Goal: Transaction & Acquisition: Purchase product/service

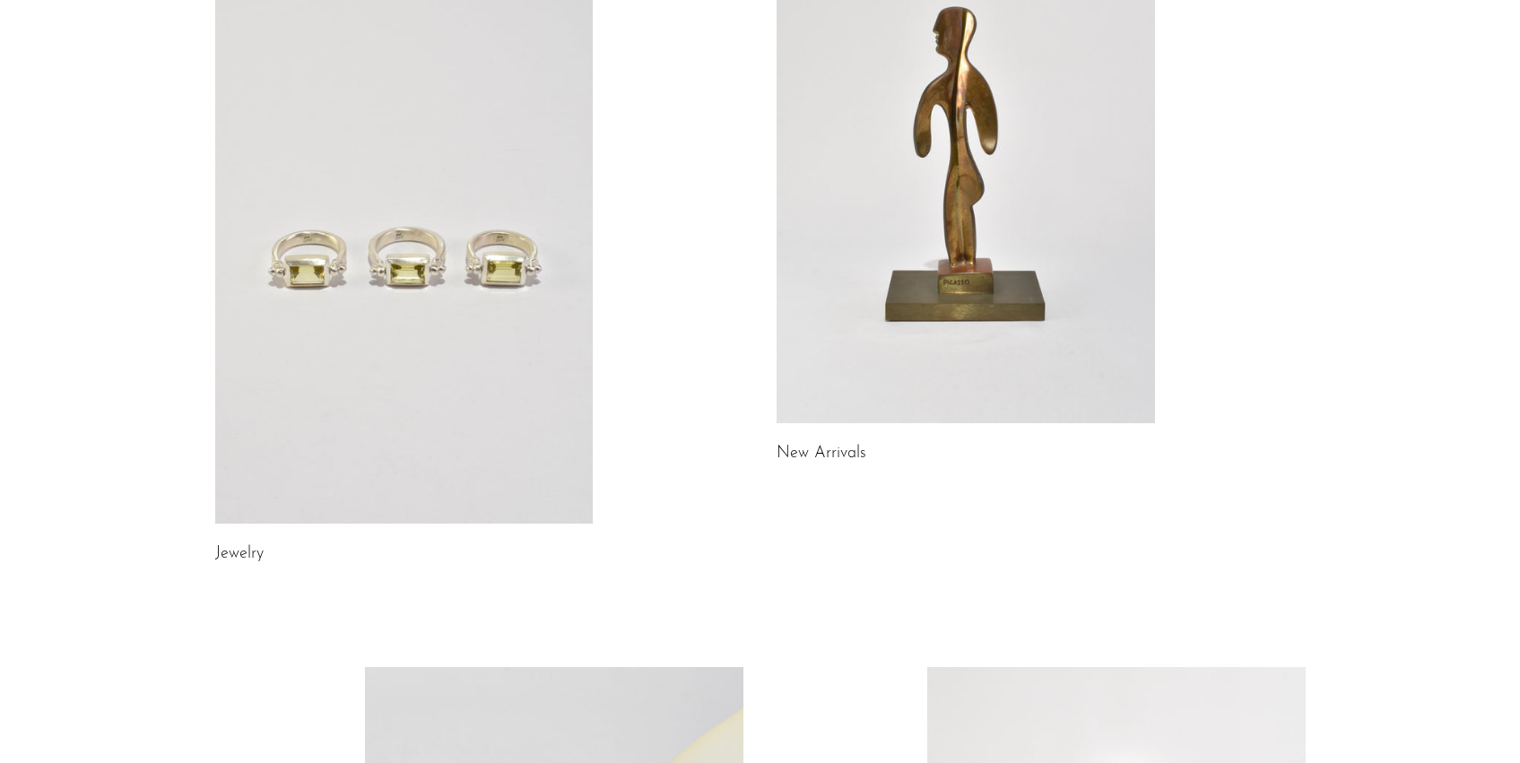
scroll to position [229, 0]
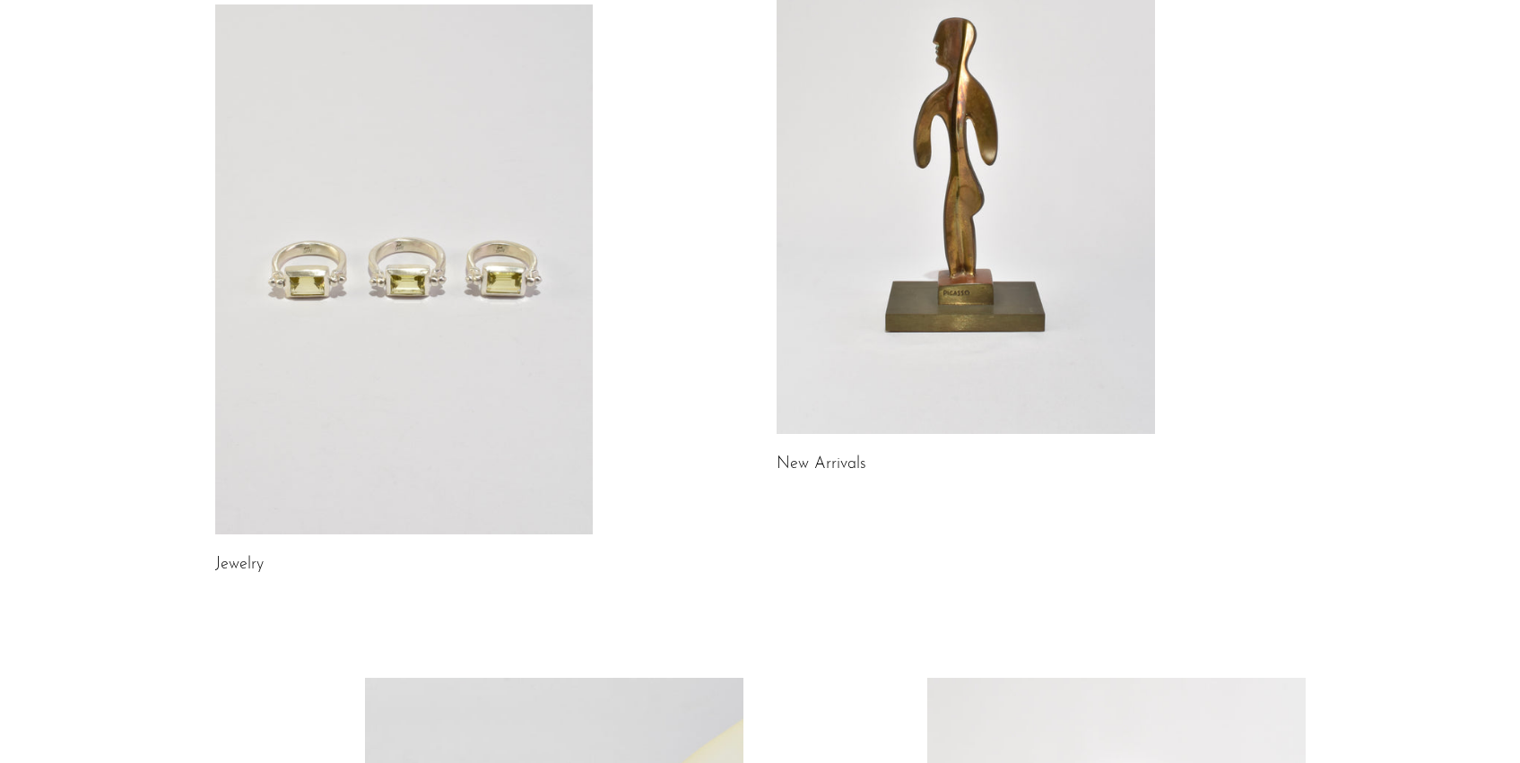
click at [427, 368] on link at bounding box center [404, 269] width 378 height 530
click at [900, 339] on link at bounding box center [965, 169] width 378 height 530
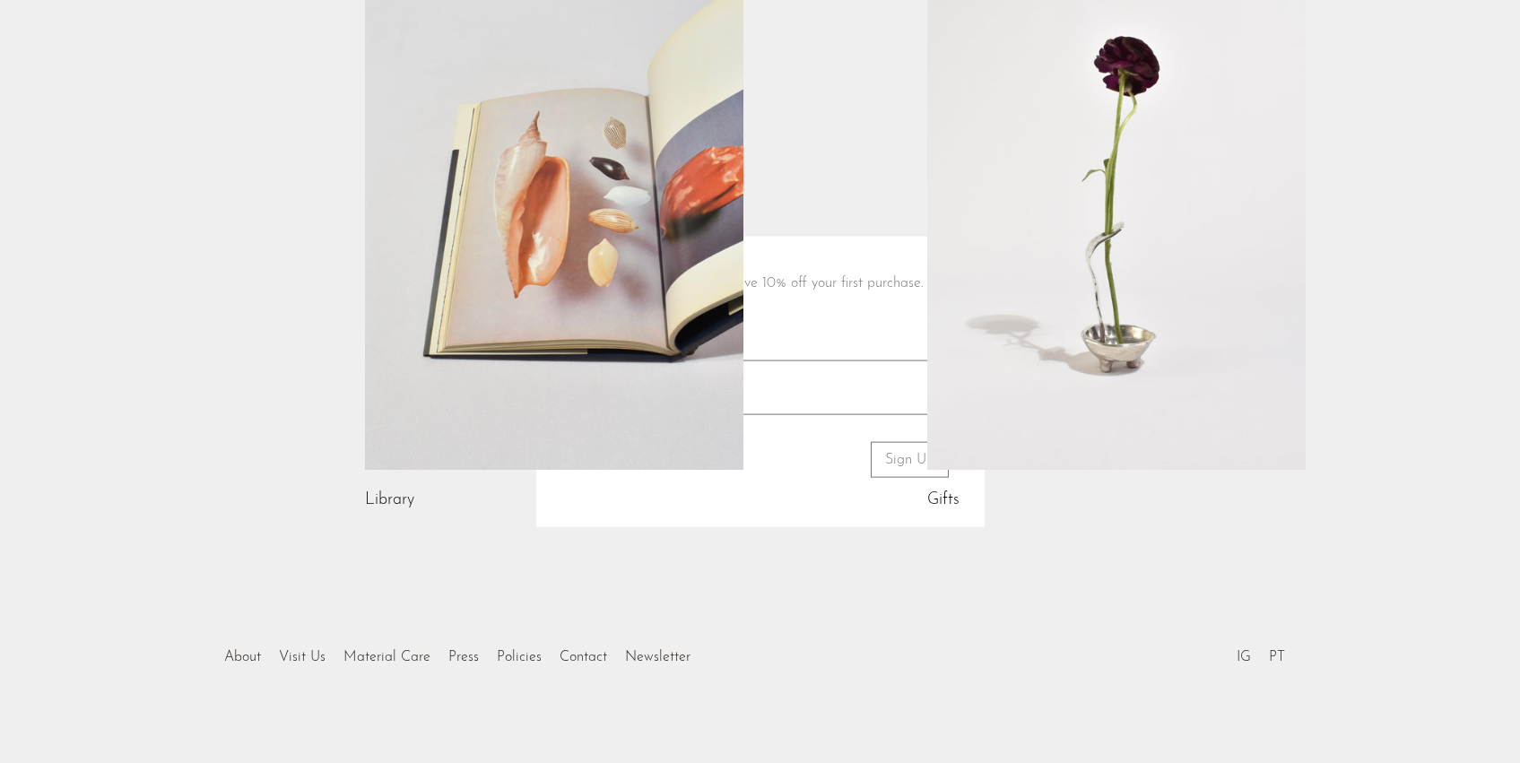
scroll to position [980, 0]
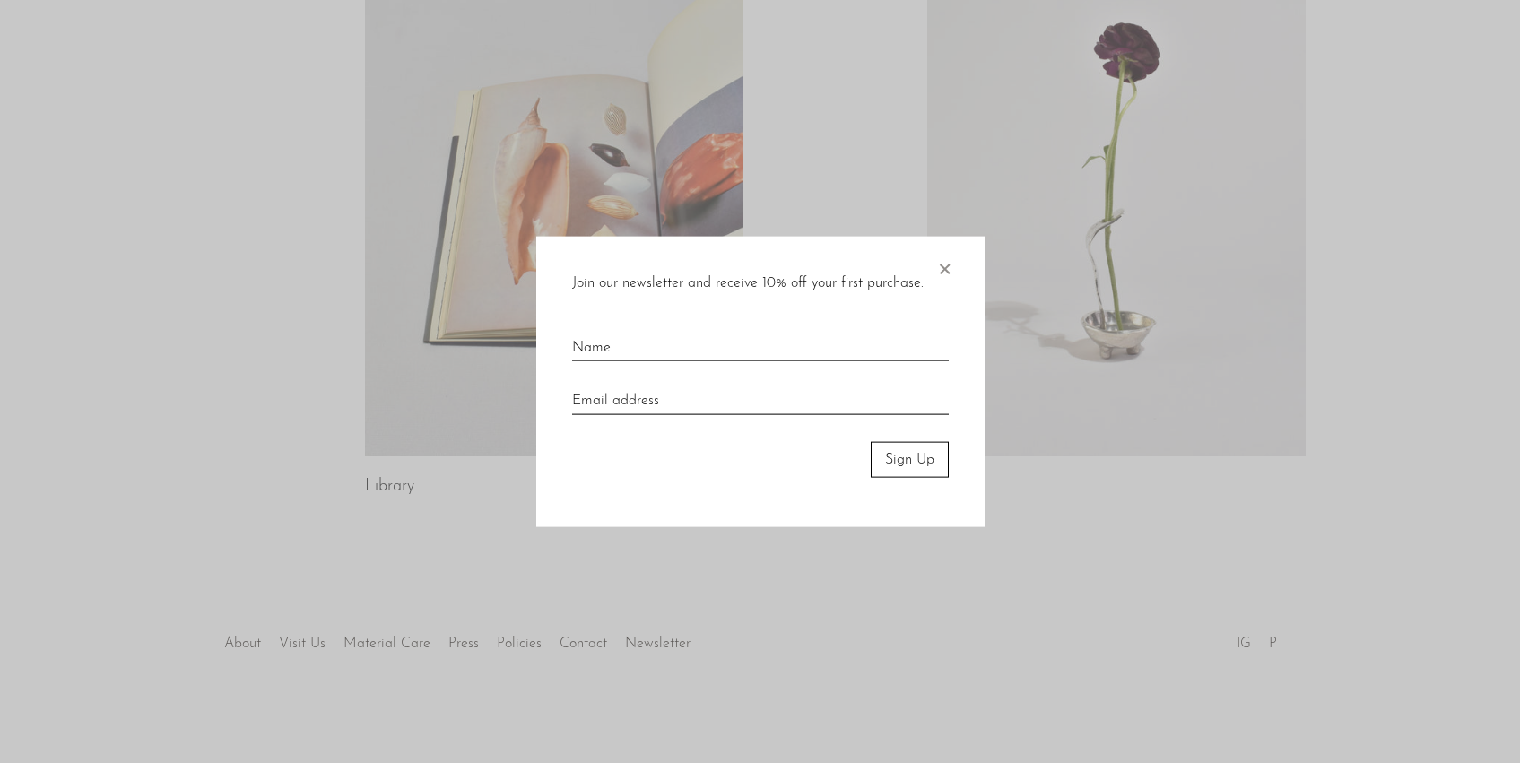
click at [958, 269] on div "Join our newsletter and receive 10% off your first purchase. × Sign Up" at bounding box center [760, 381] width 448 height 291
click at [931, 276] on div "Join our newsletter and receive 10% off your first purchase. ×" at bounding box center [760, 283] width 377 height 23
click at [948, 271] on span "×" at bounding box center [944, 264] width 18 height 57
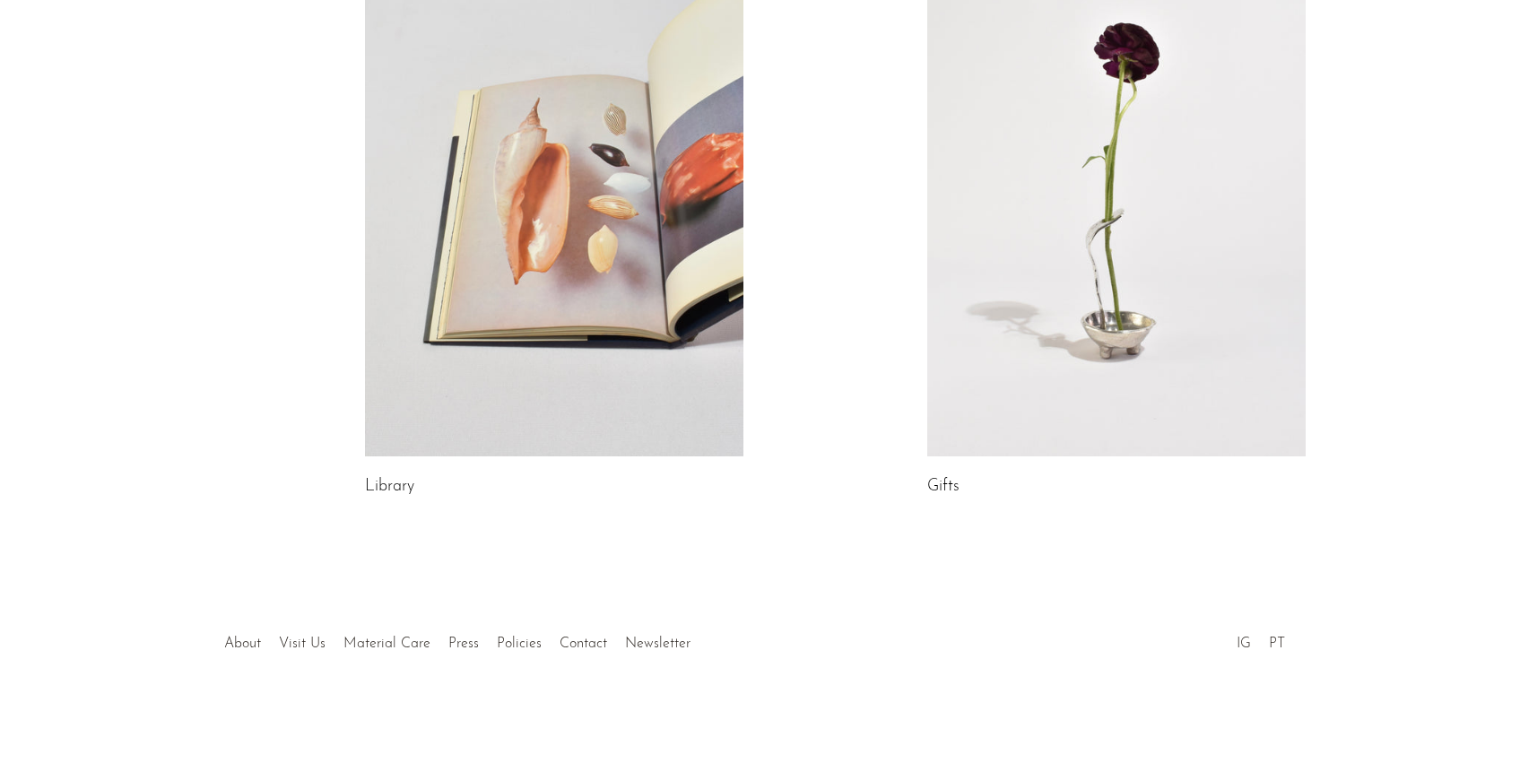
click at [560, 313] on link at bounding box center [554, 191] width 378 height 530
click at [1074, 253] on link at bounding box center [1116, 191] width 378 height 530
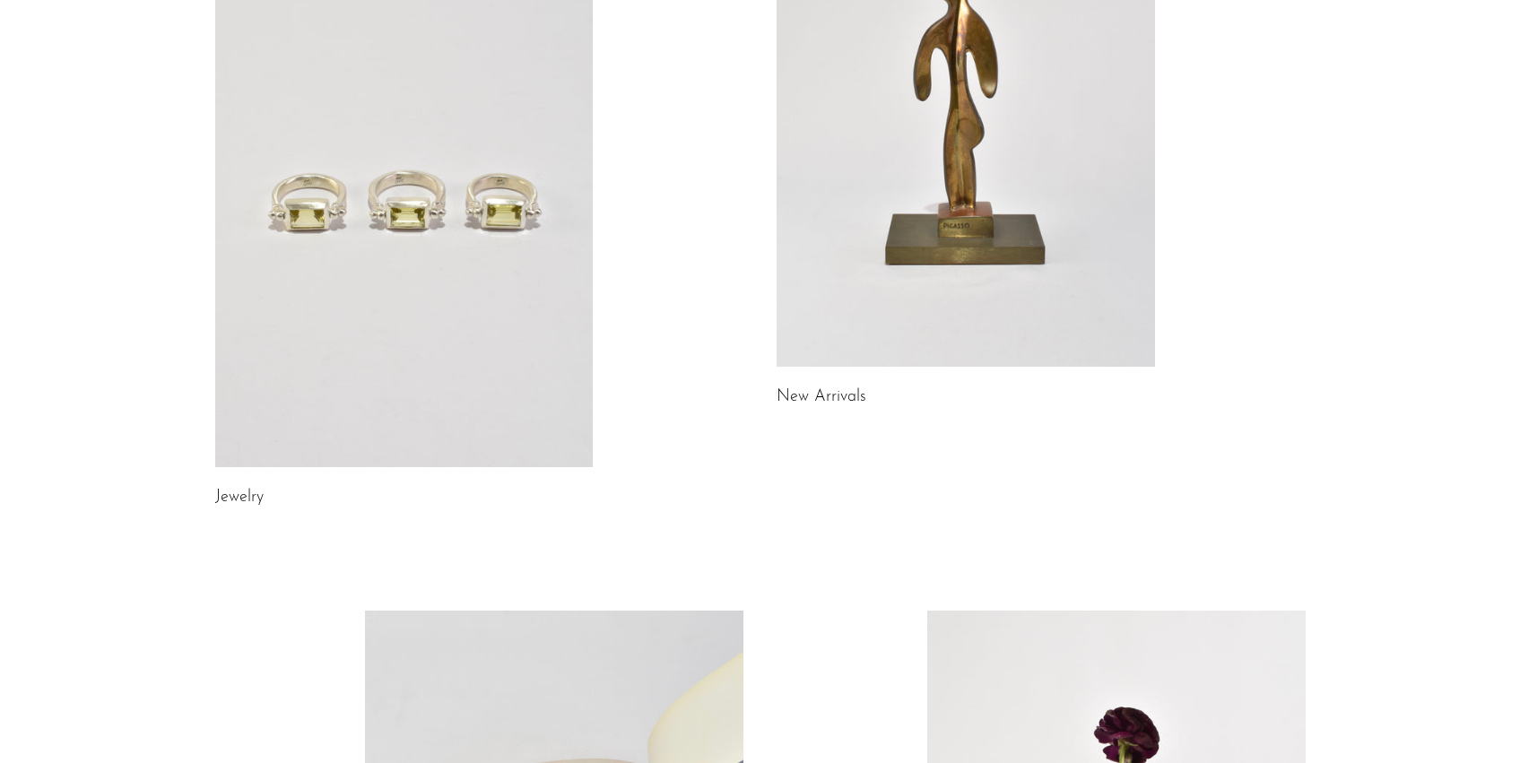
scroll to position [287, 0]
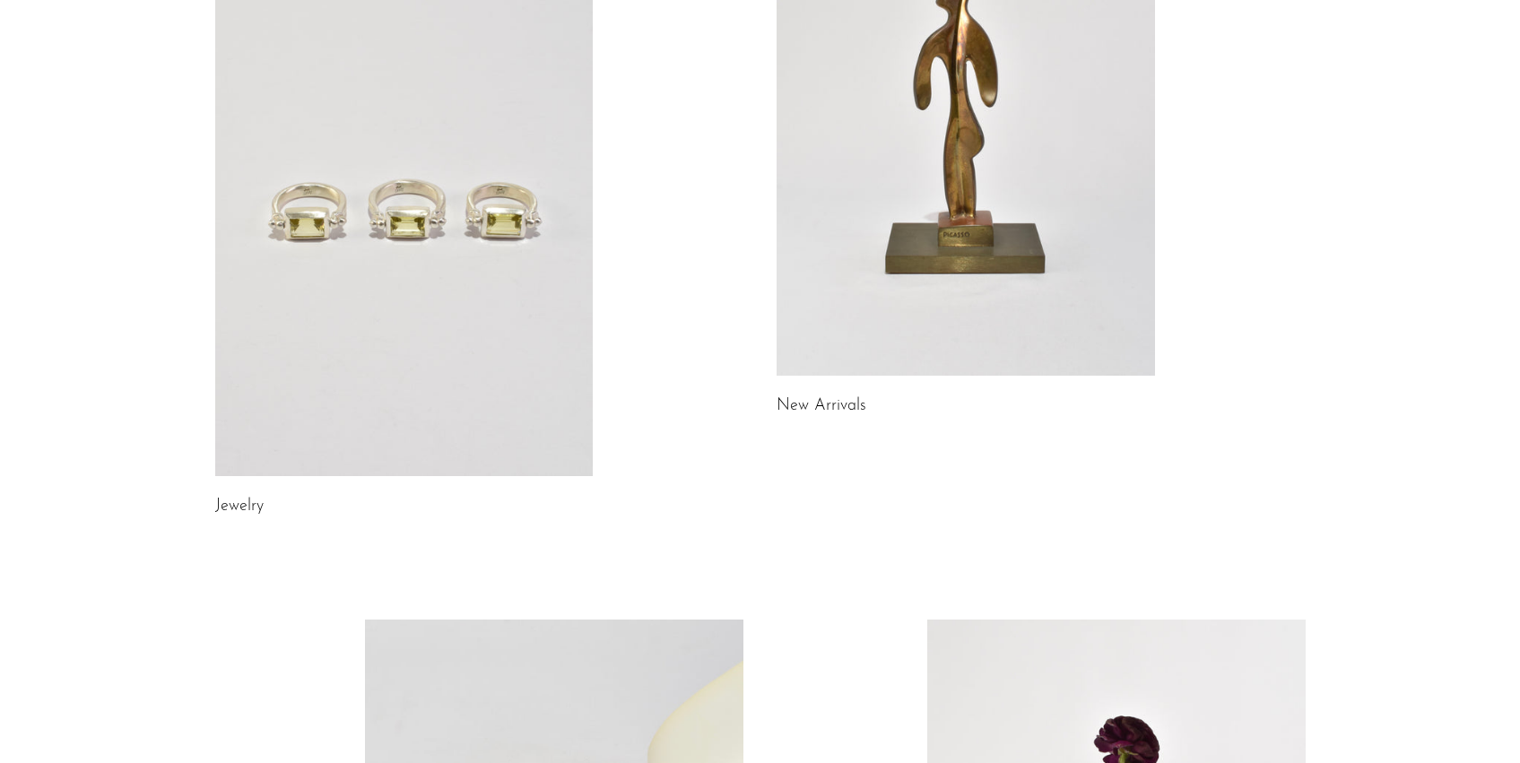
click at [1059, 166] on link at bounding box center [965, 111] width 378 height 530
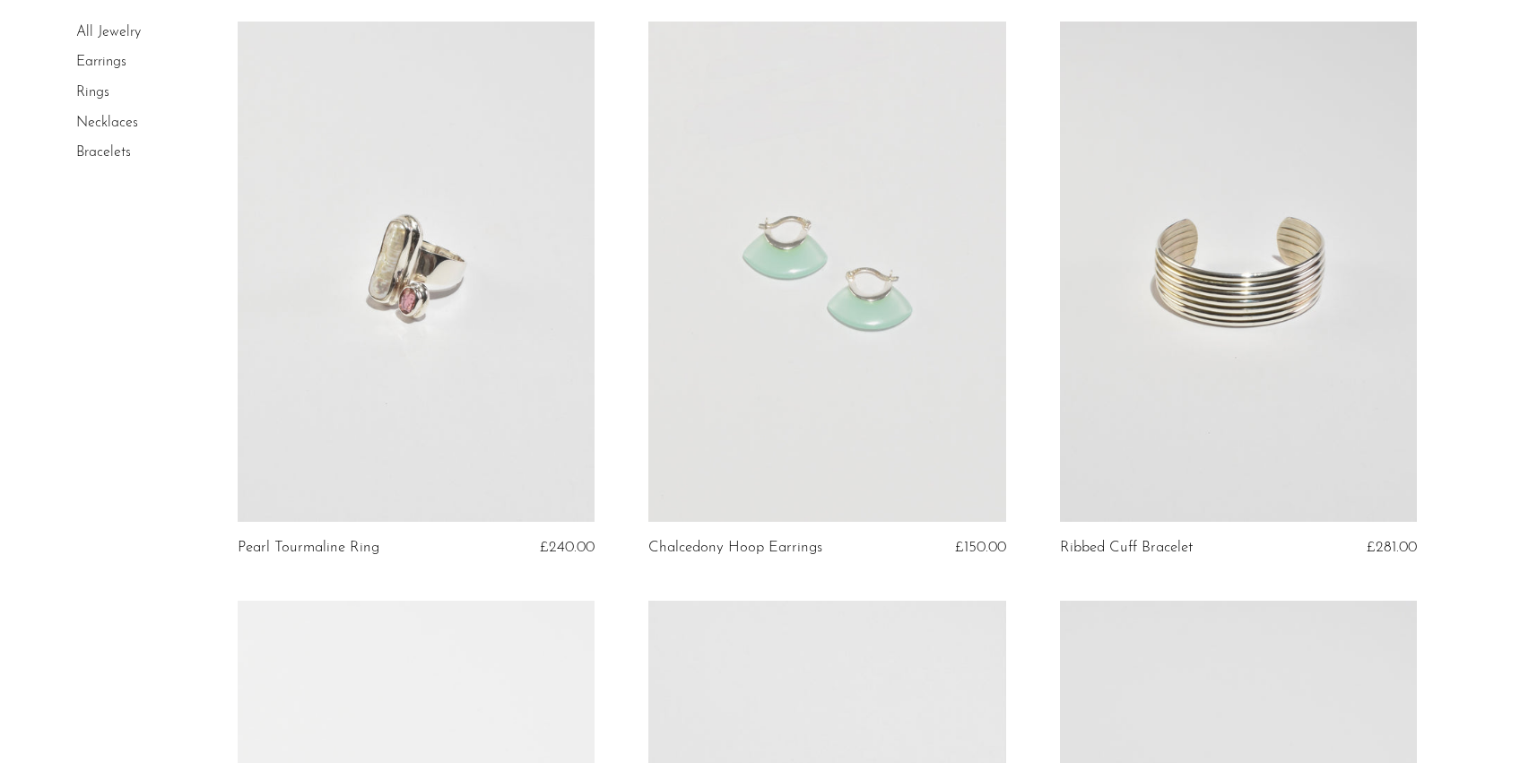
scroll to position [722, 0]
click at [1125, 356] on link at bounding box center [1238, 272] width 357 height 500
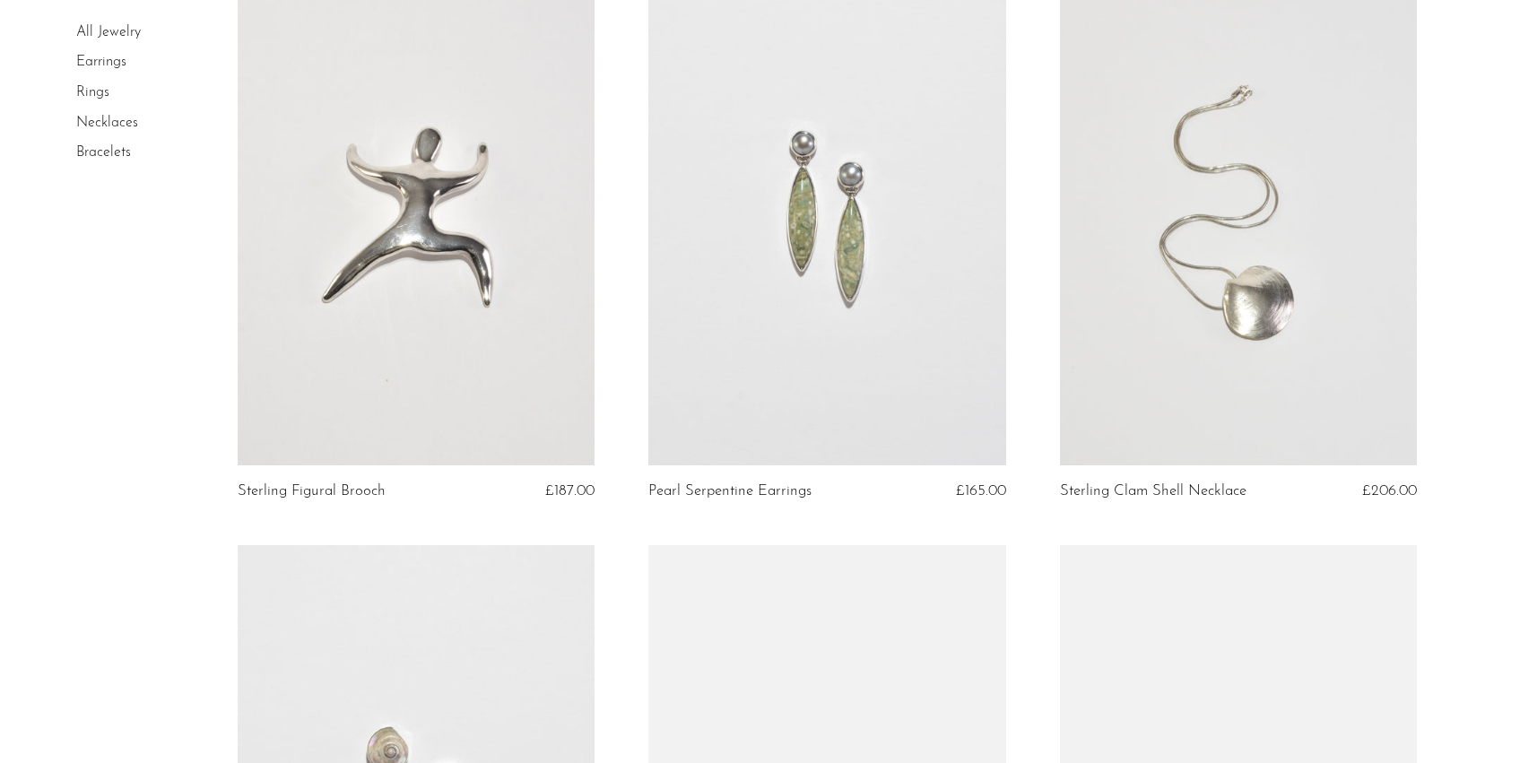
scroll to position [1938, 0]
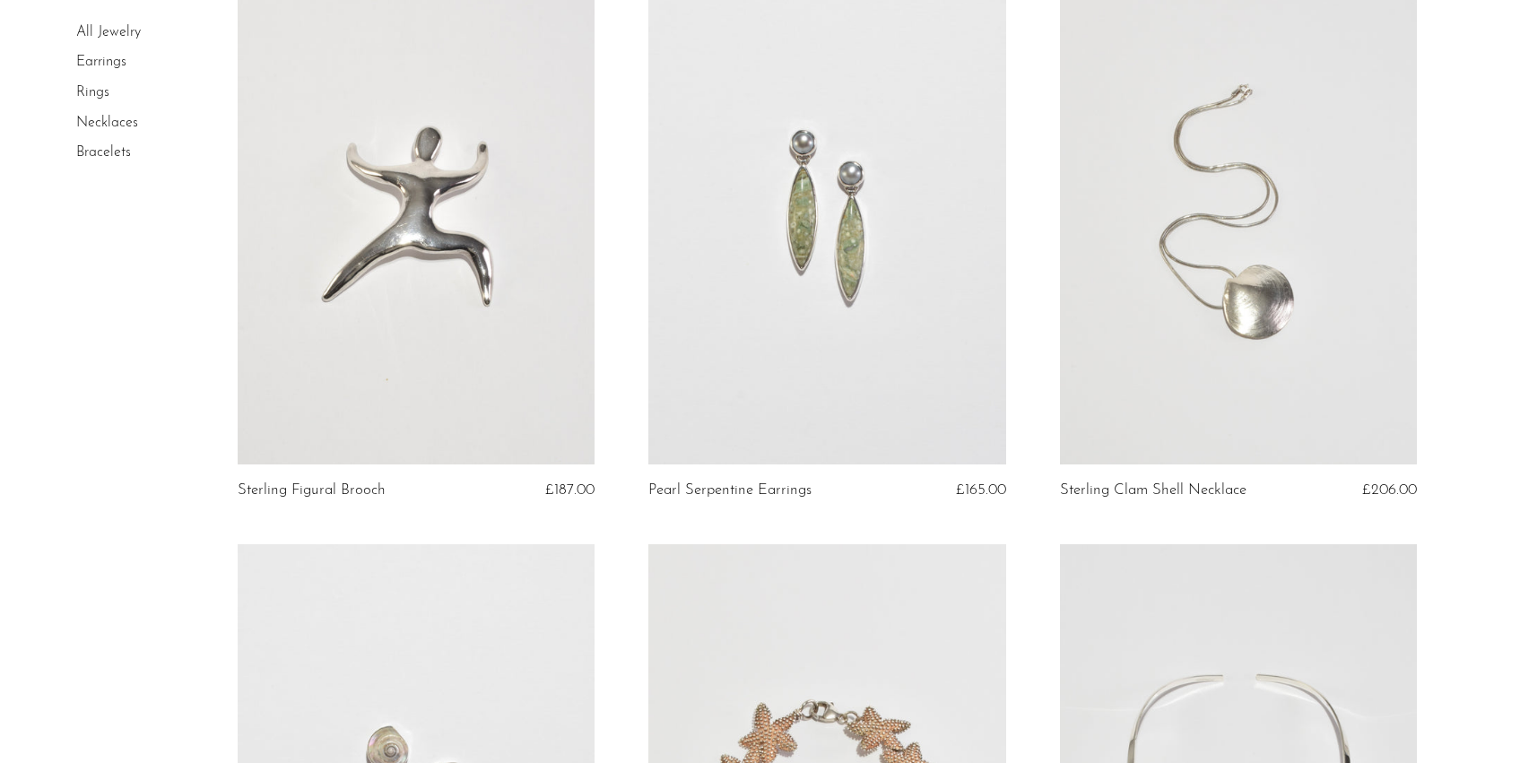
click at [1373, 342] on link at bounding box center [1238, 215] width 357 height 500
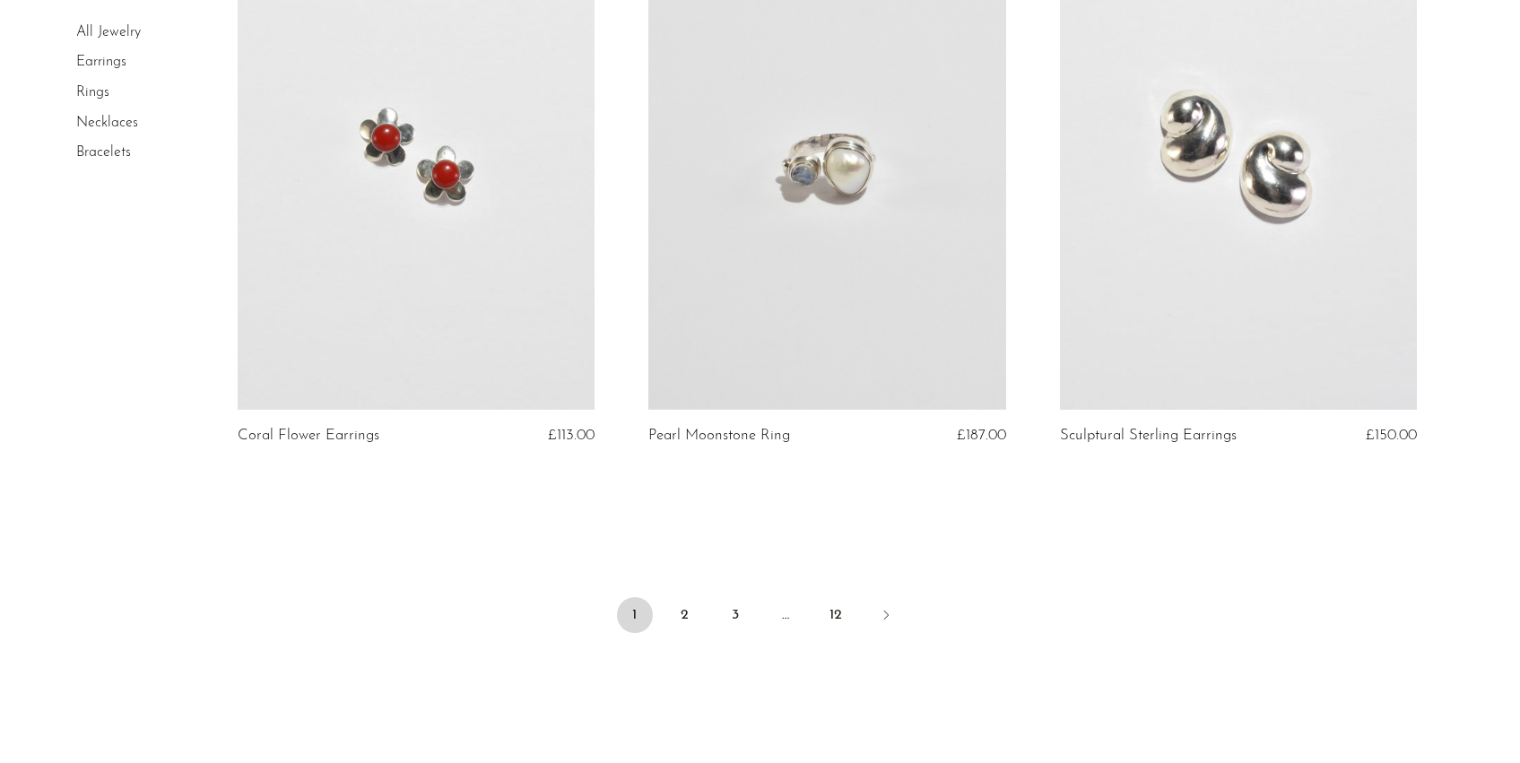
scroll to position [6701, 0]
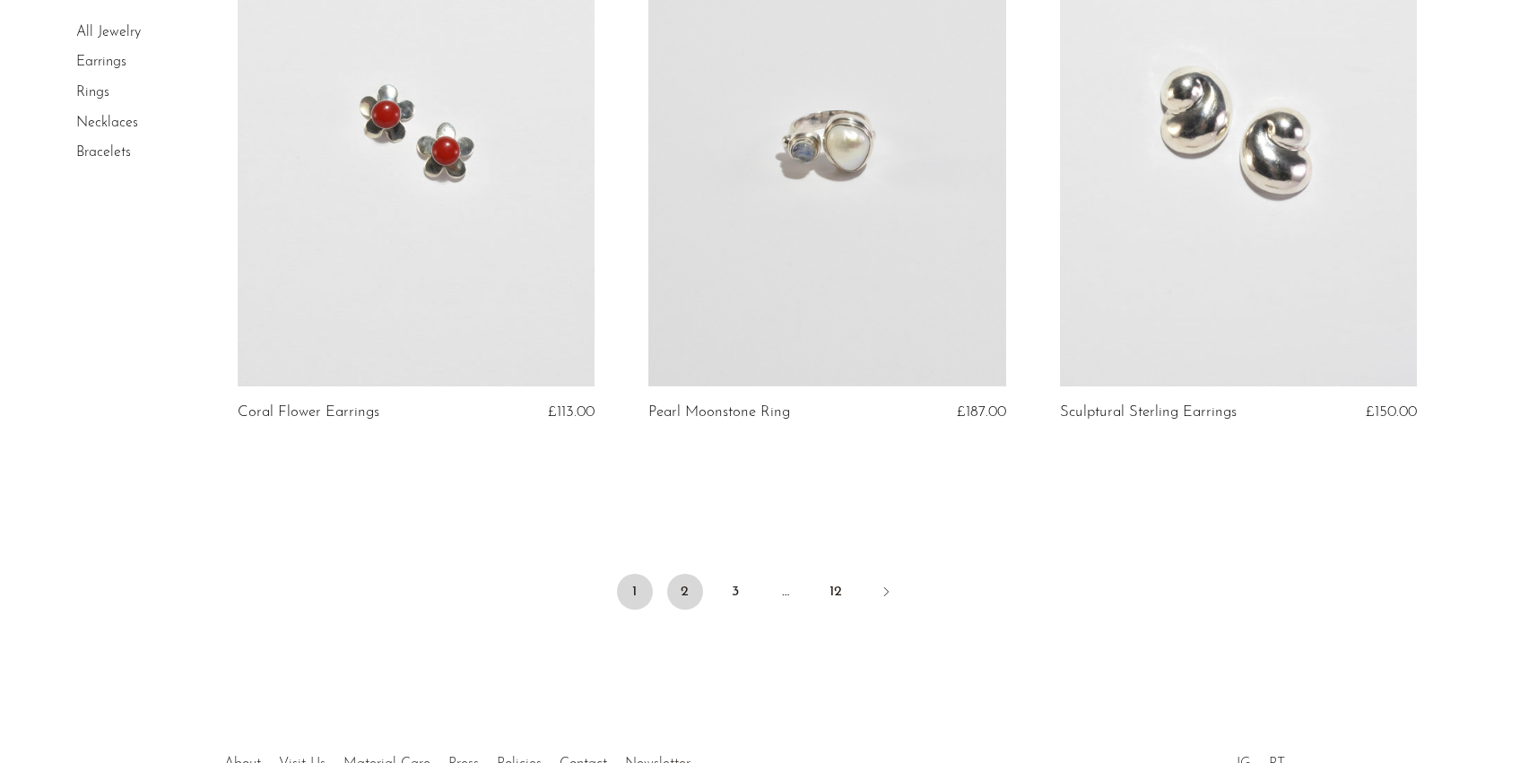
click at [680, 589] on link "2" at bounding box center [685, 592] width 36 height 36
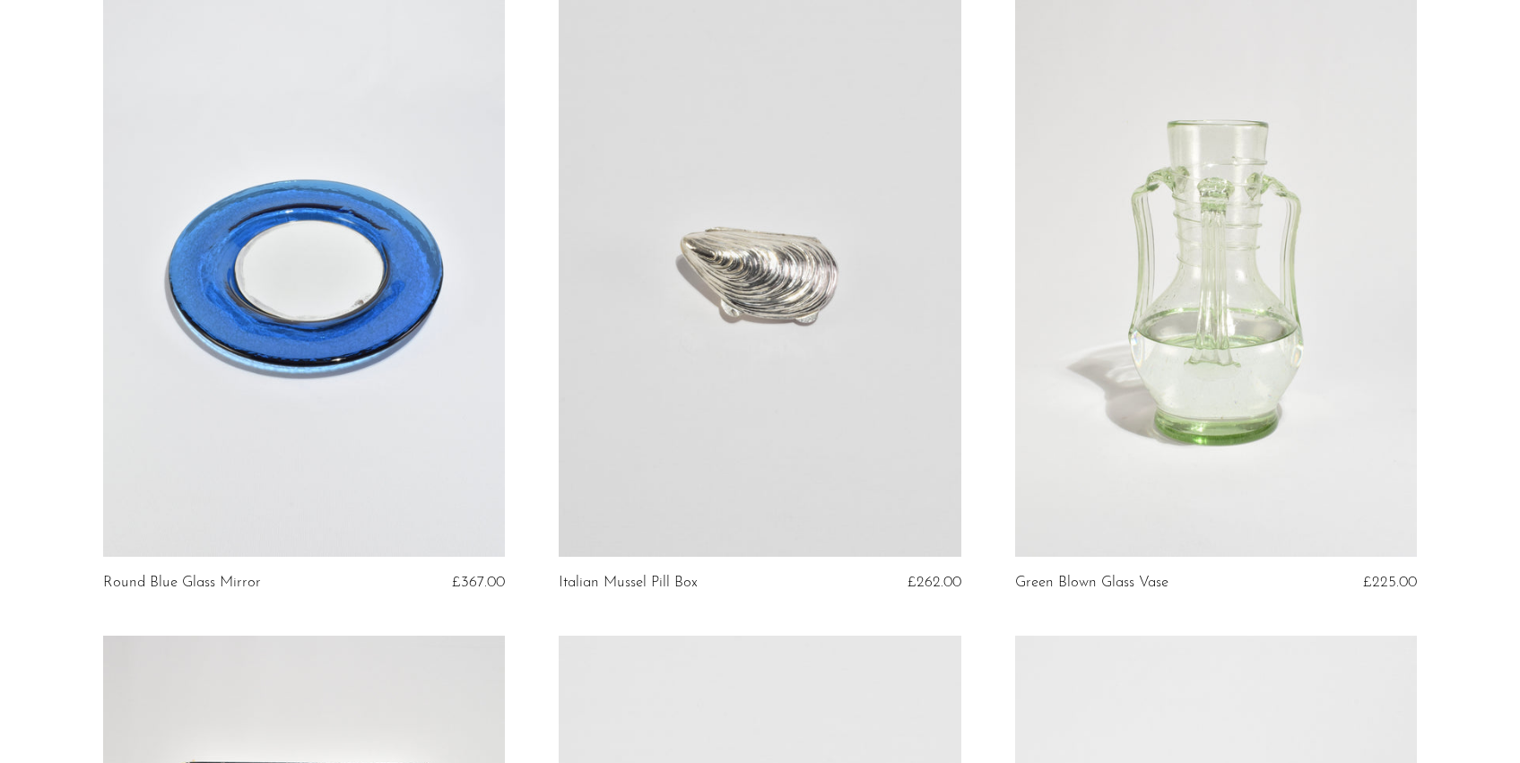
scroll to position [140, 0]
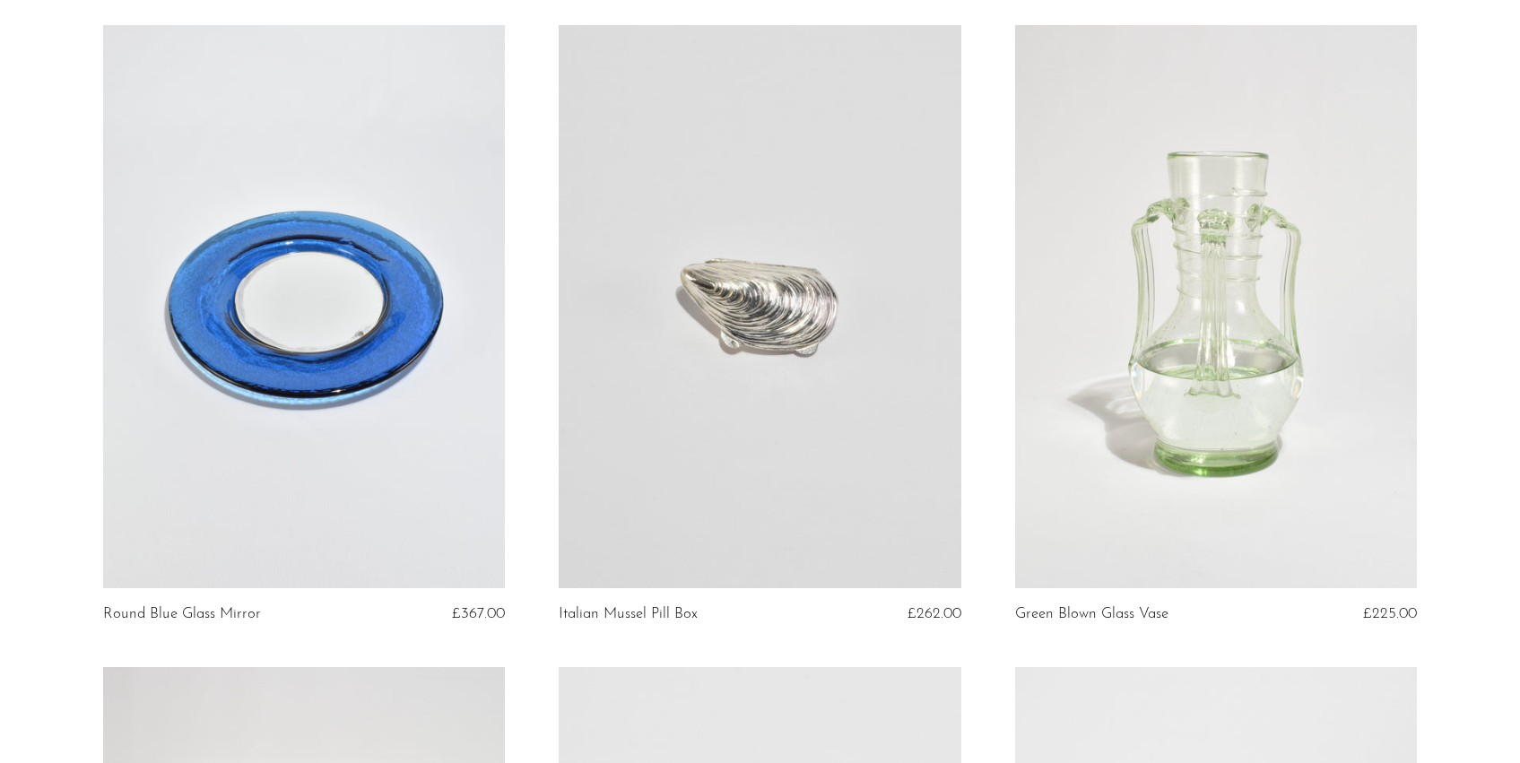
click at [722, 371] on link at bounding box center [760, 306] width 402 height 563
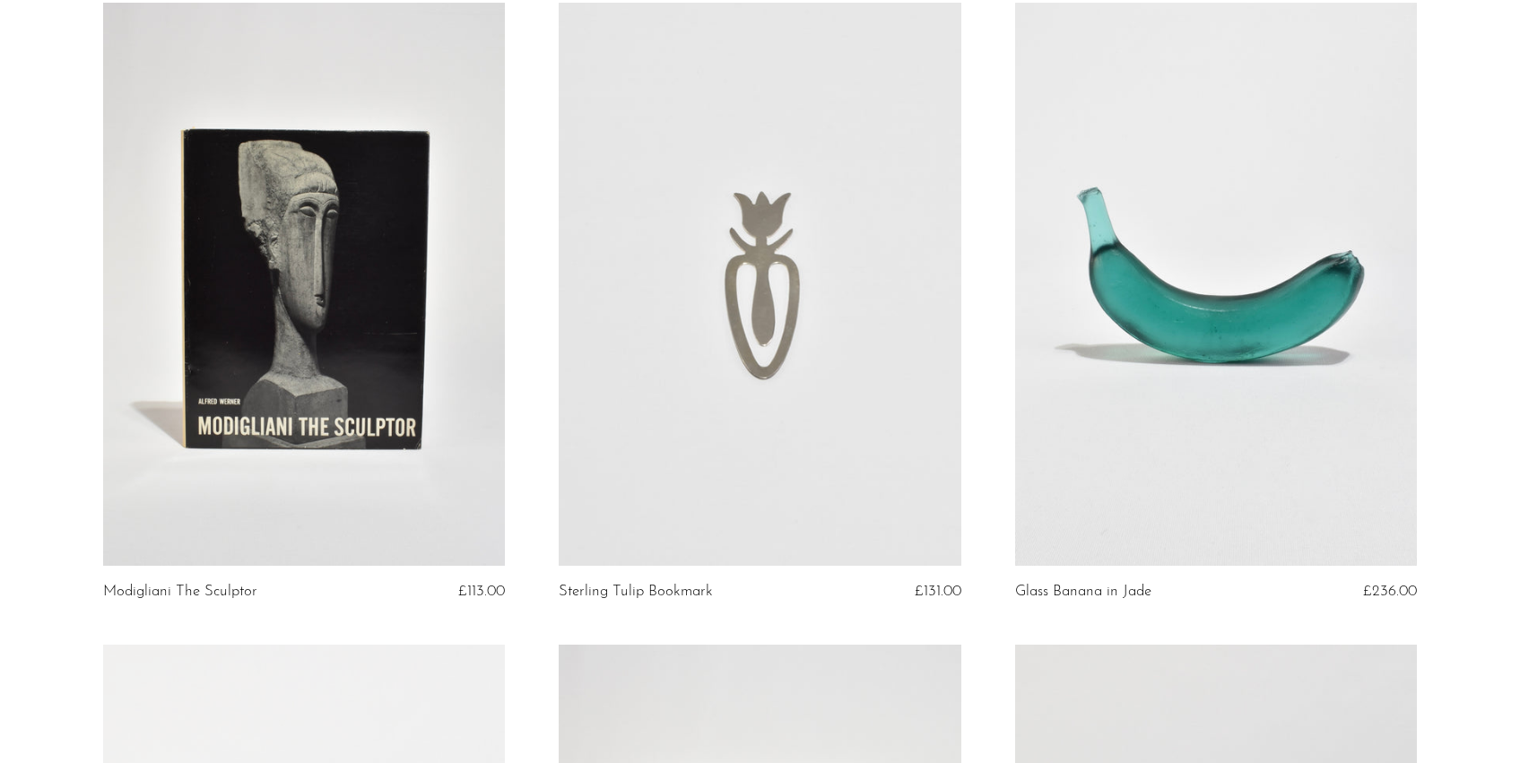
scroll to position [813, 0]
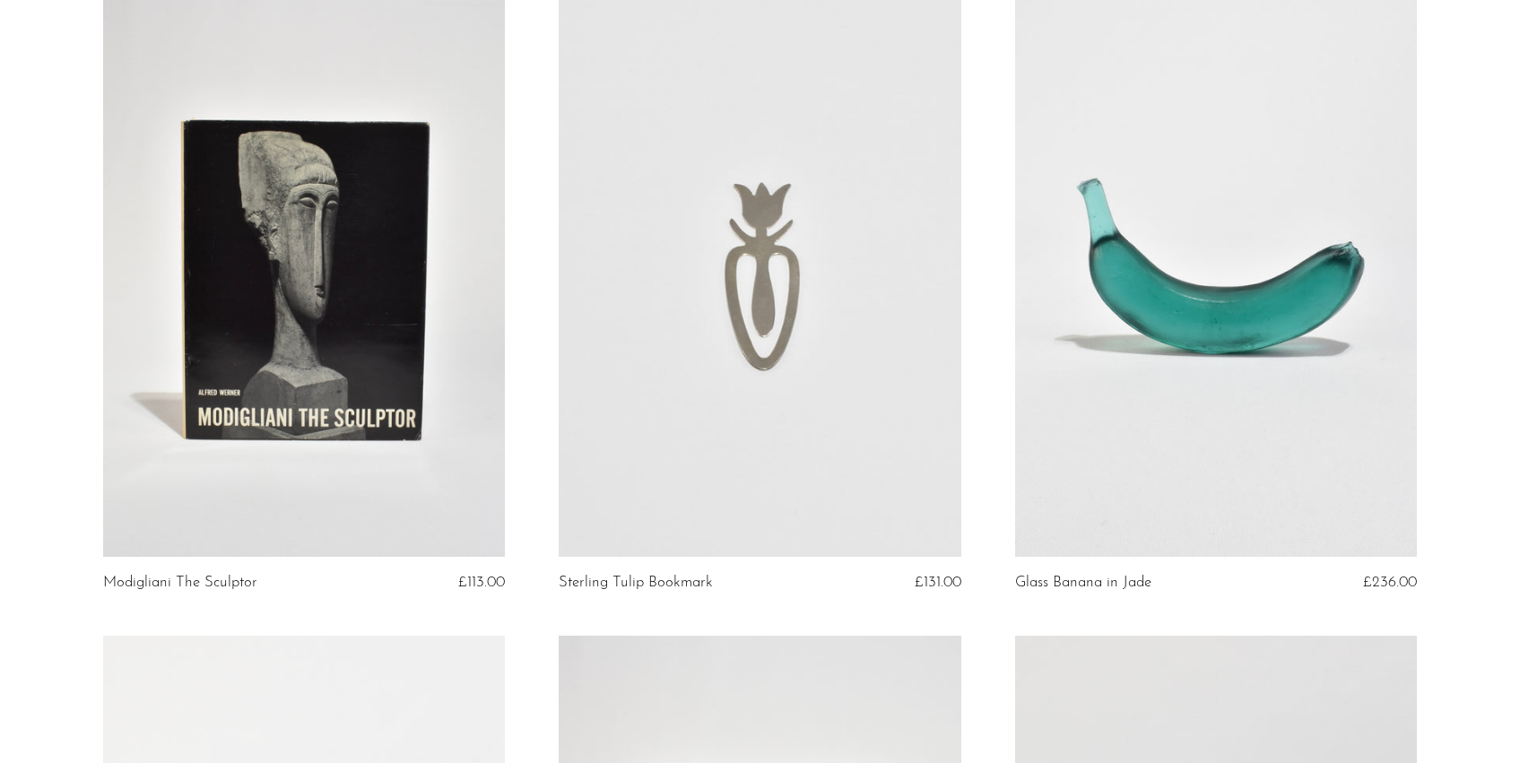
click at [267, 399] on link at bounding box center [304, 275] width 402 height 563
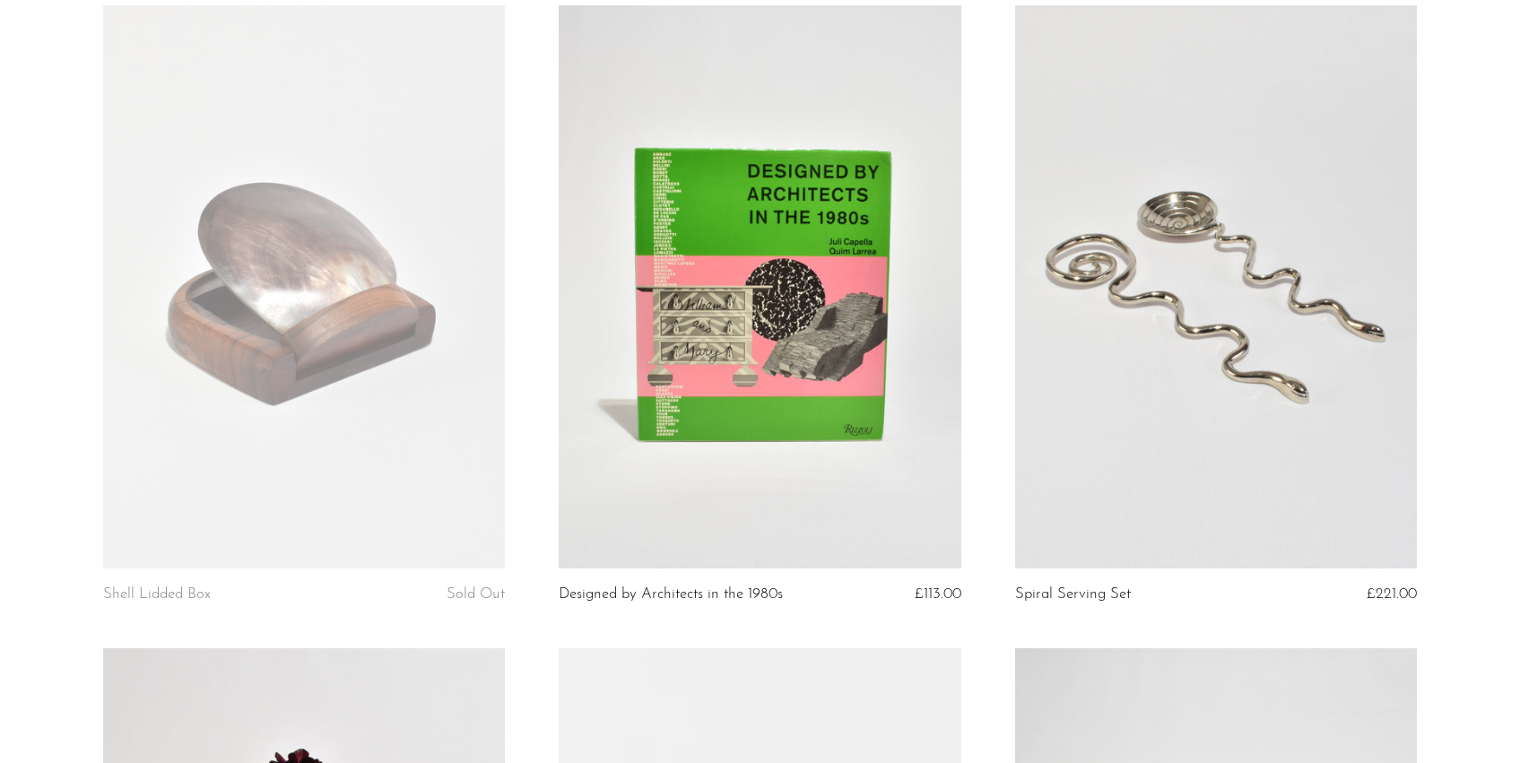
scroll to position [1436, 0]
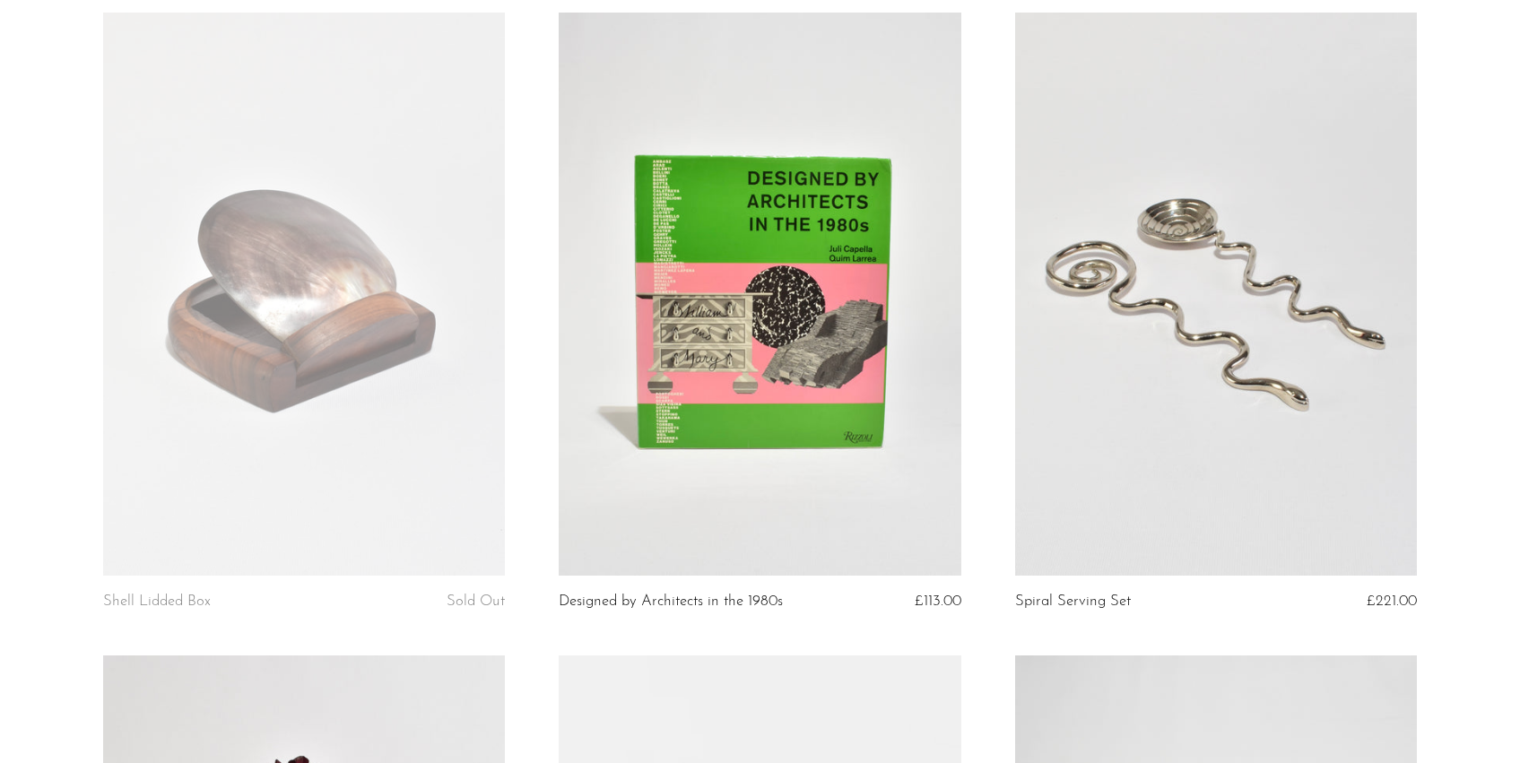
click at [271, 379] on link at bounding box center [304, 294] width 402 height 563
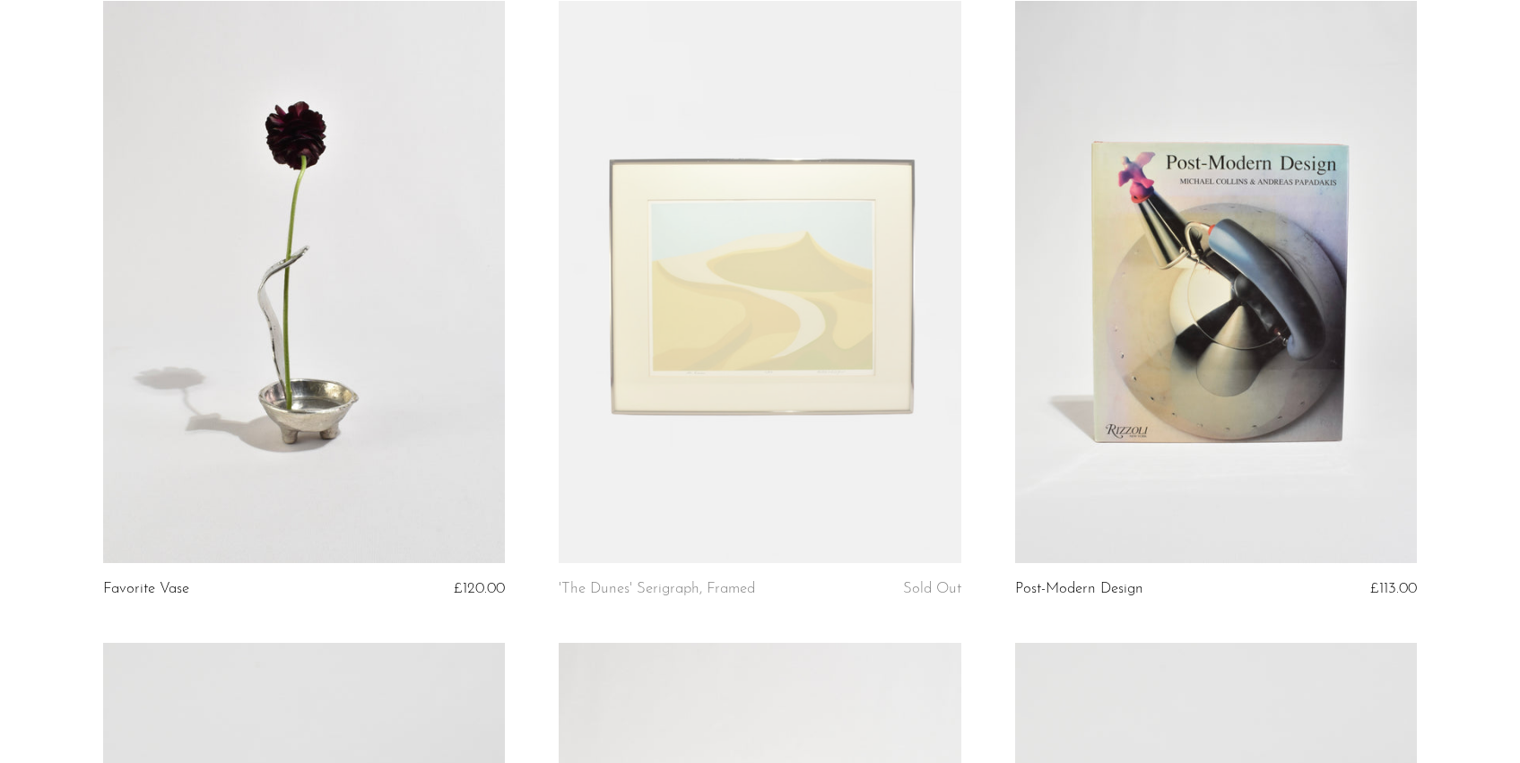
scroll to position [2092, 0]
click at [247, 395] on link at bounding box center [304, 281] width 402 height 563
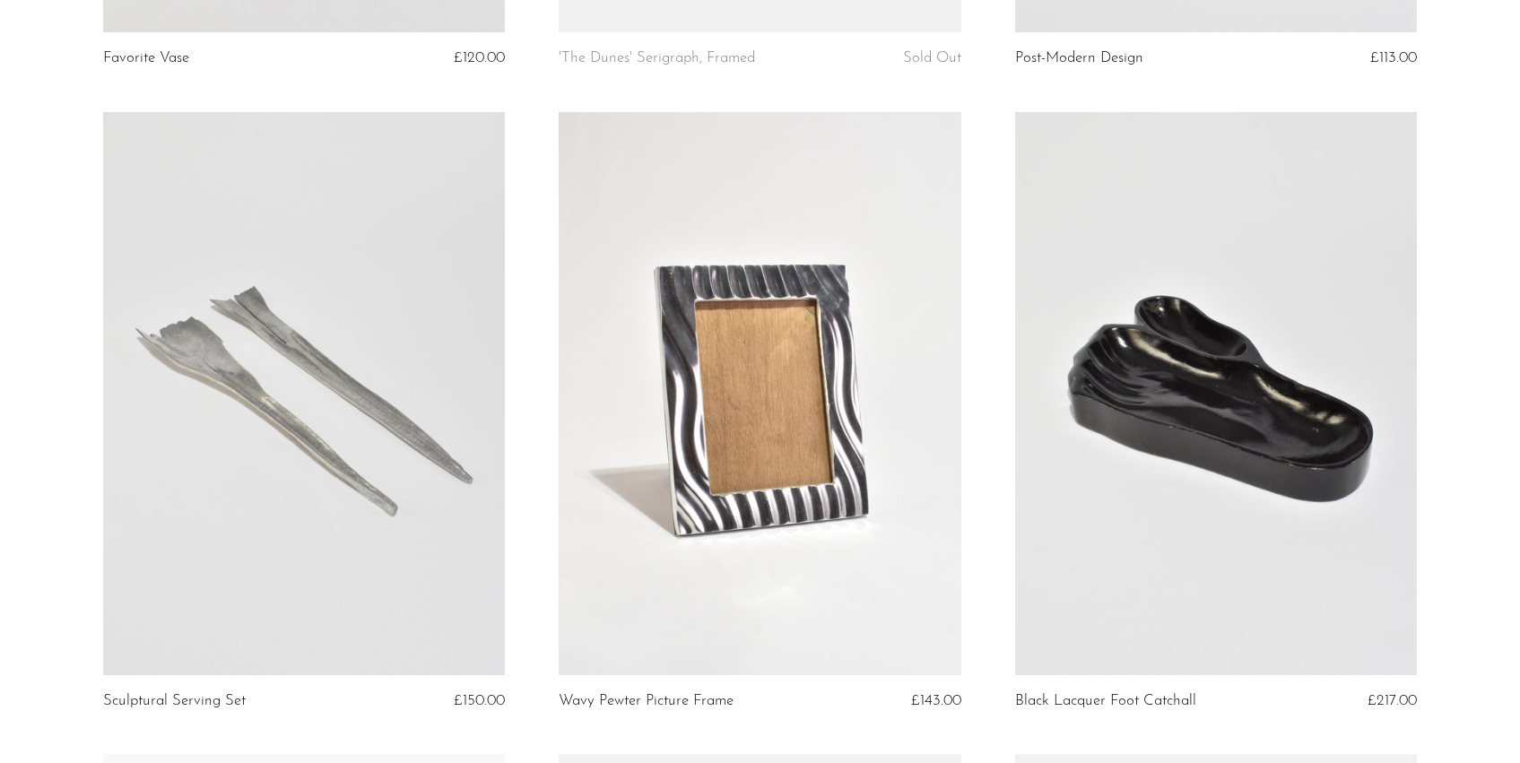
scroll to position [2643, 0]
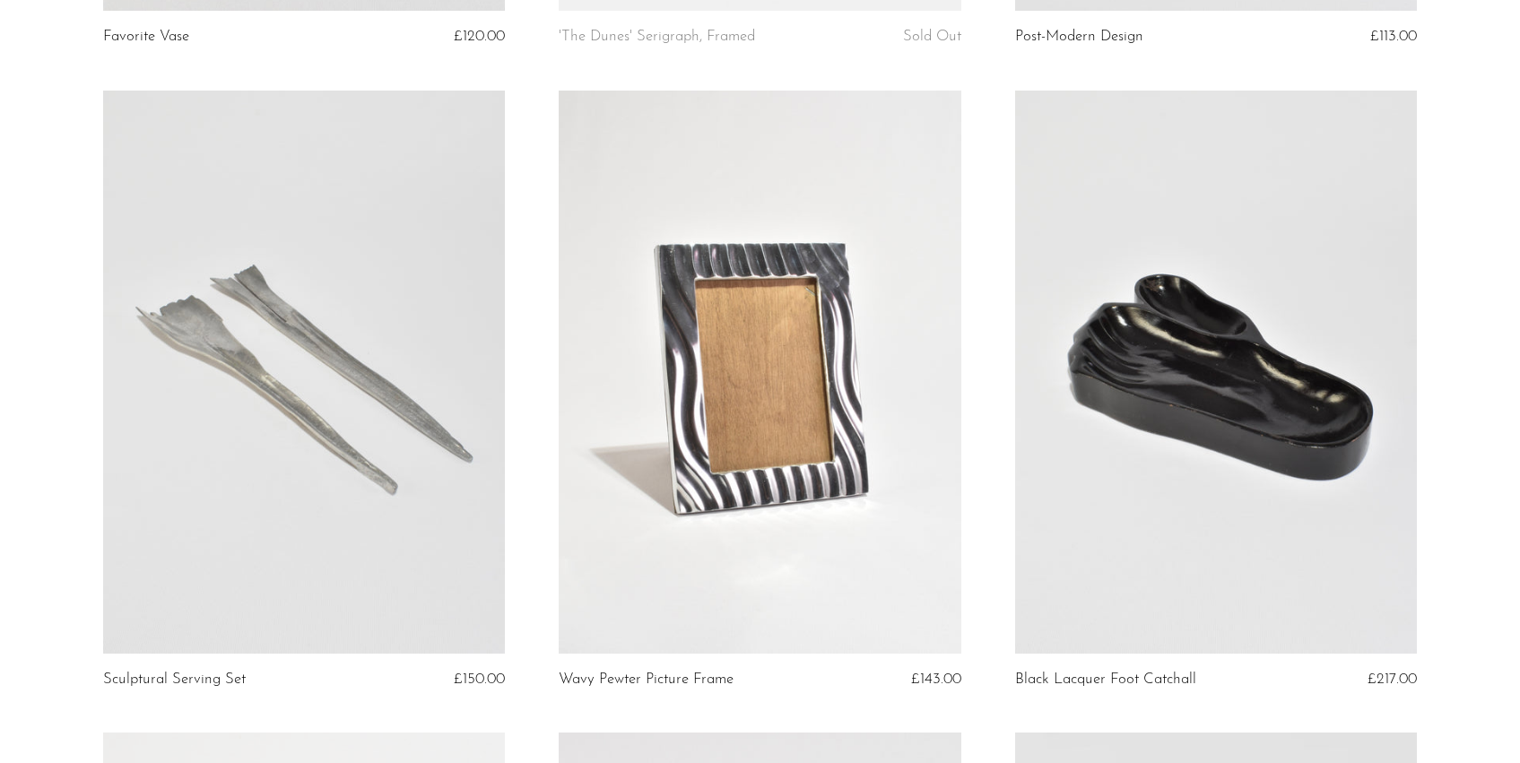
click at [737, 432] on link at bounding box center [760, 372] width 402 height 563
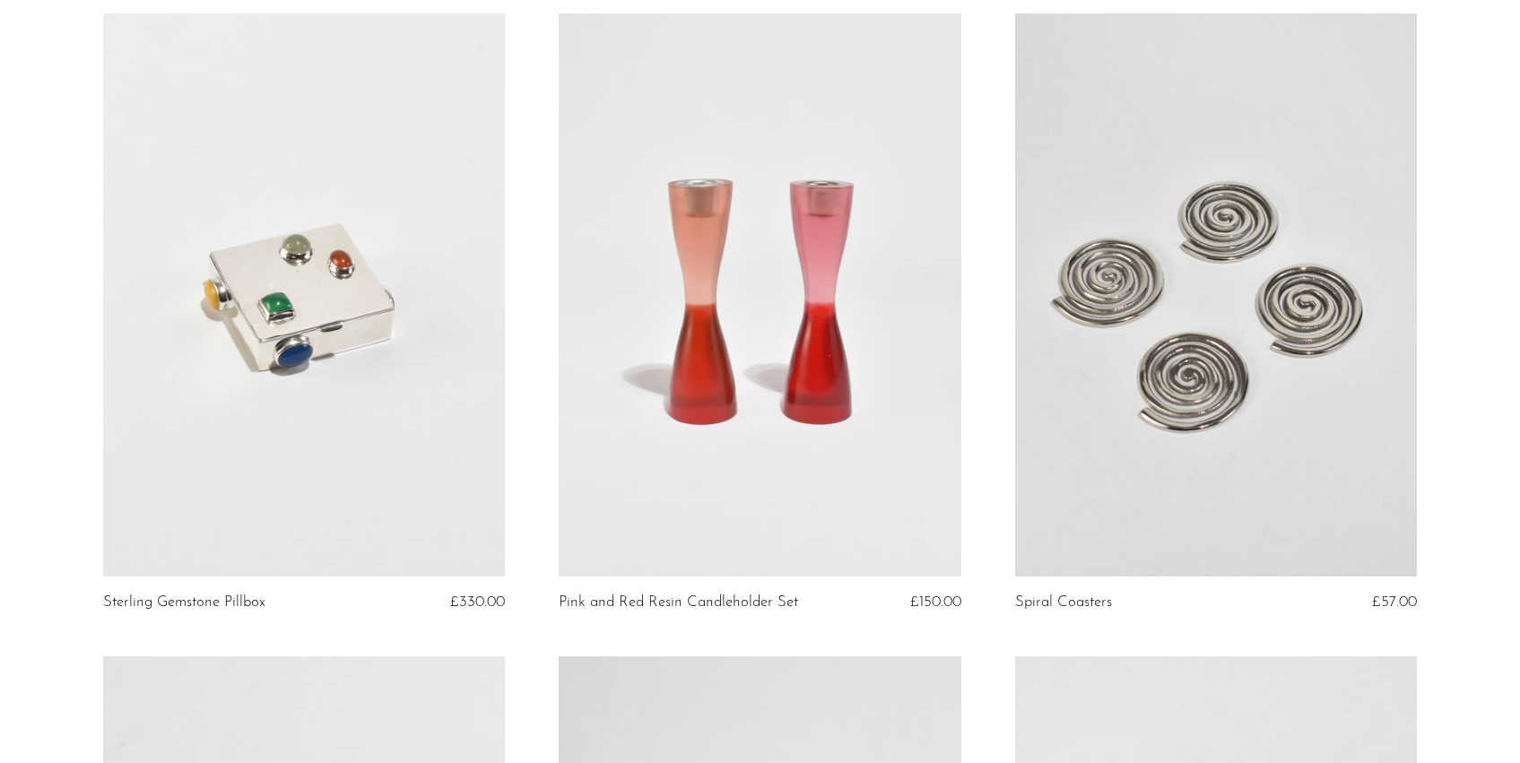
scroll to position [4022, 0]
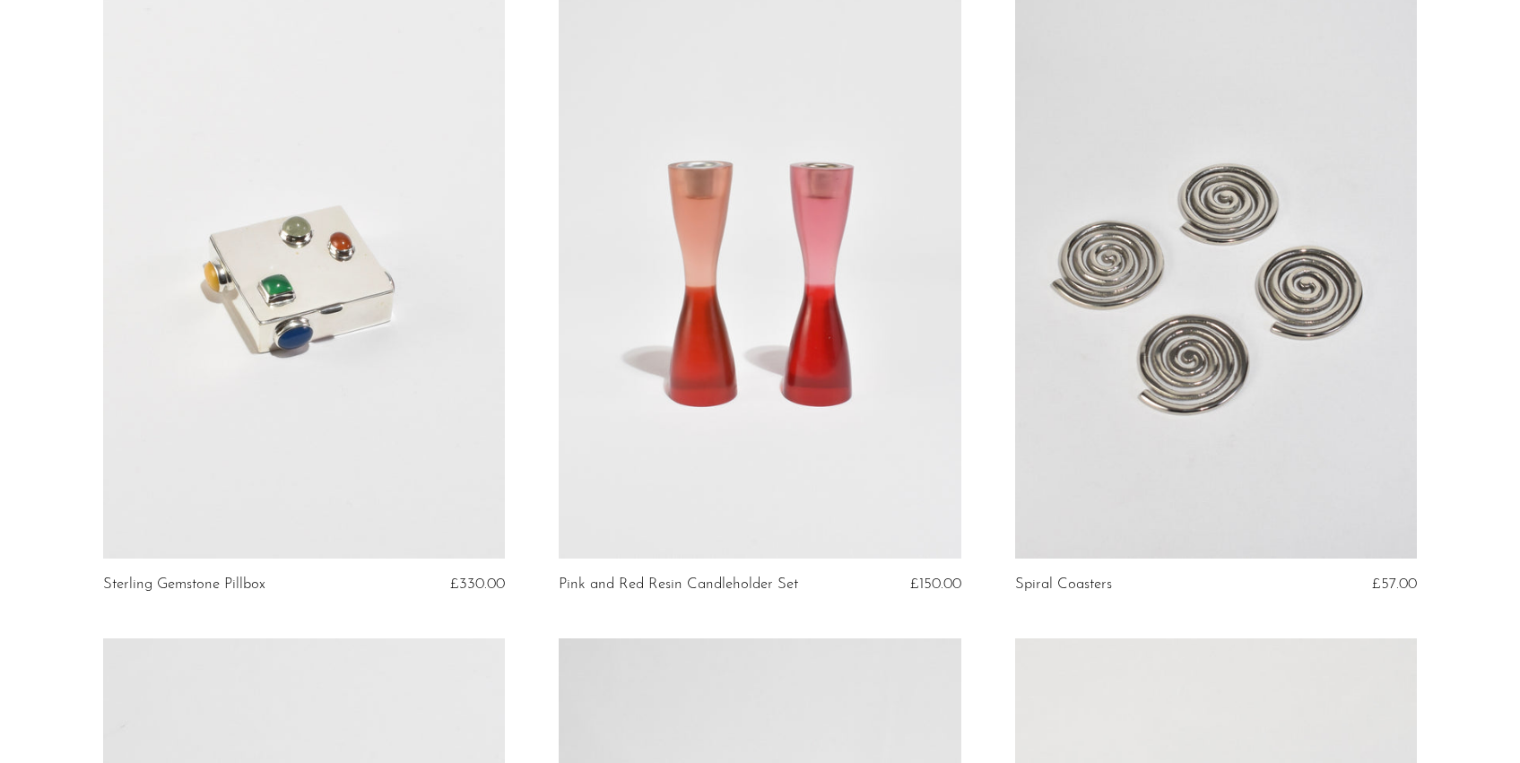
click at [286, 378] on link at bounding box center [304, 277] width 402 height 563
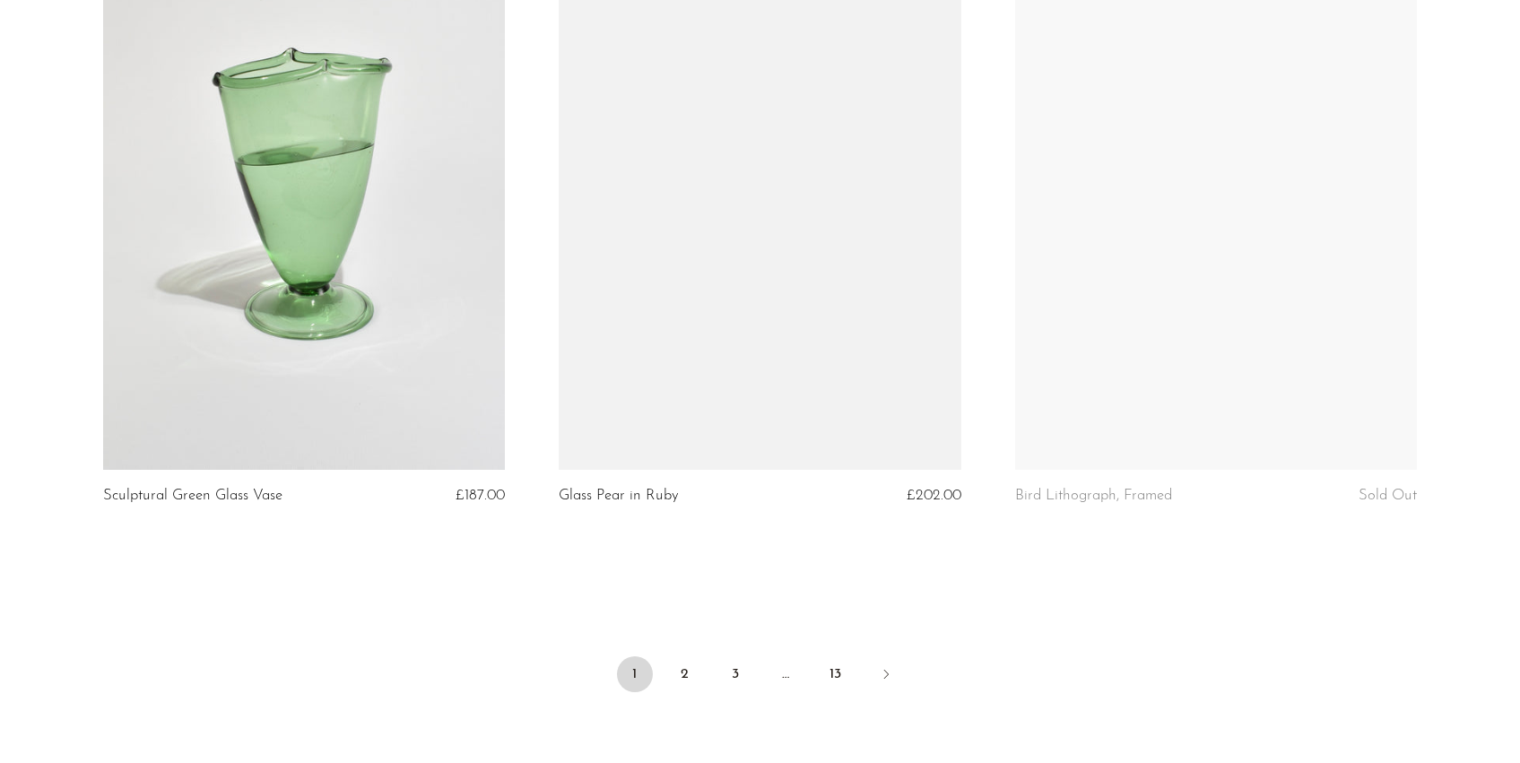
scroll to position [7330, 0]
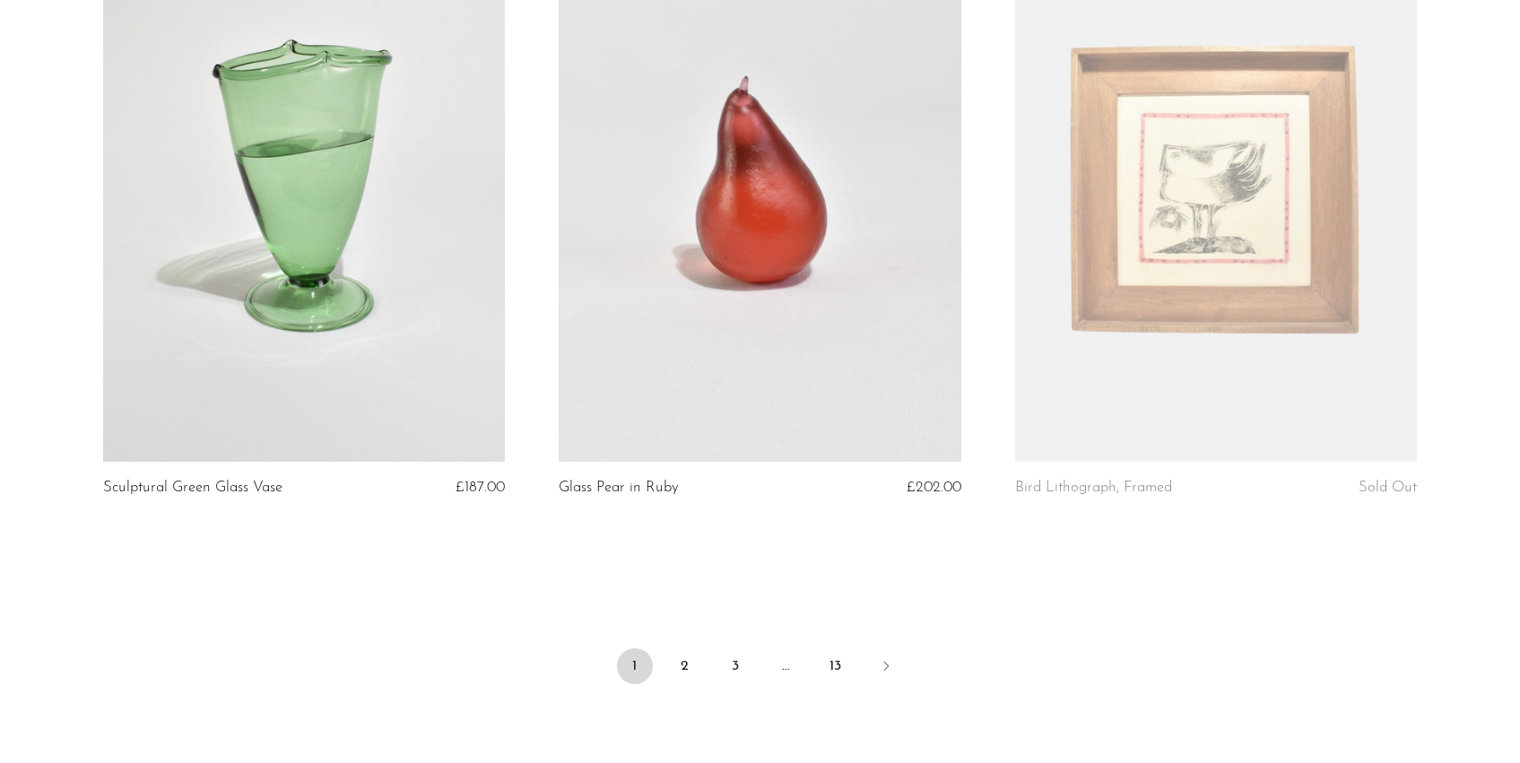
click at [663, 667] on ul "1 2 3 … 13" at bounding box center [760, 668] width 1148 height 54
click at [693, 671] on link "2" at bounding box center [685, 666] width 36 height 36
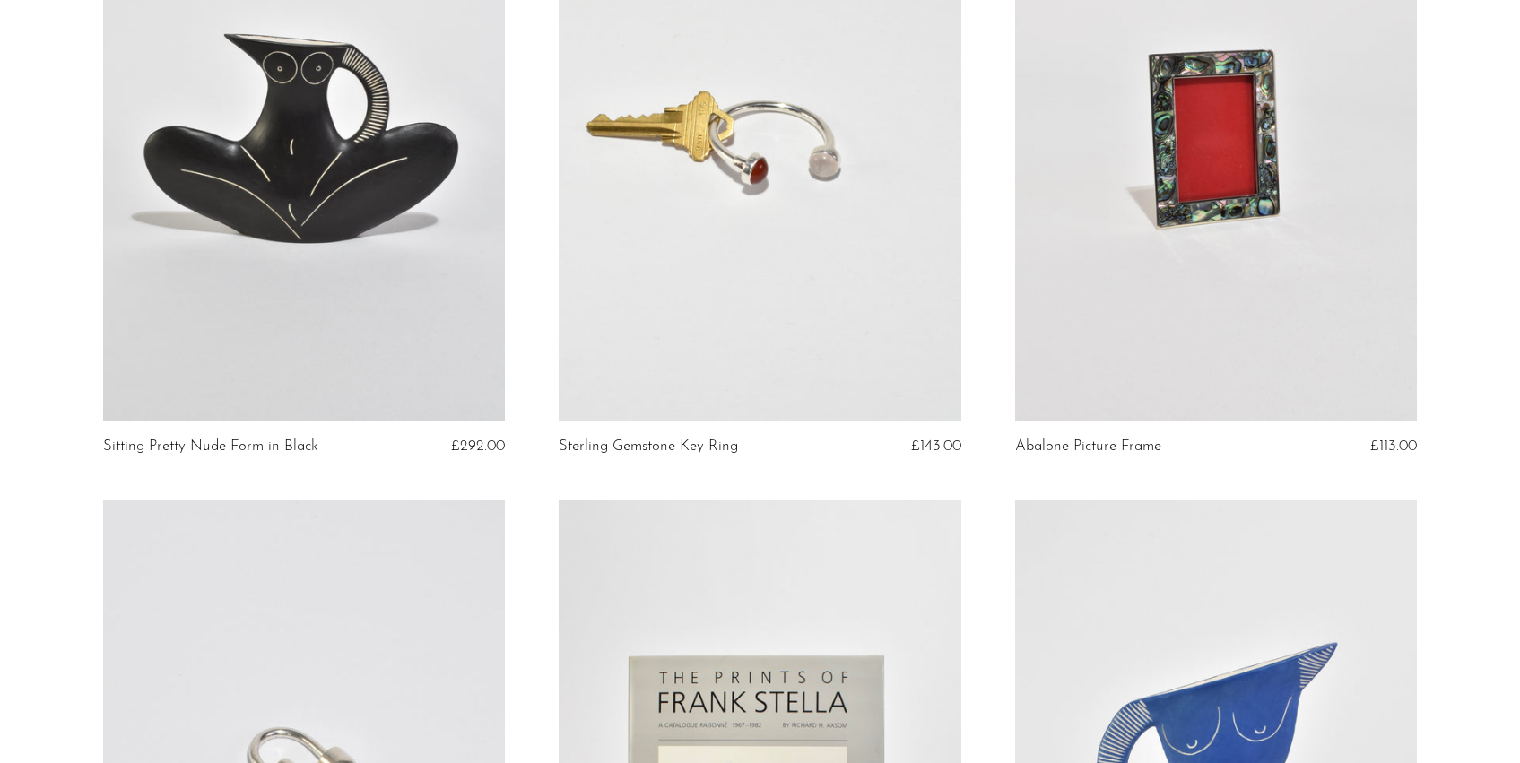
scroll to position [2898, 0]
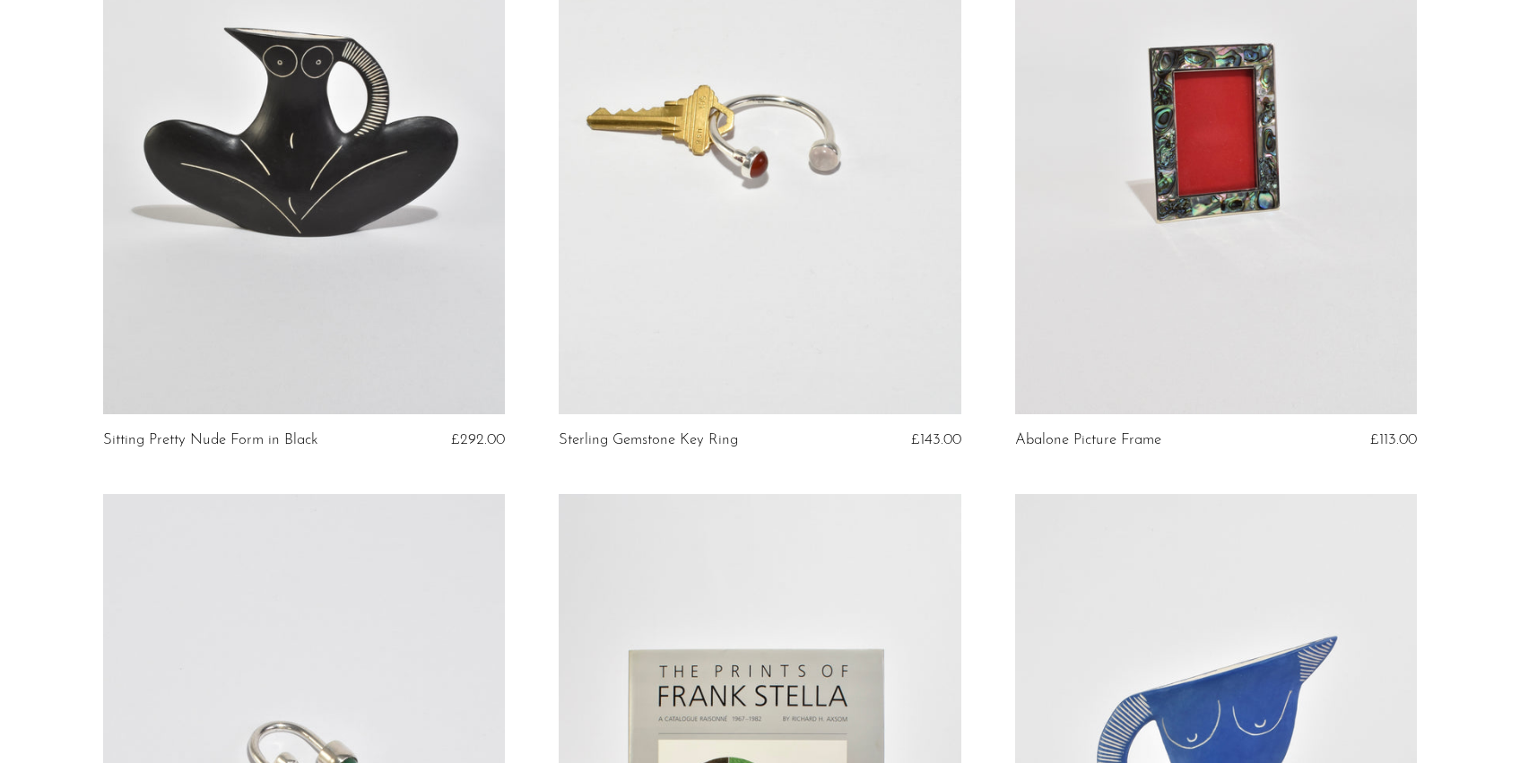
click at [680, 276] on link at bounding box center [760, 132] width 402 height 563
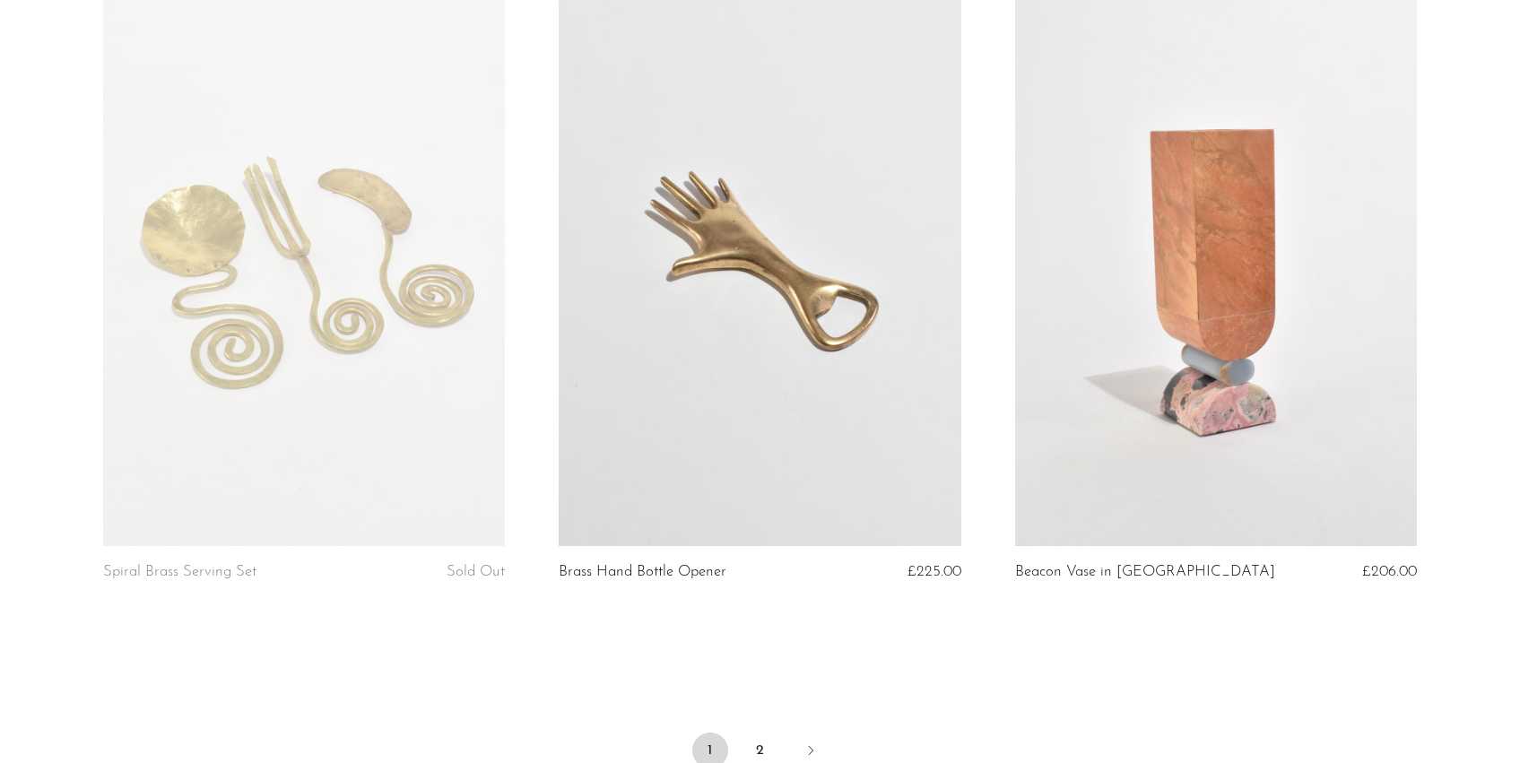
scroll to position [7541, 0]
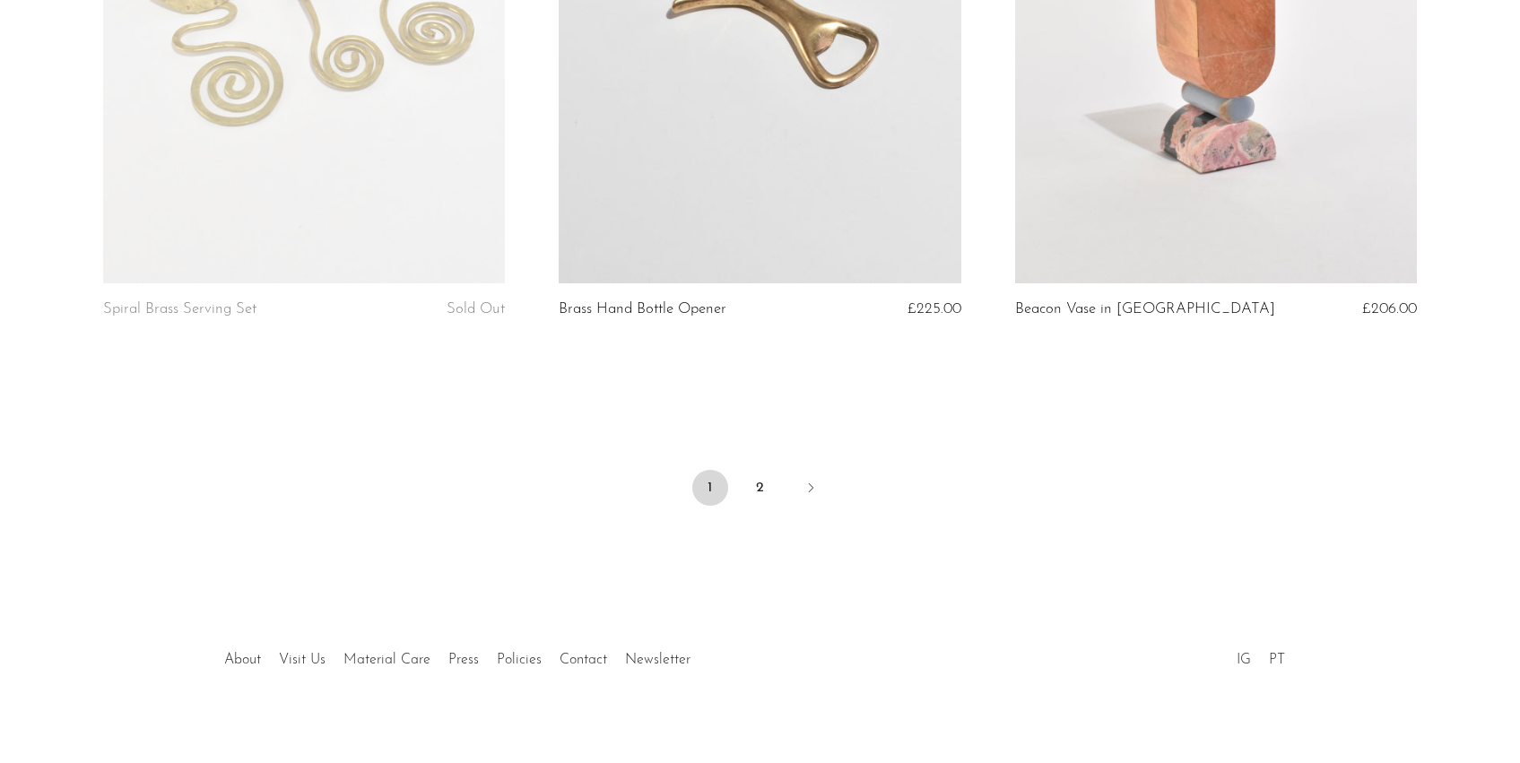
drag, startPoint x: 767, startPoint y: 471, endPoint x: 663, endPoint y: 576, distance: 147.7
click at [767, 471] on link "2" at bounding box center [760, 488] width 36 height 36
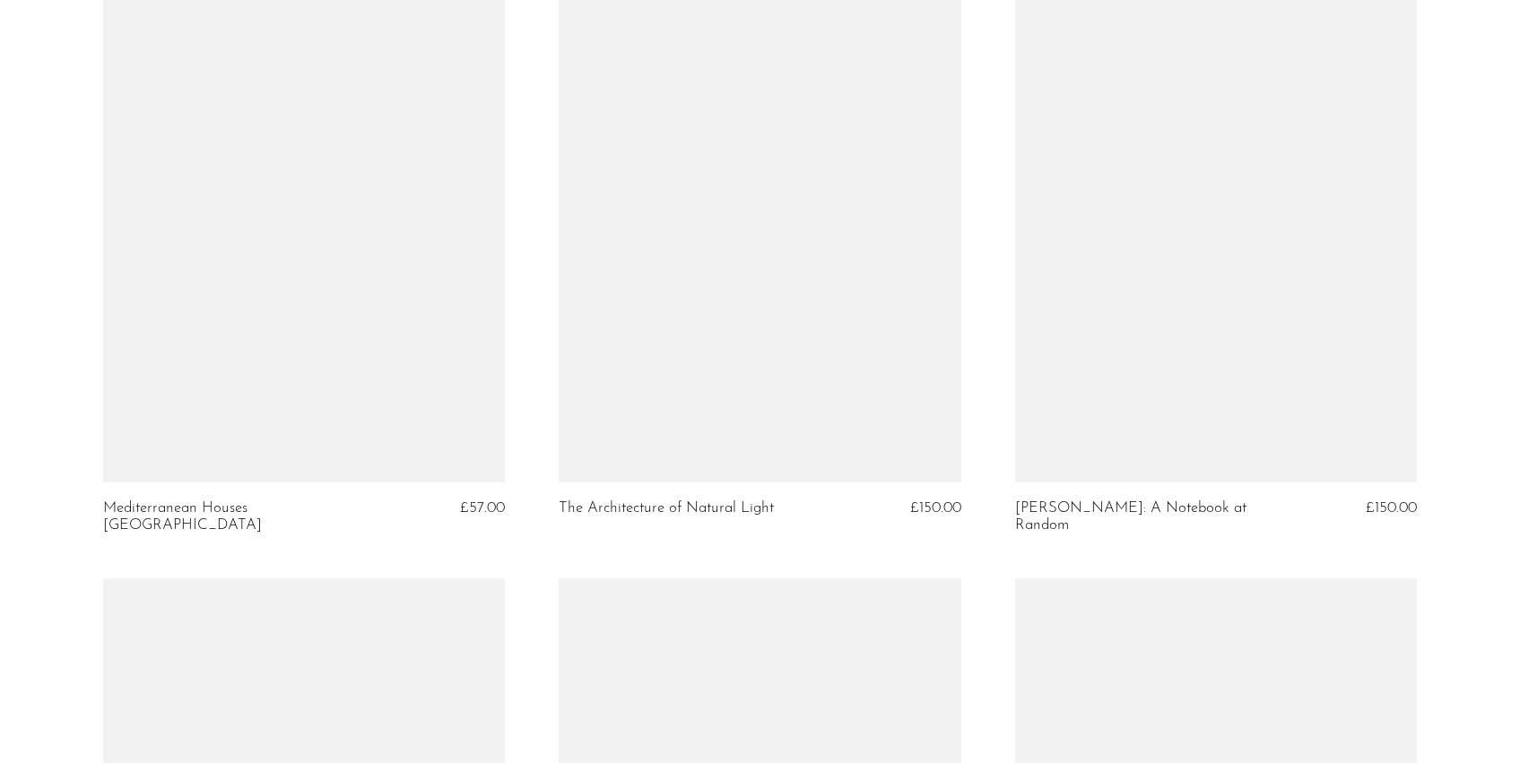
scroll to position [1530, 0]
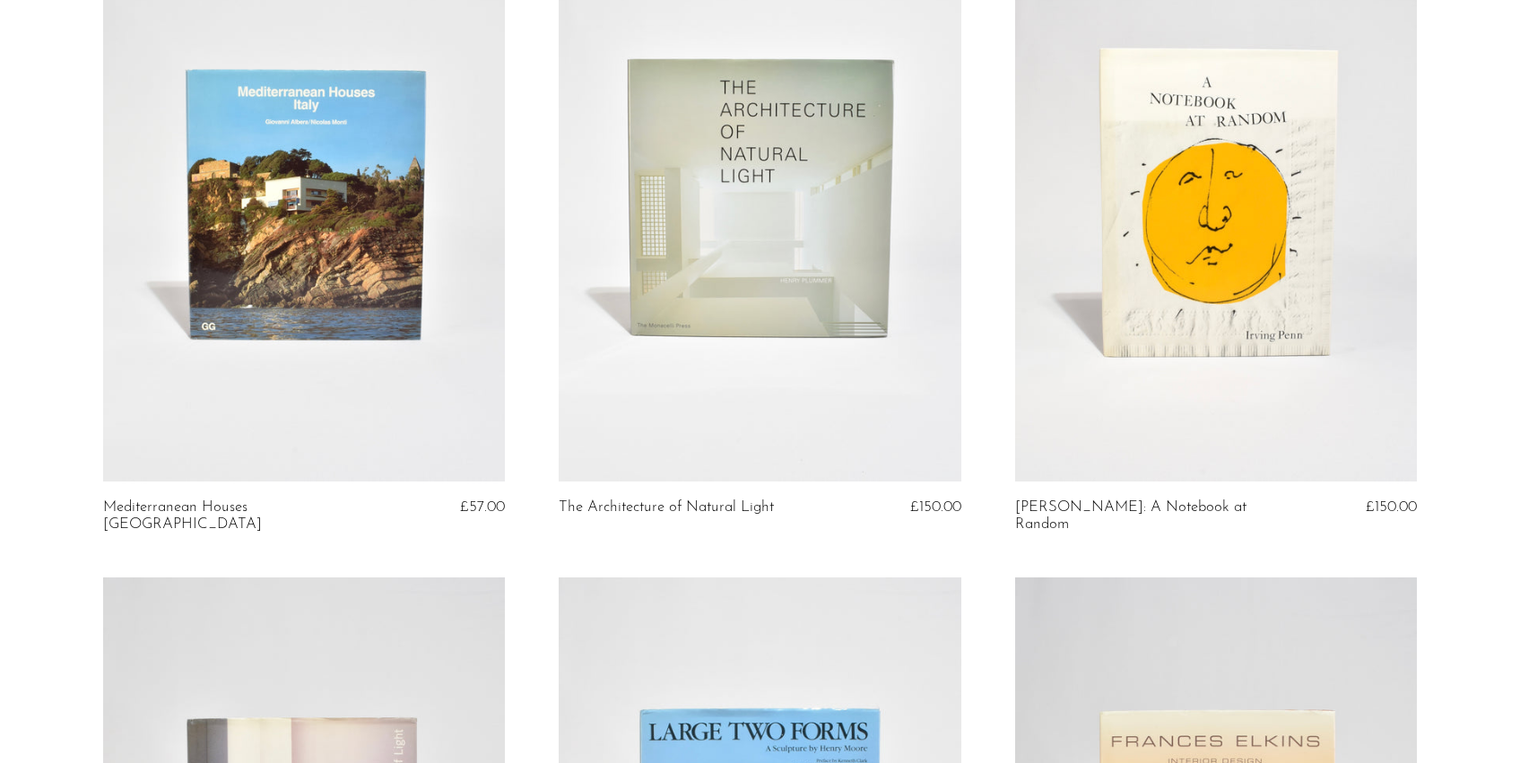
click at [1140, 265] on link at bounding box center [1216, 199] width 402 height 563
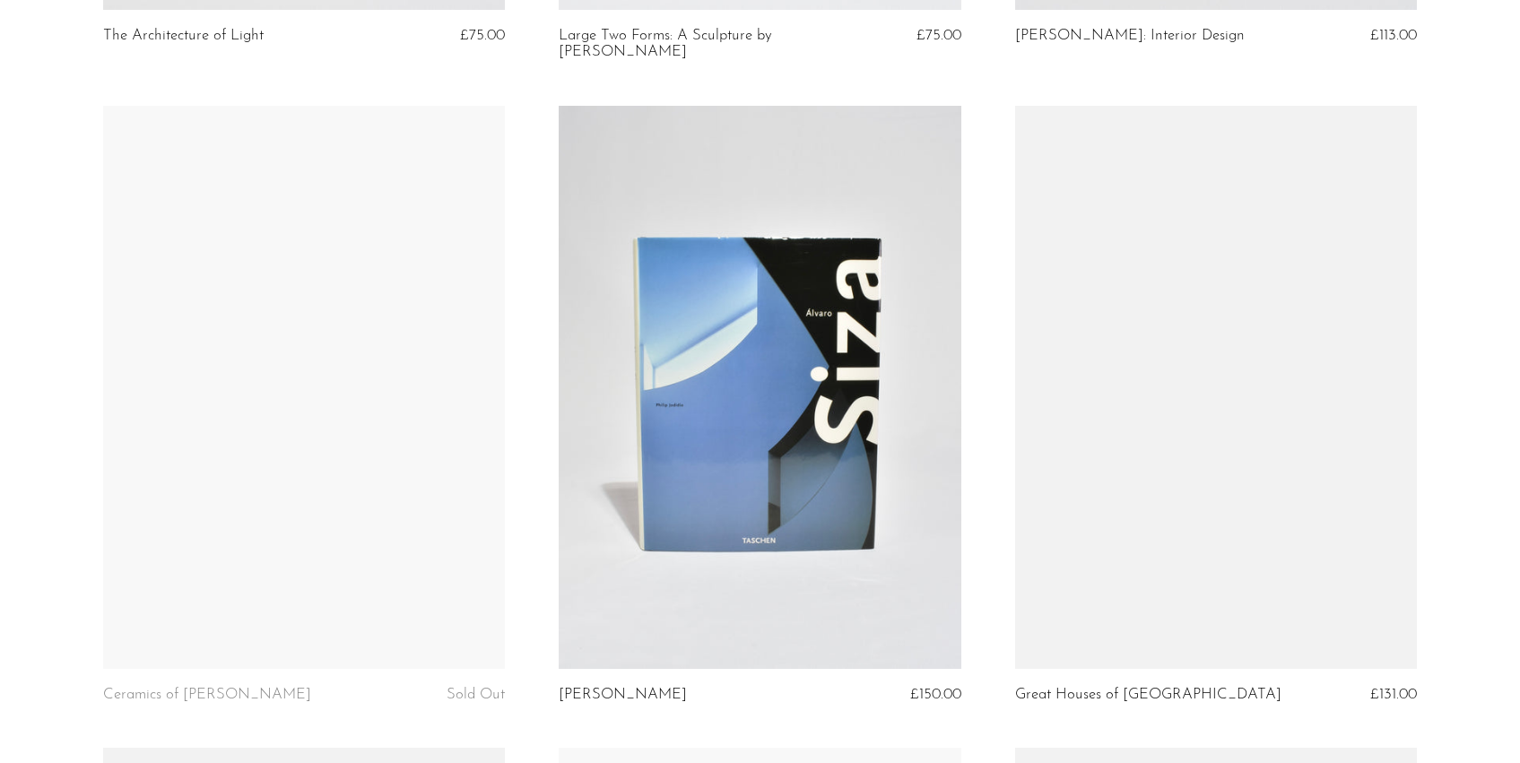
scroll to position [2656, 0]
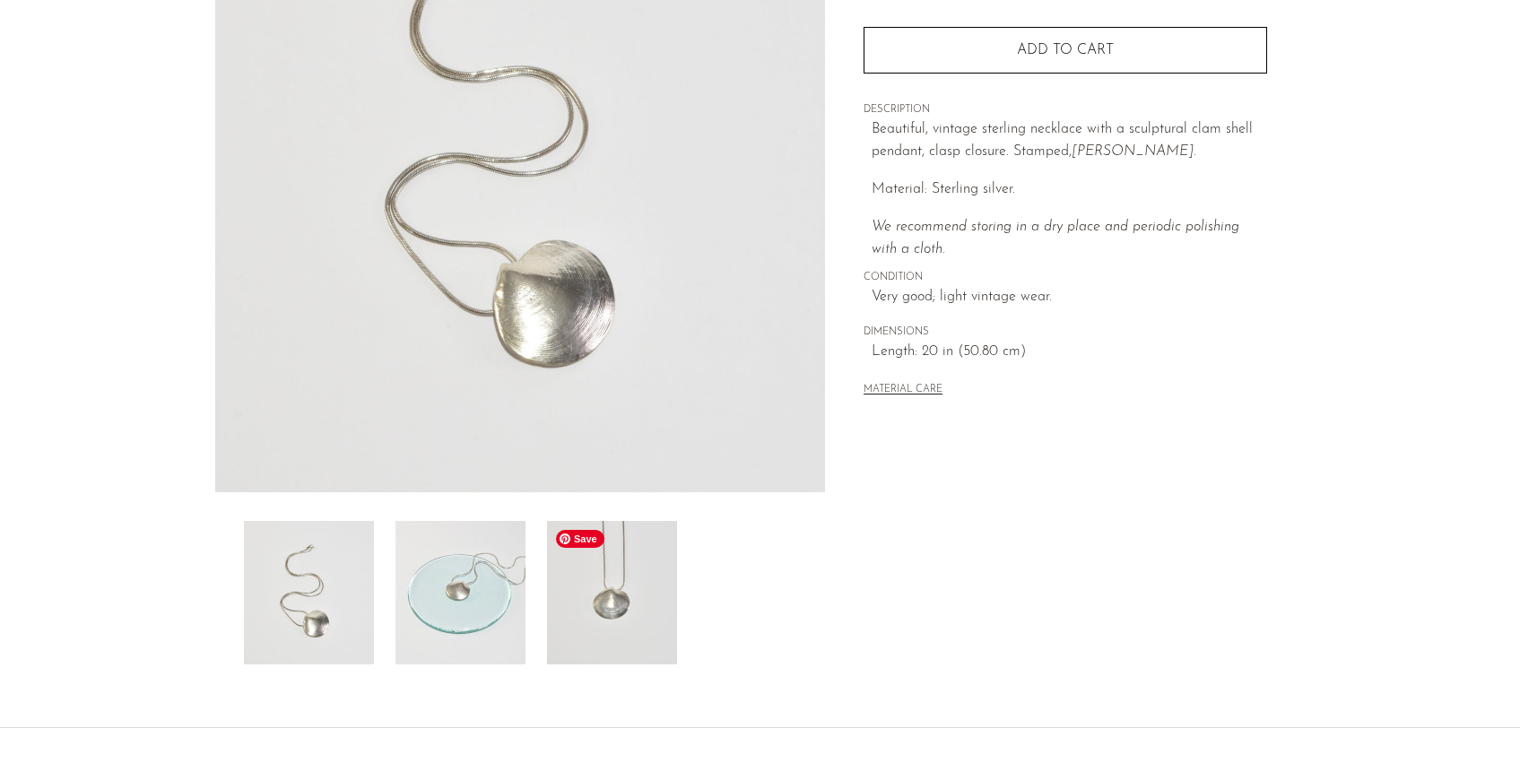
click at [672, 652] on img at bounding box center [612, 592] width 130 height 143
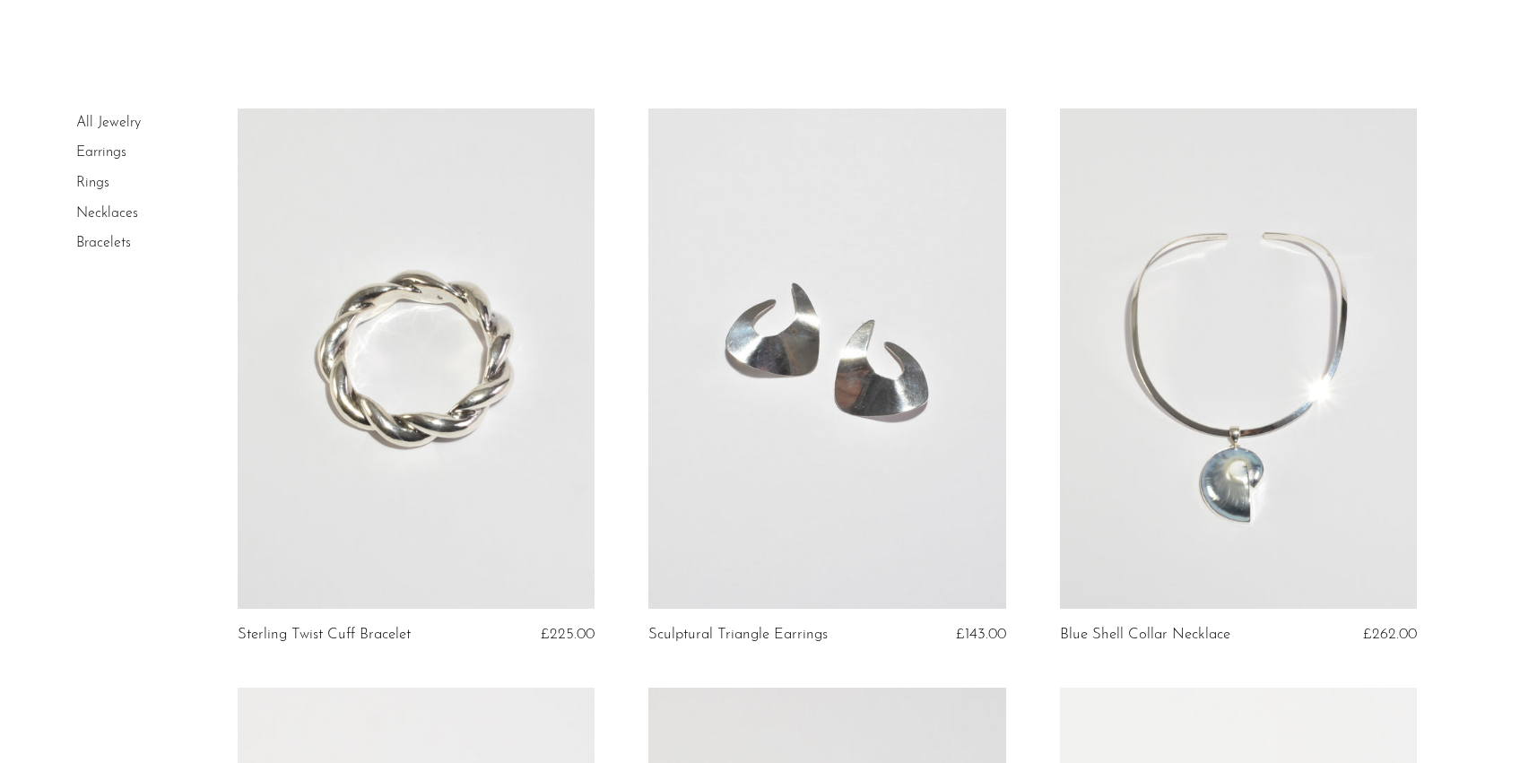
scroll to position [55, 0]
click at [801, 421] on link at bounding box center [826, 360] width 357 height 500
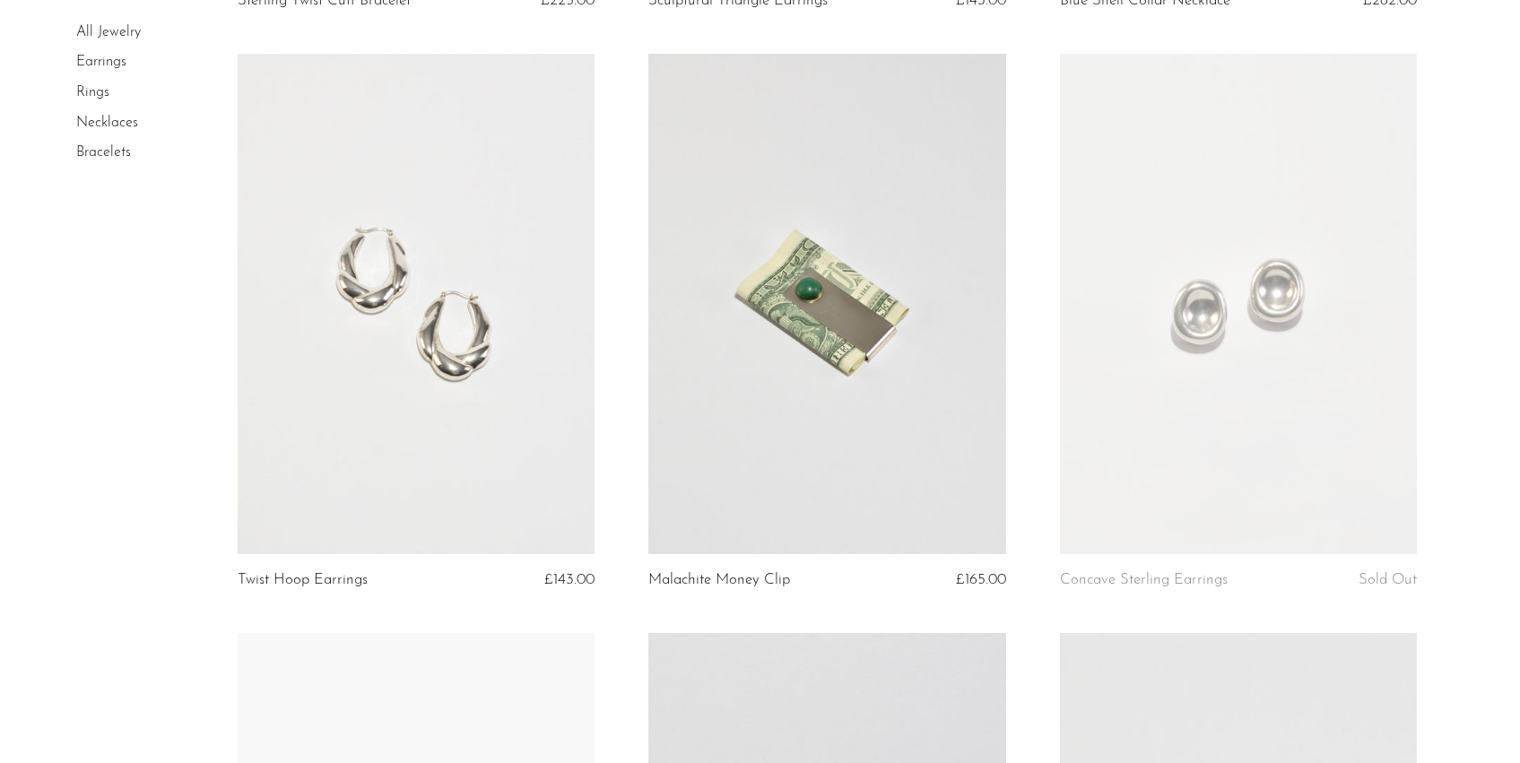
scroll to position [694, 0]
click at [852, 351] on link at bounding box center [826, 300] width 357 height 500
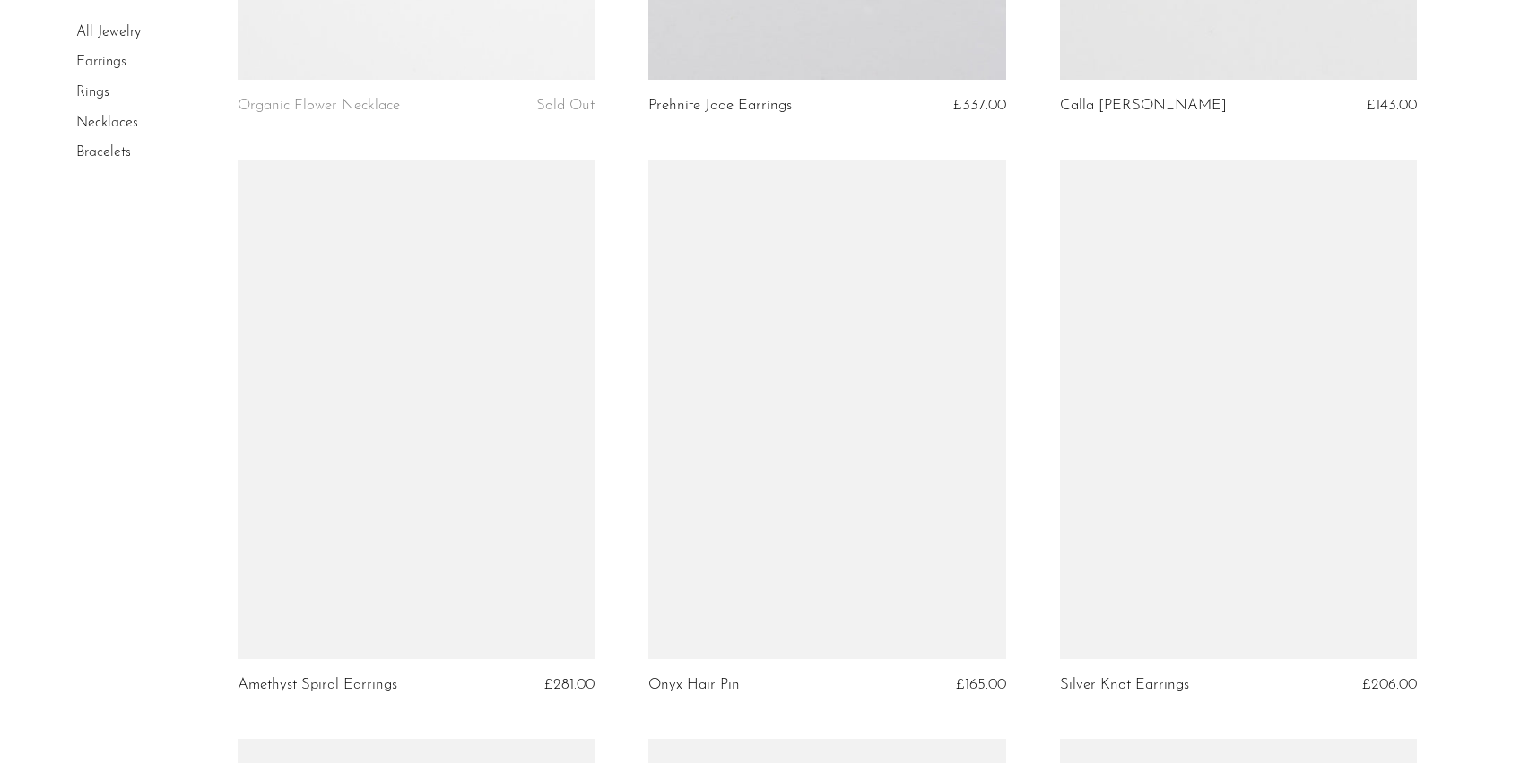
scroll to position [1788, 0]
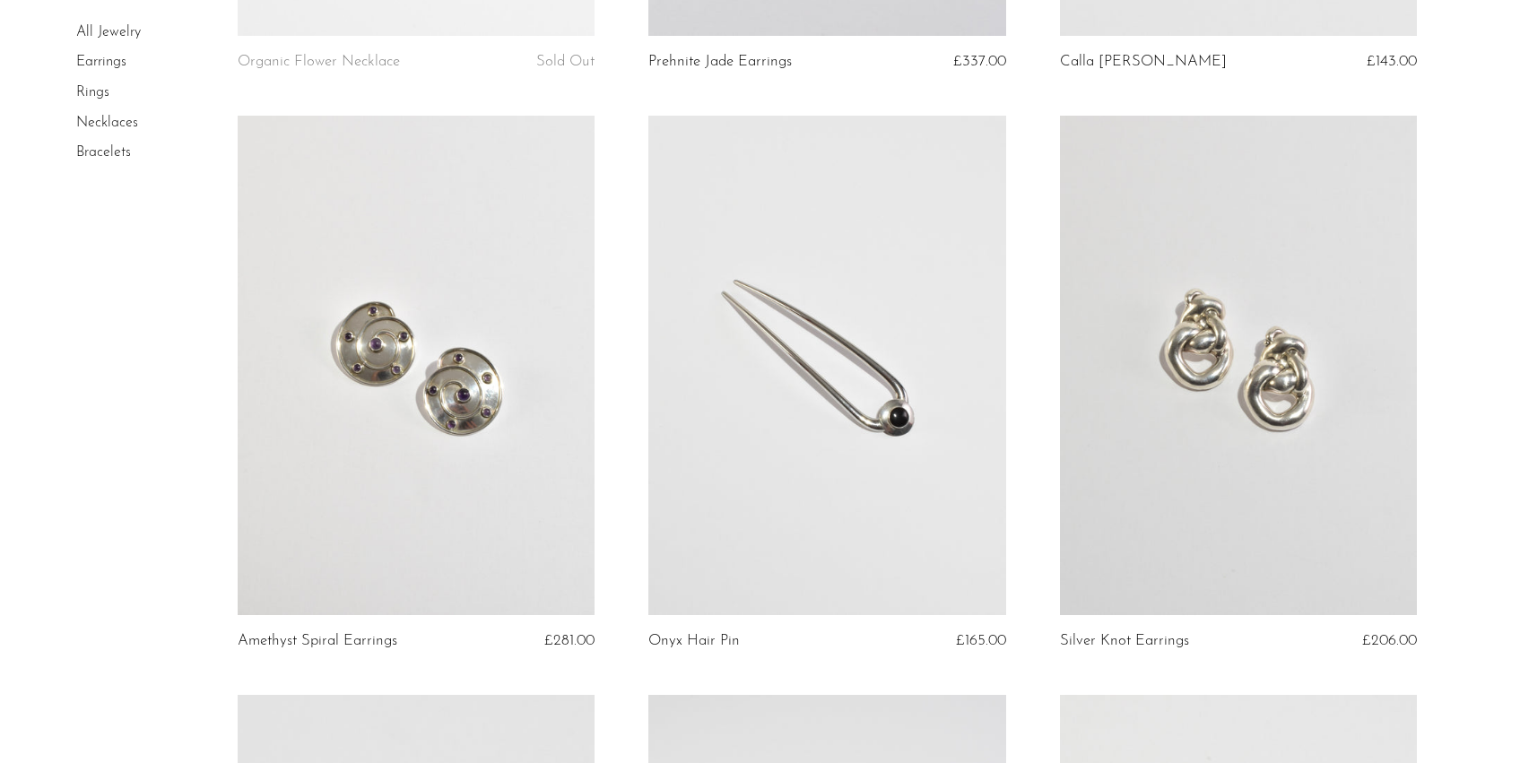
click at [889, 393] on link at bounding box center [826, 366] width 357 height 500
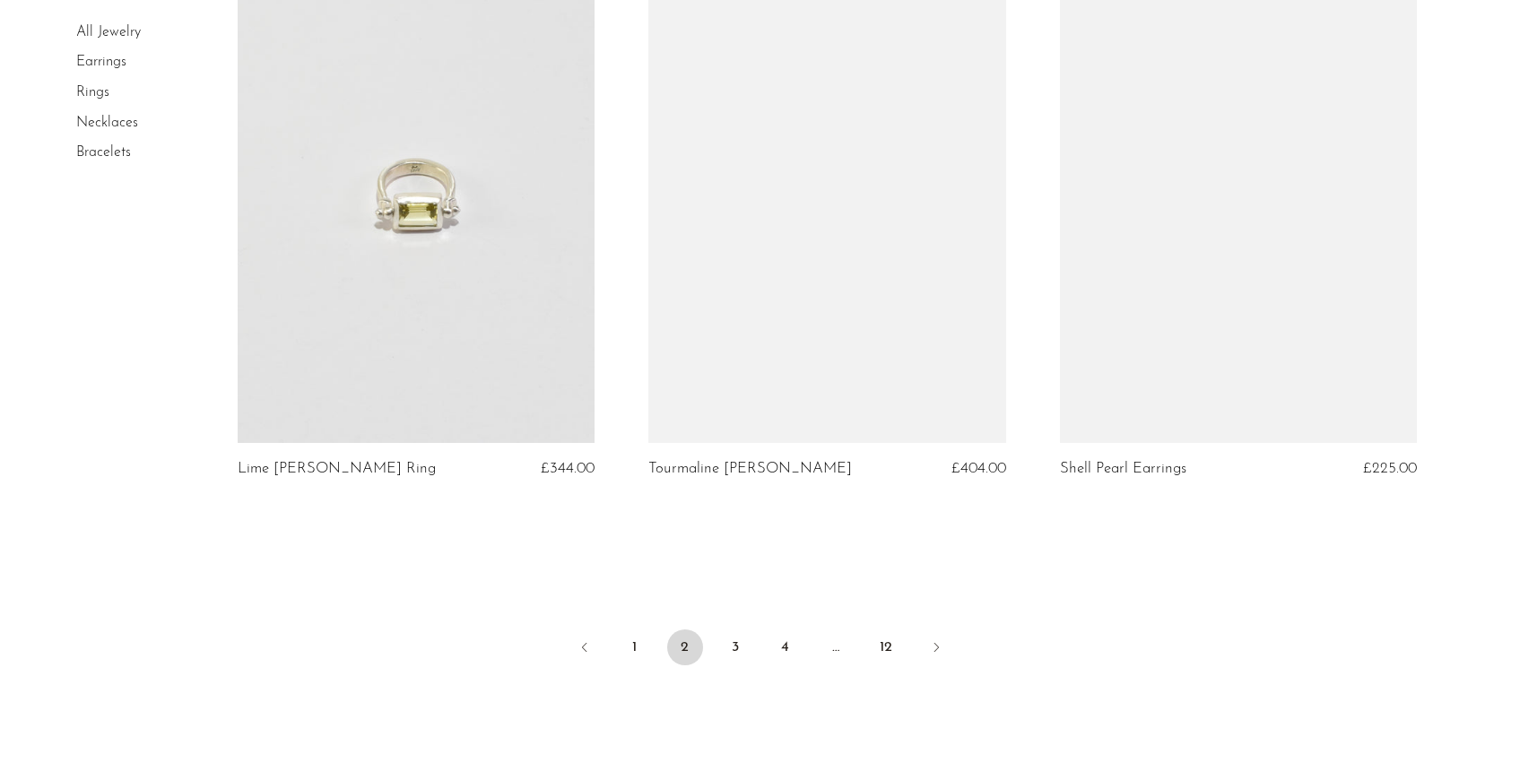
scroll to position [6616, 0]
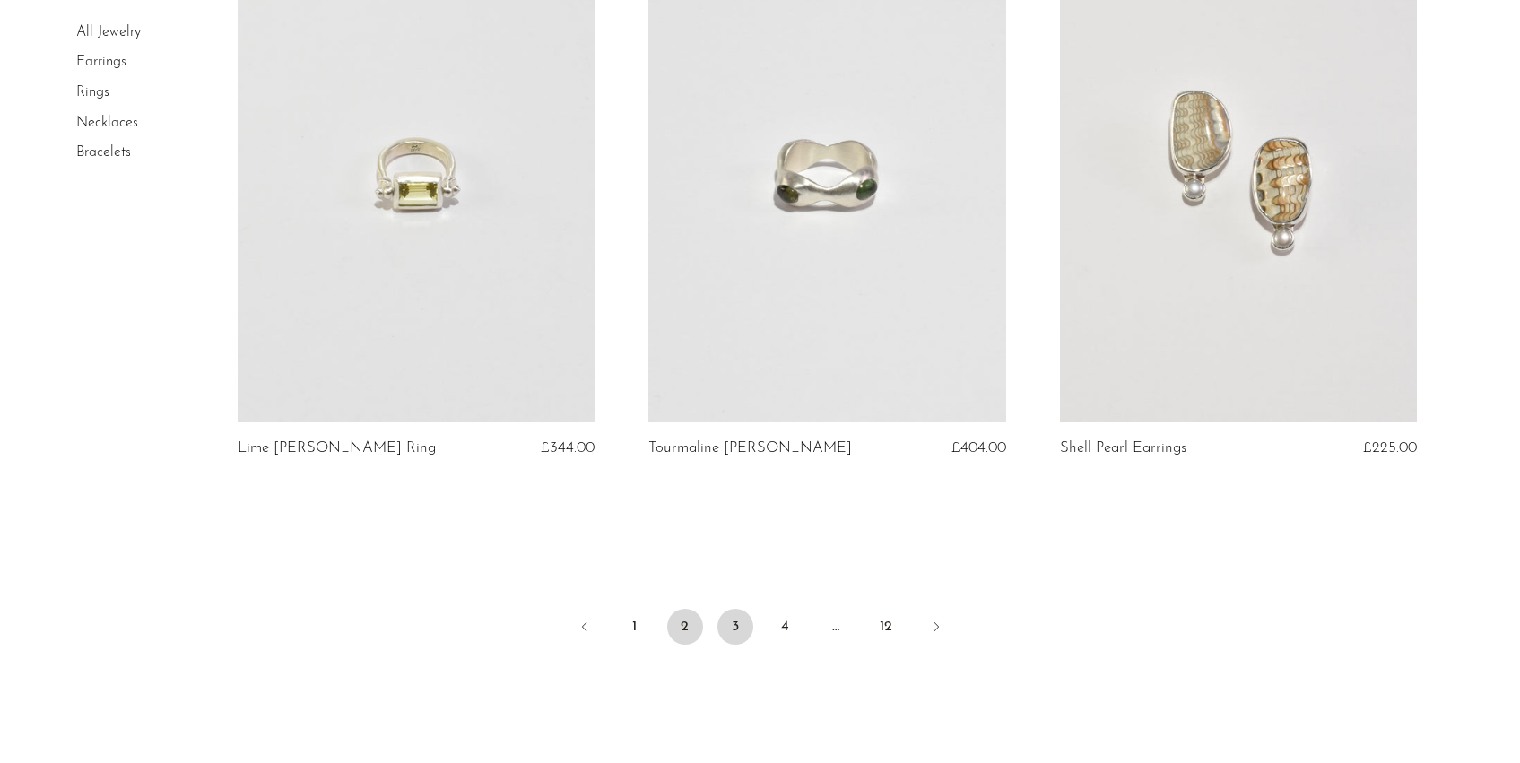
click at [741, 624] on link "3" at bounding box center [735, 627] width 36 height 36
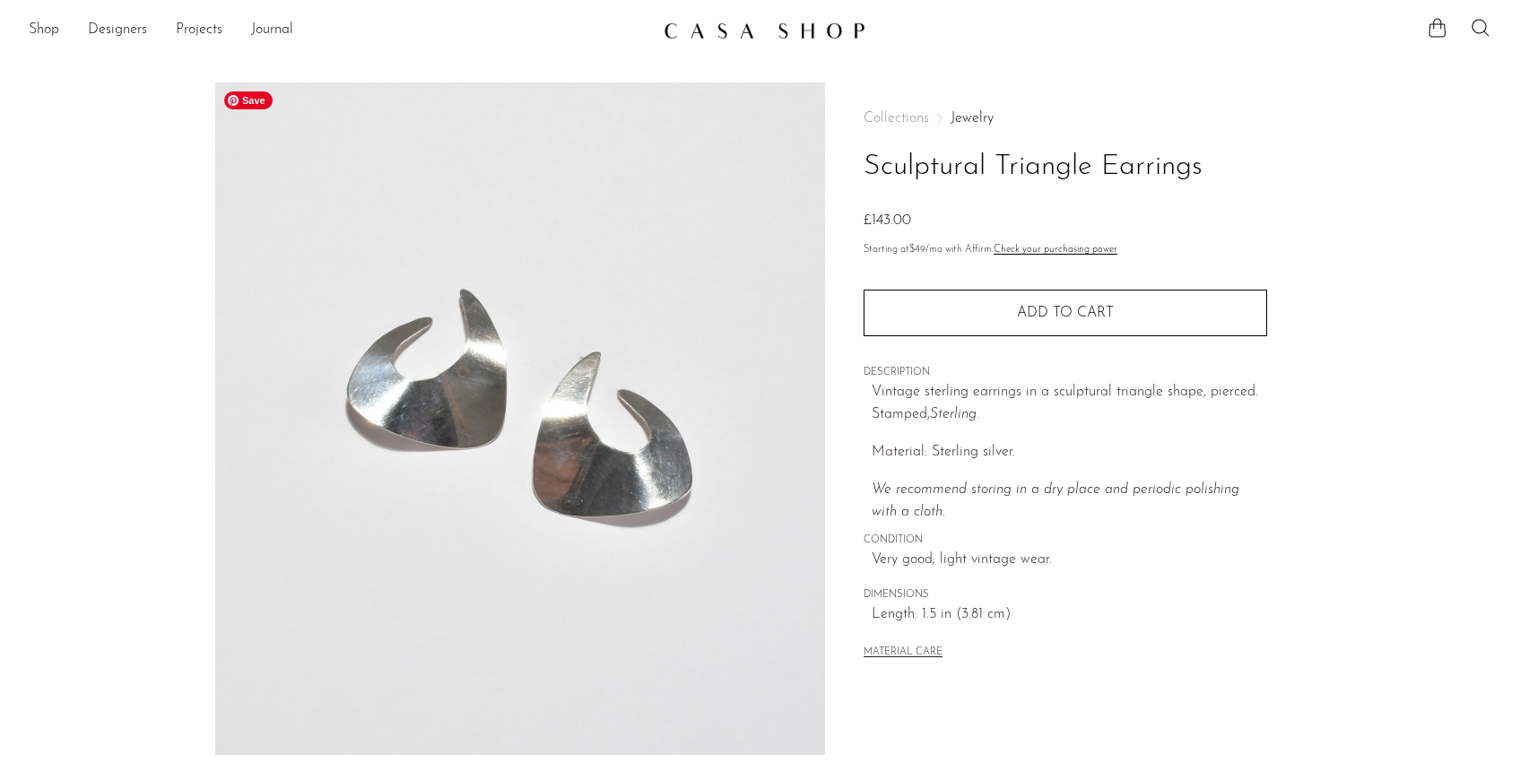
scroll to position [404, 0]
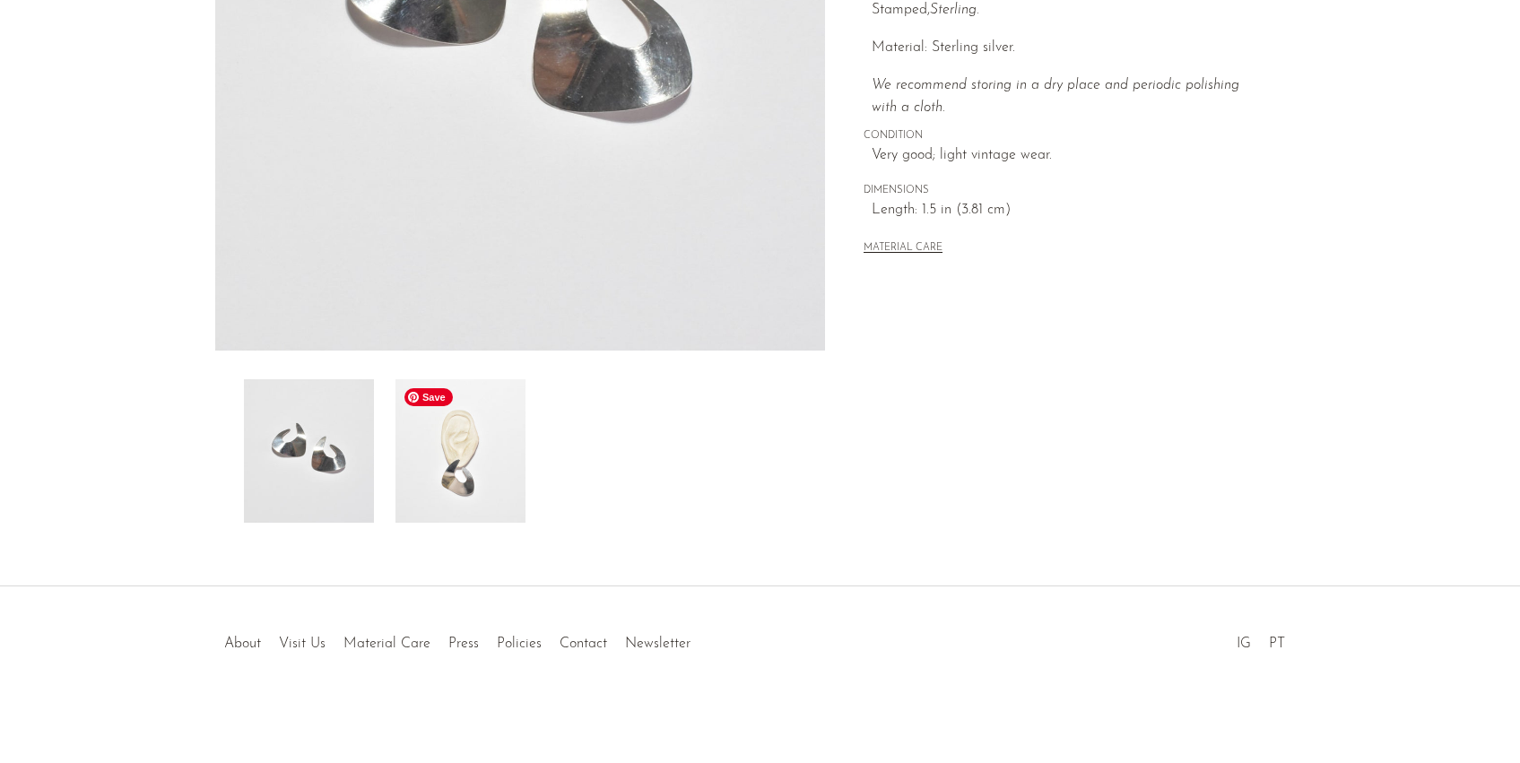
click at [482, 463] on img at bounding box center [460, 450] width 130 height 143
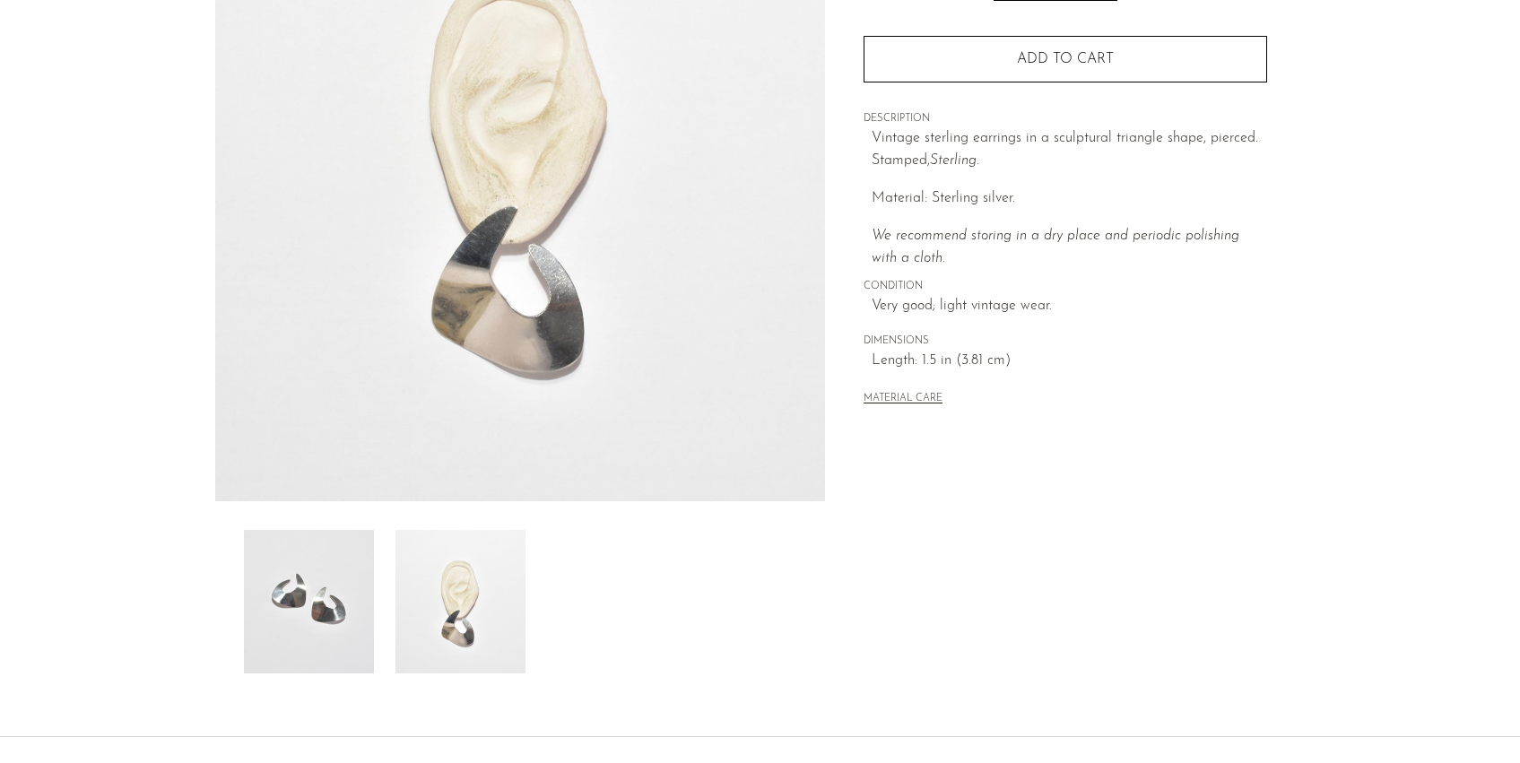
scroll to position [251, 0]
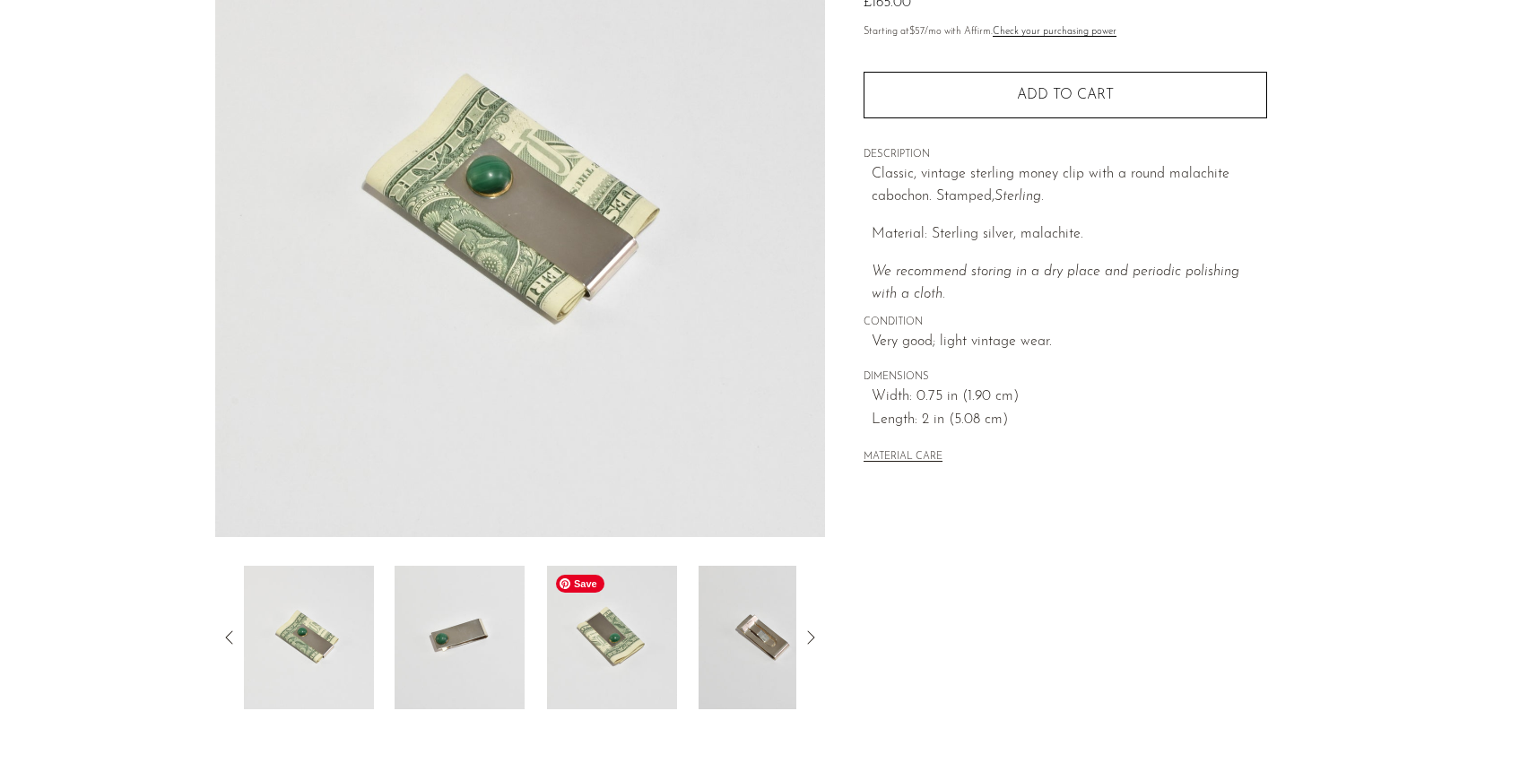
scroll to position [169, 0]
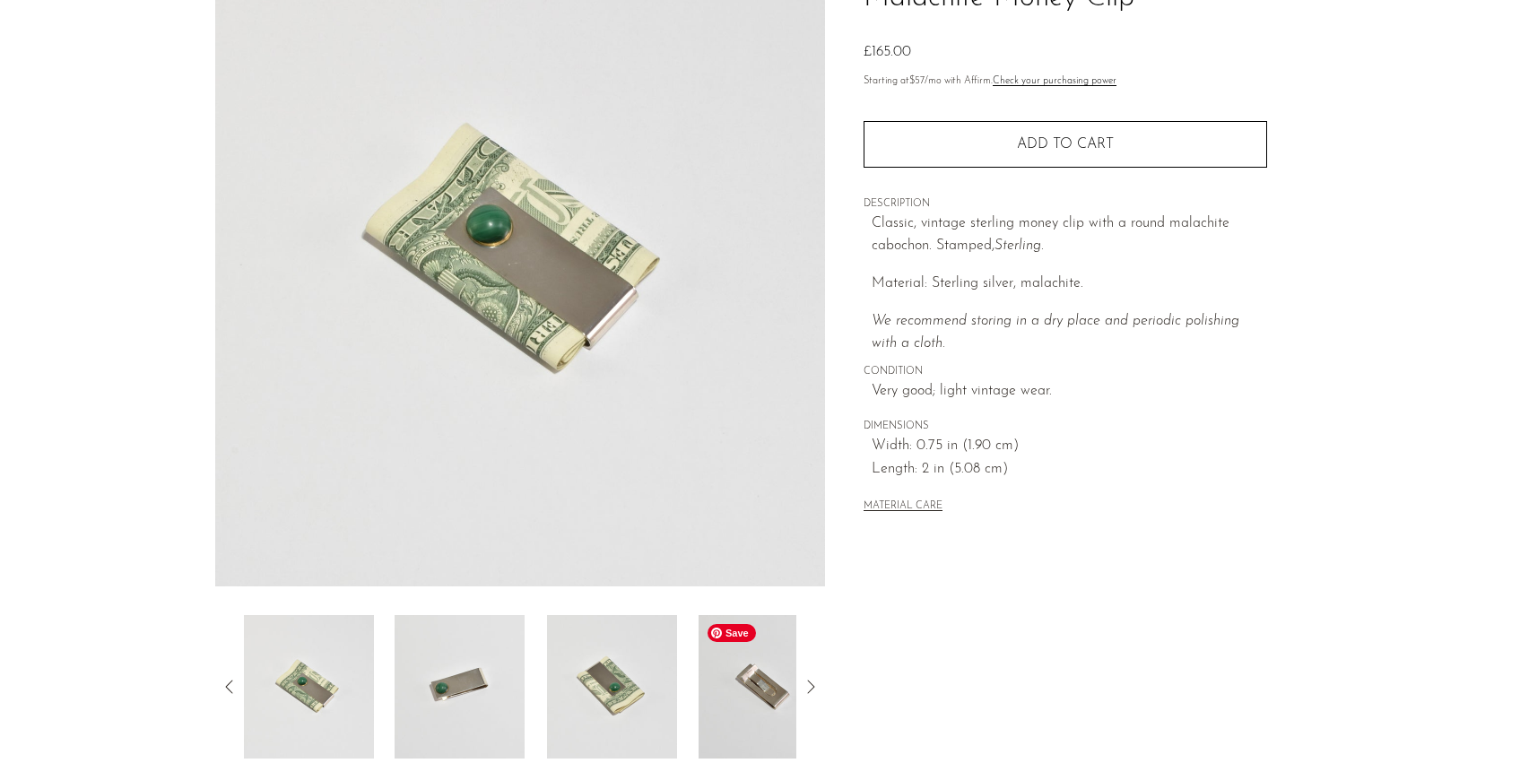
click at [749, 722] on img at bounding box center [763, 686] width 130 height 143
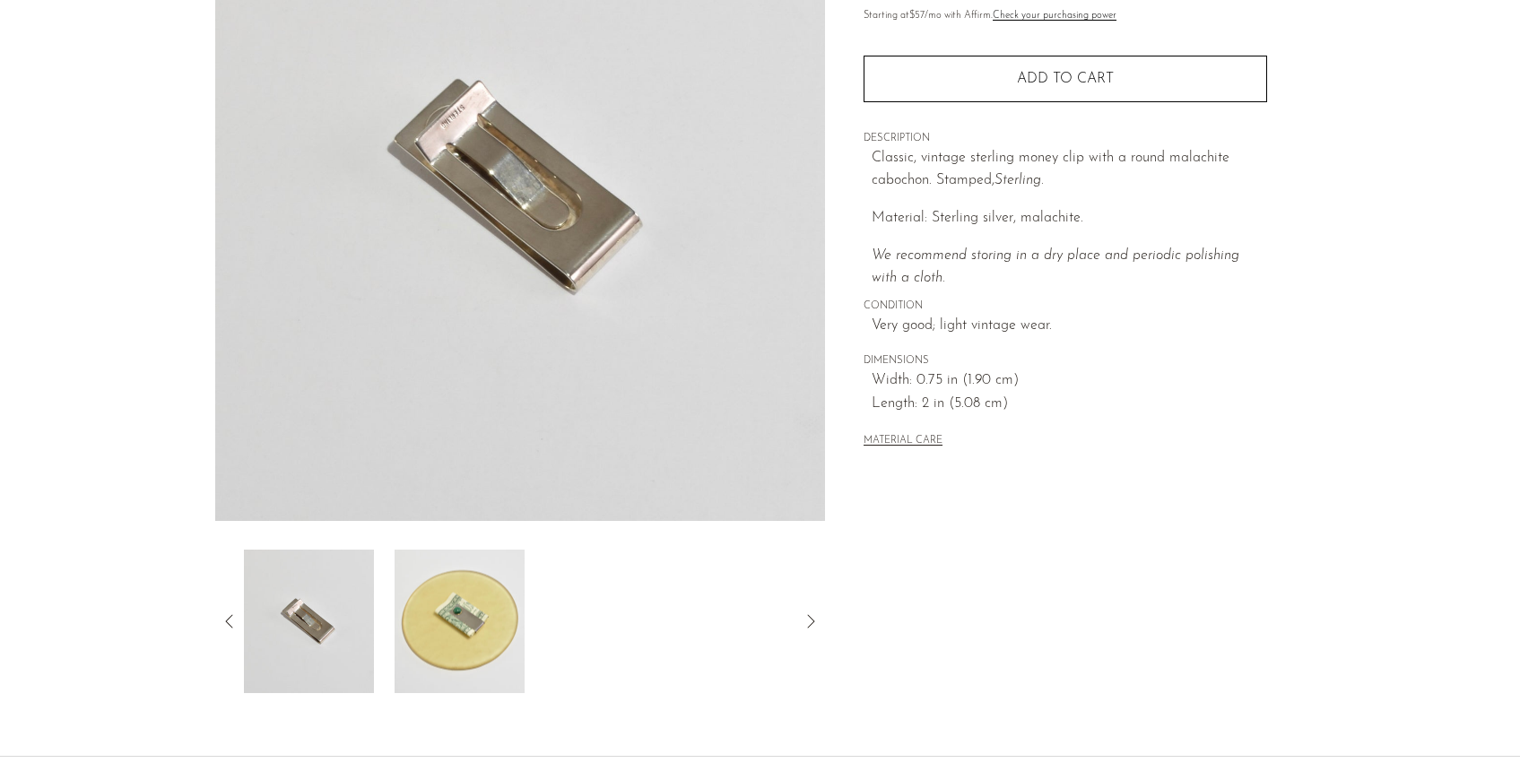
scroll to position [256, 0]
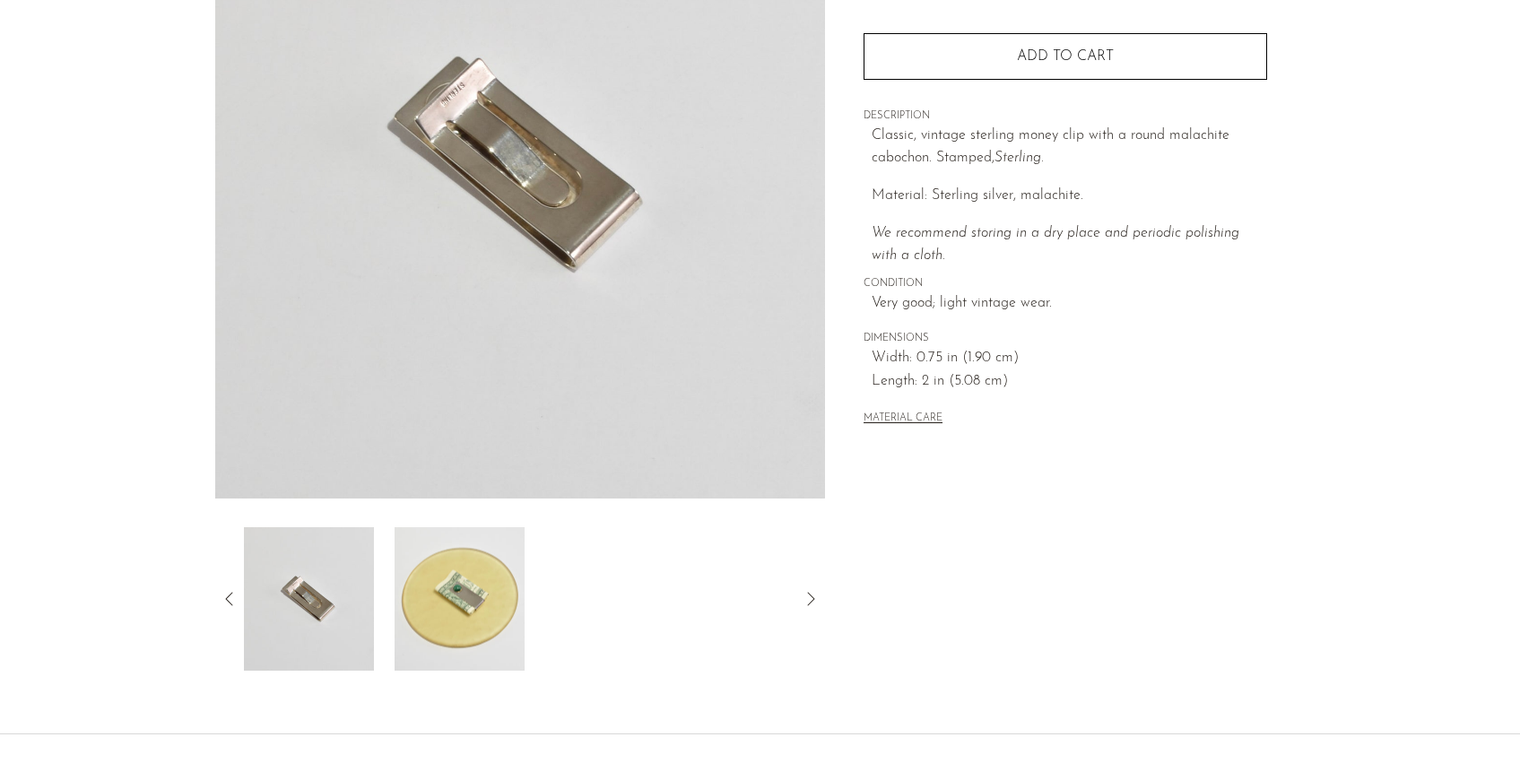
click at [507, 174] on img at bounding box center [520, 162] width 611 height 672
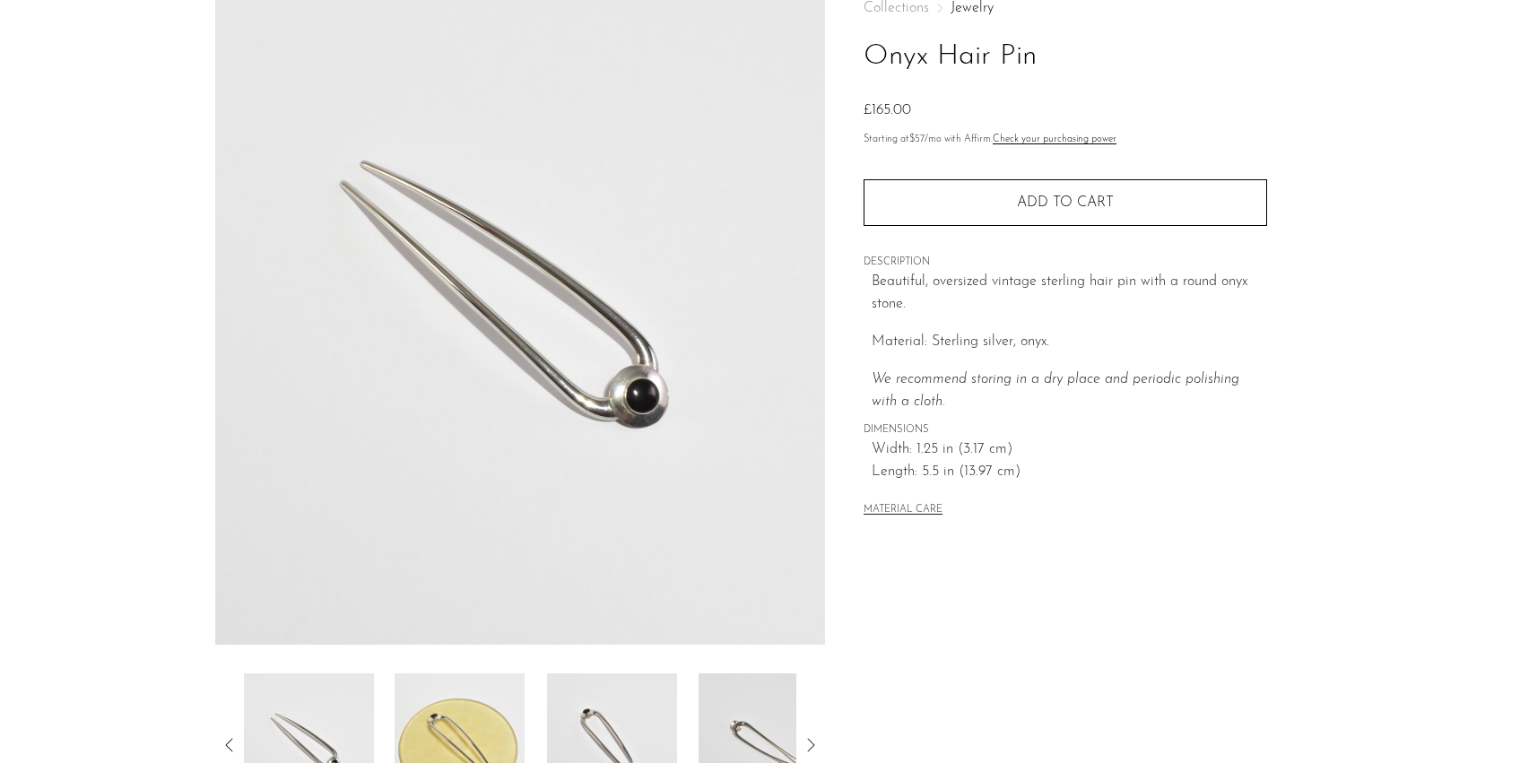
scroll to position [113, 0]
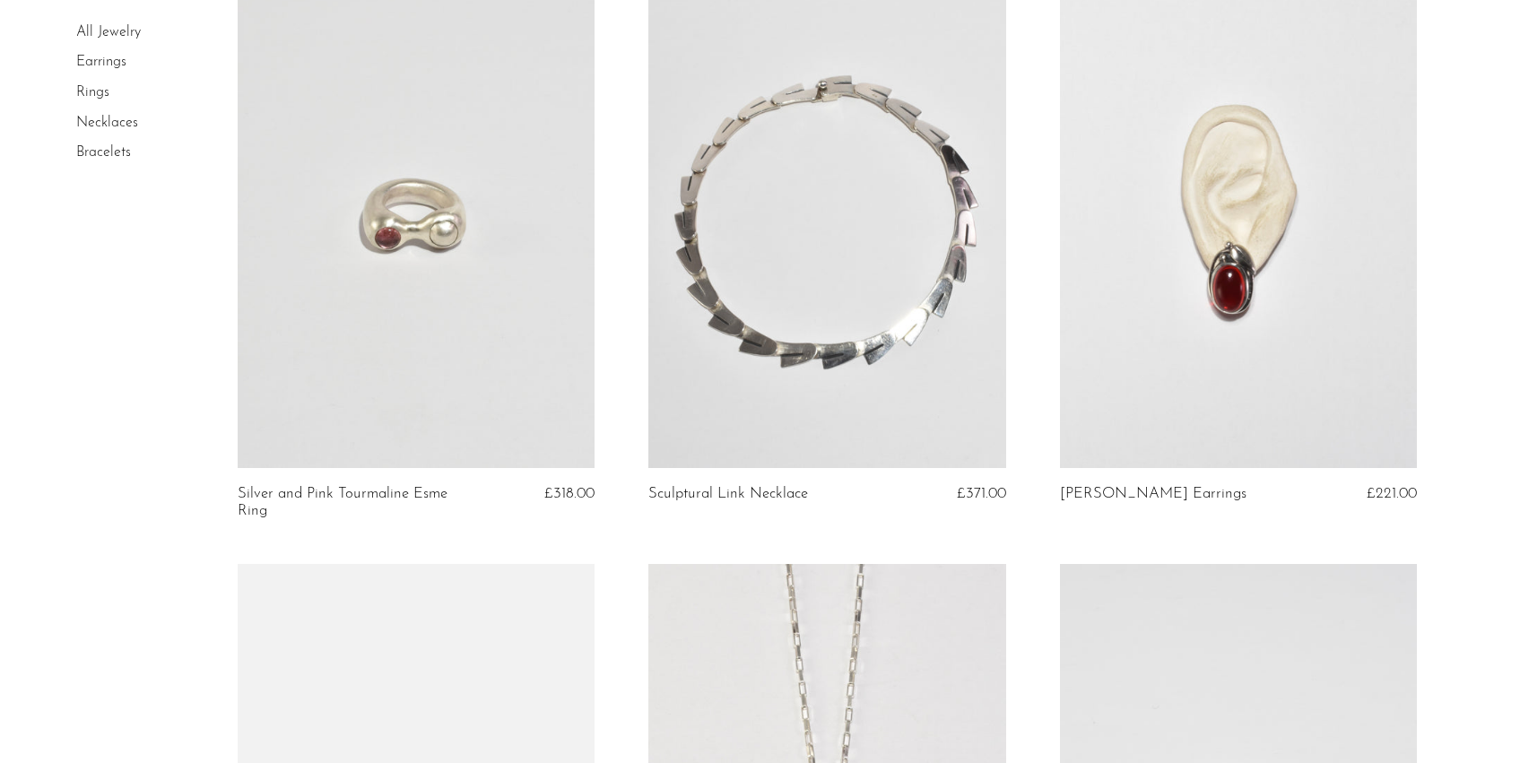
scroll to position [797, 0]
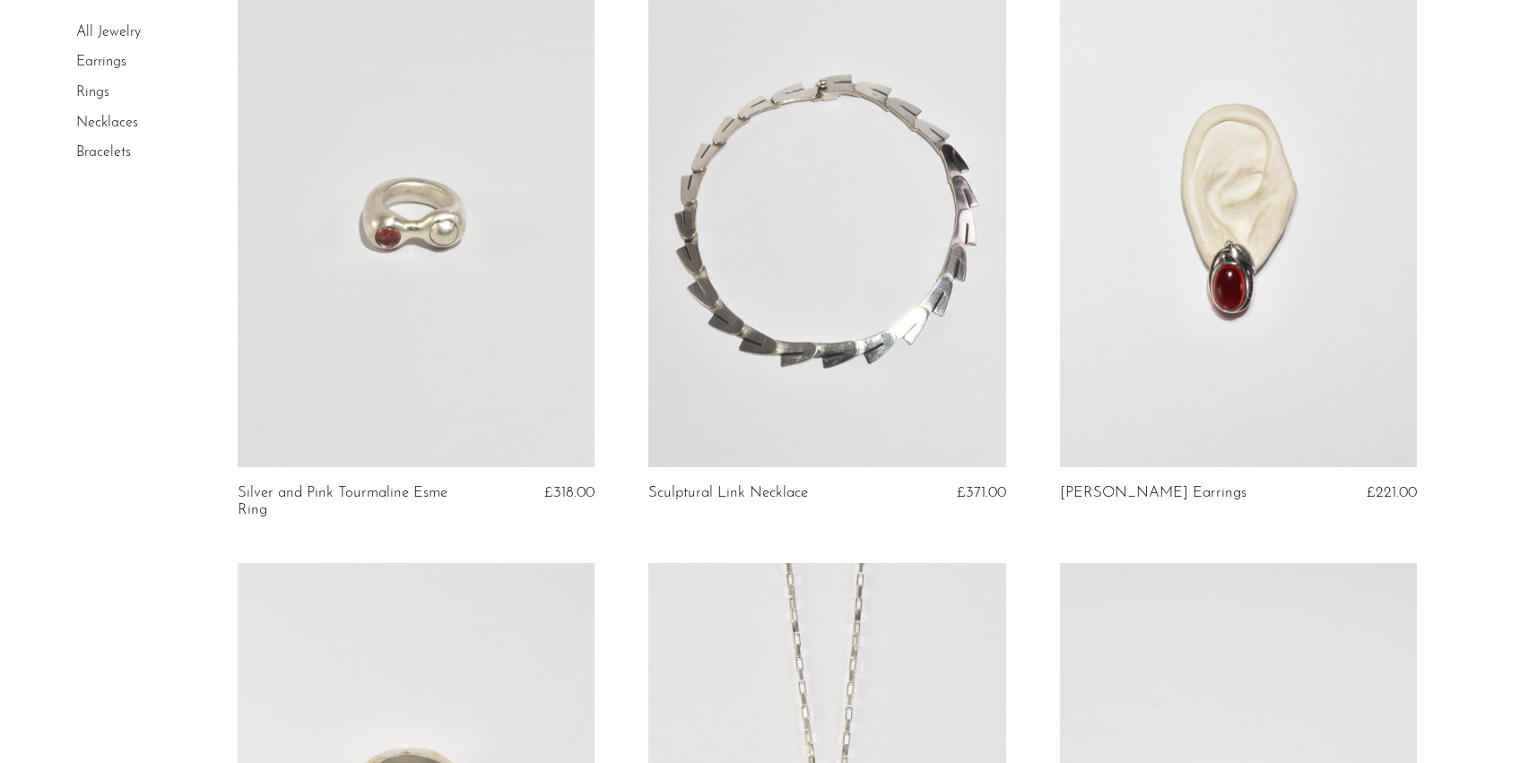
click at [801, 286] on link at bounding box center [826, 218] width 357 height 500
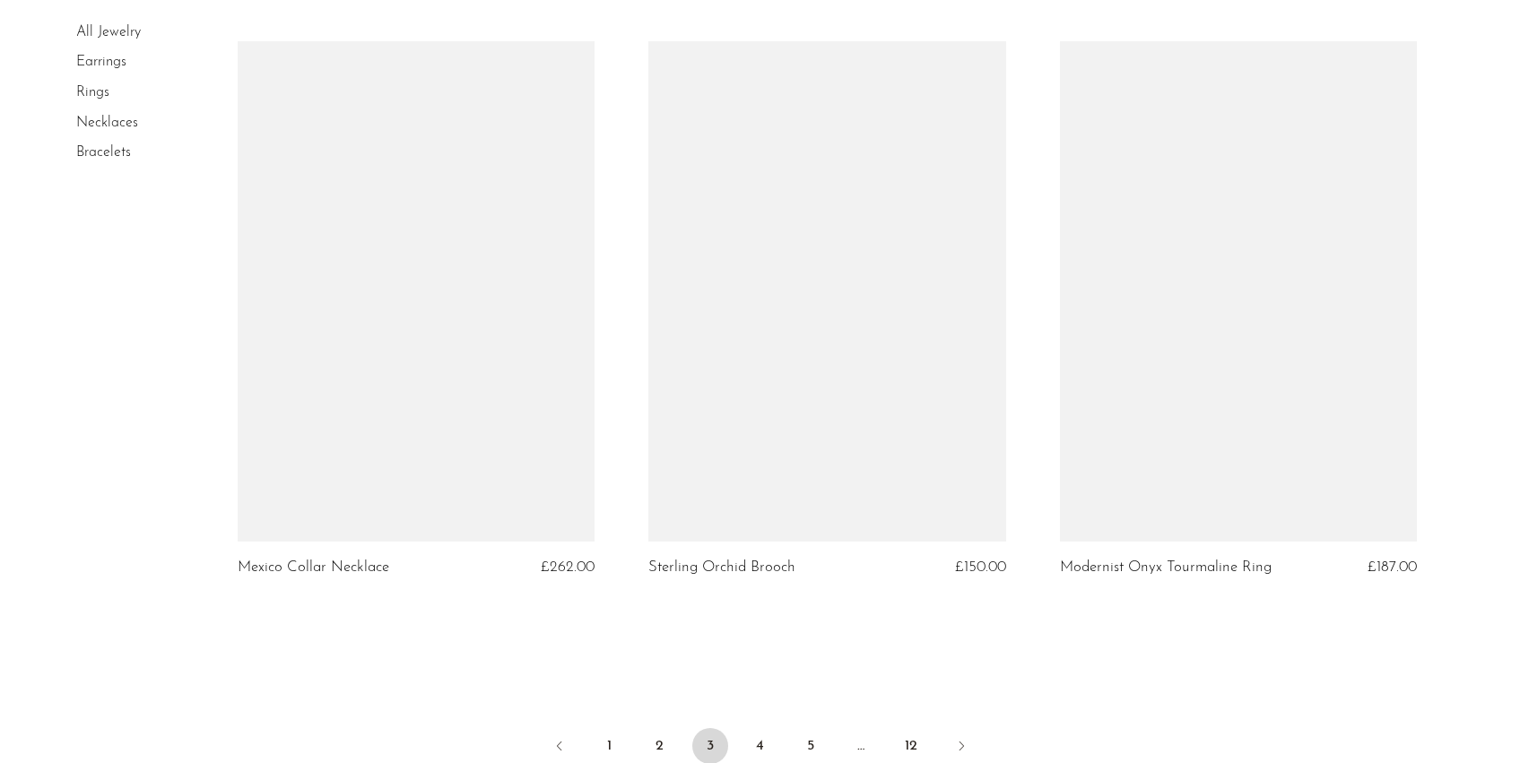
scroll to position [6657, 0]
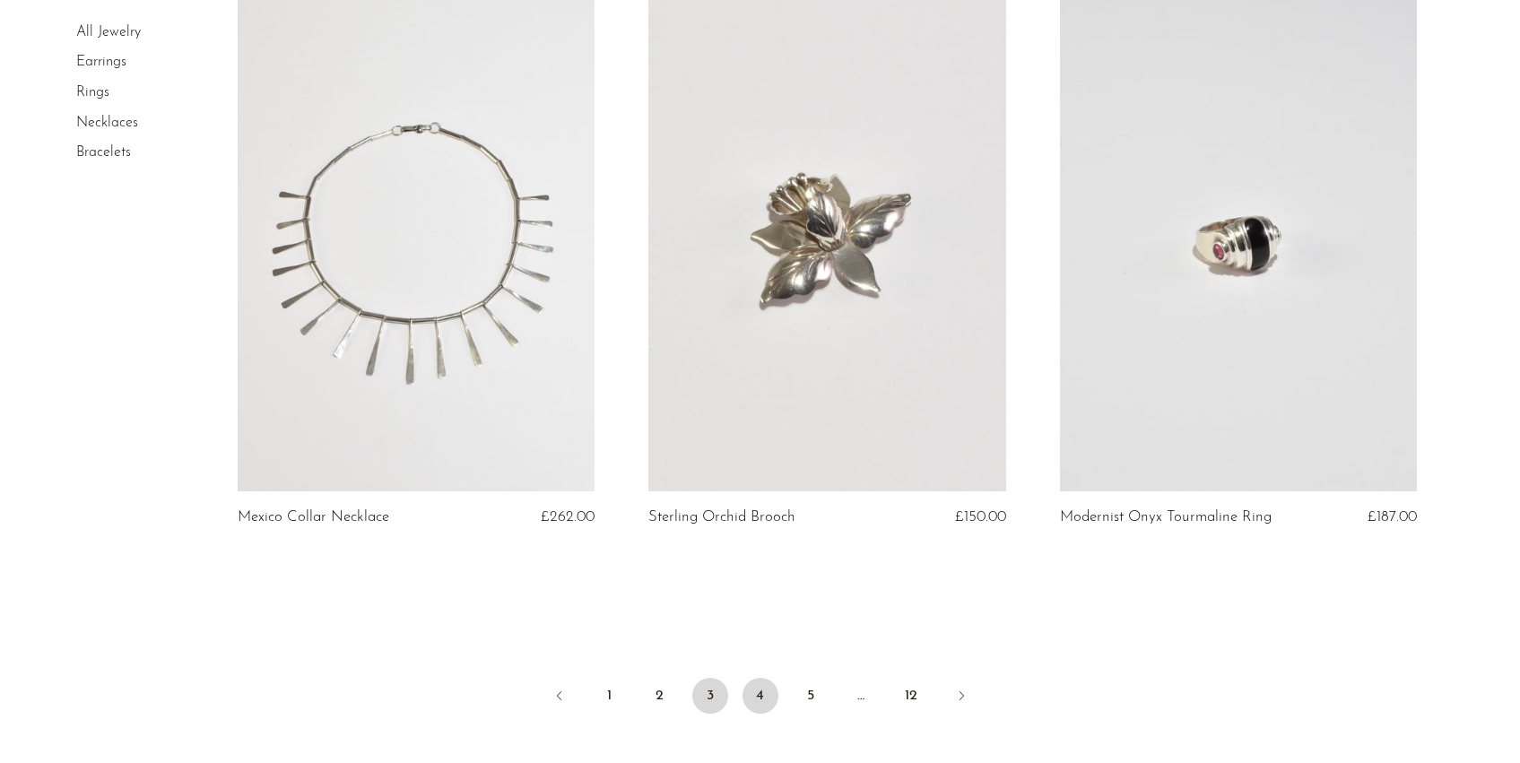
click at [763, 689] on link "4" at bounding box center [760, 696] width 36 height 36
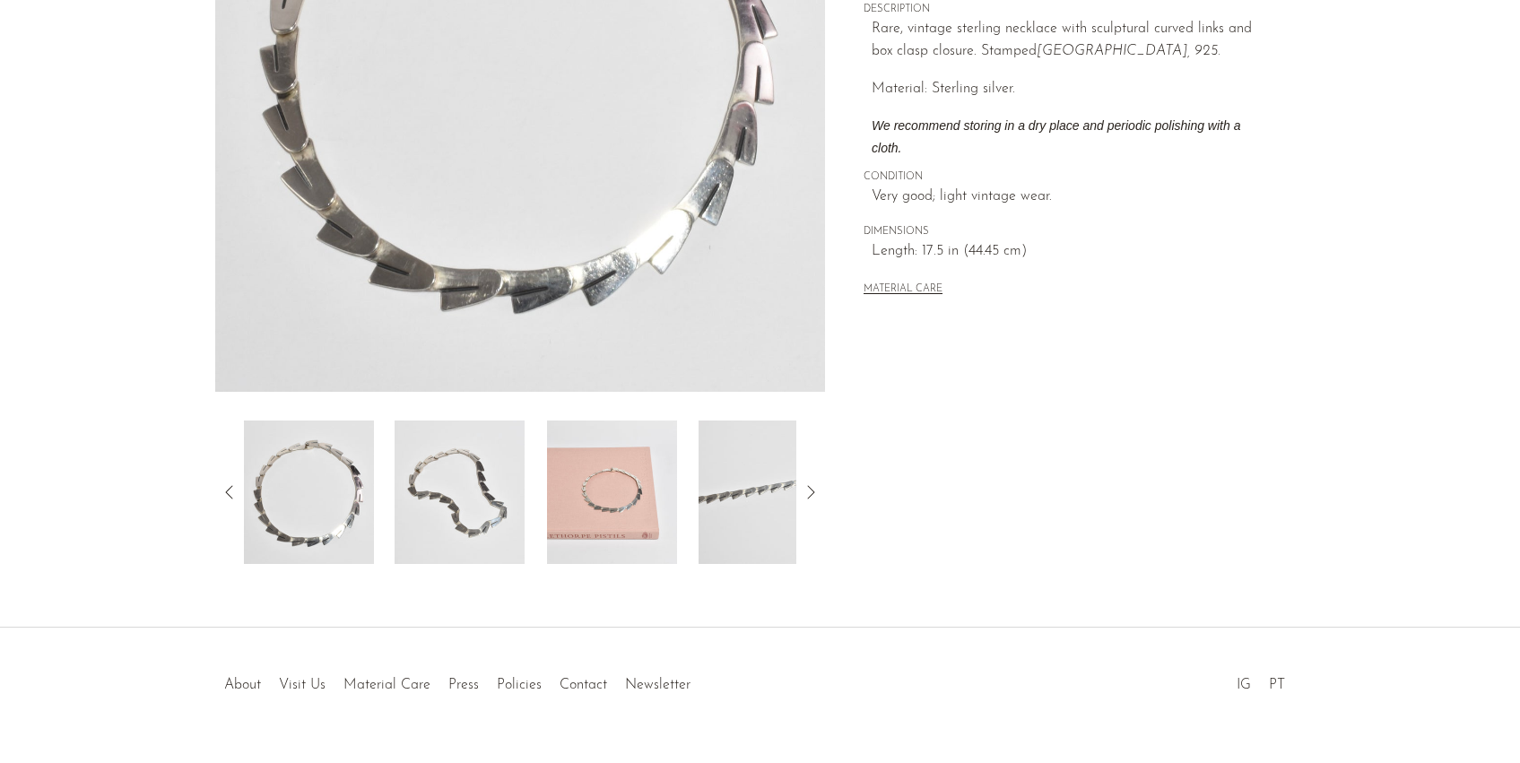
scroll to position [404, 0]
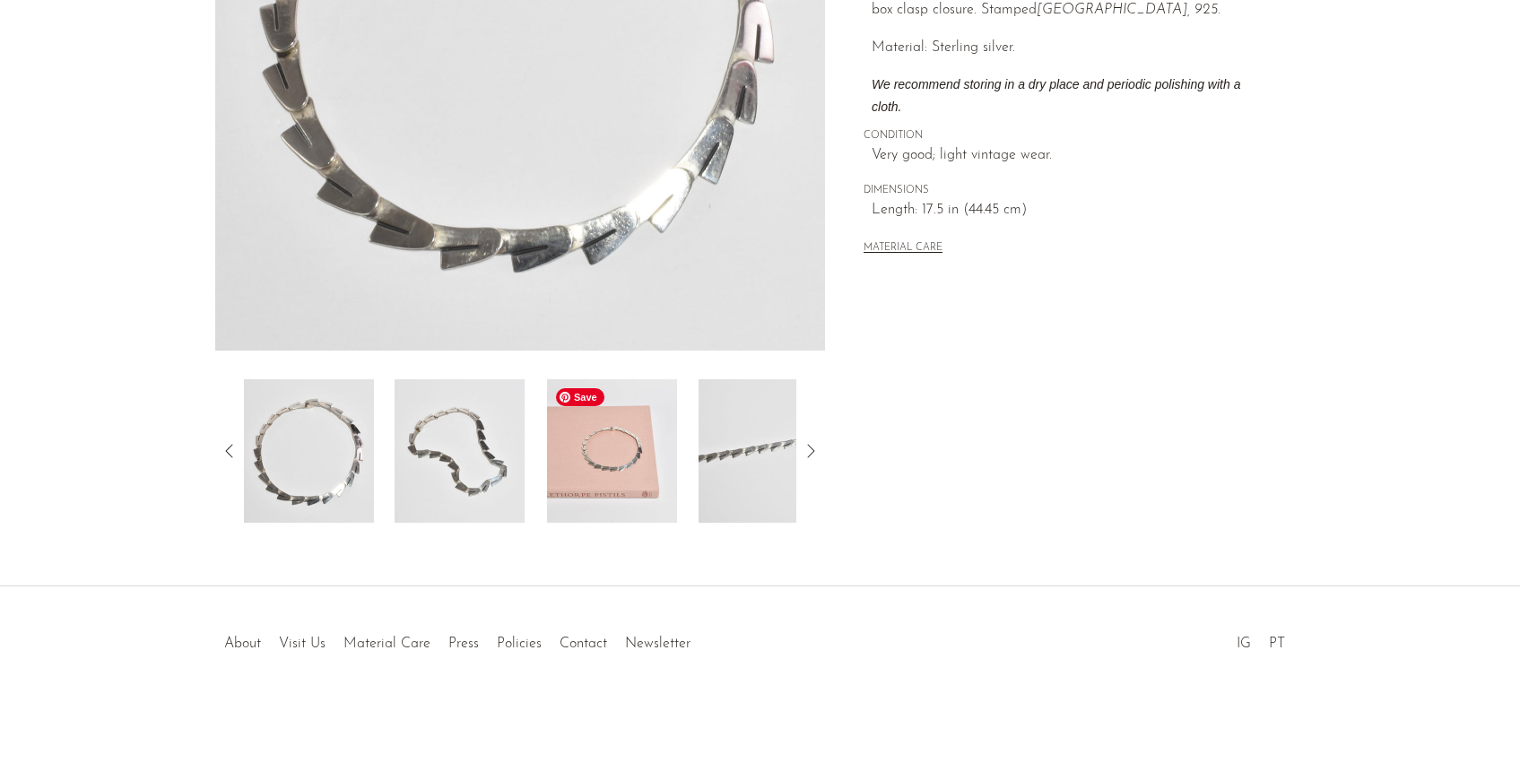
click at [645, 466] on img at bounding box center [612, 450] width 130 height 143
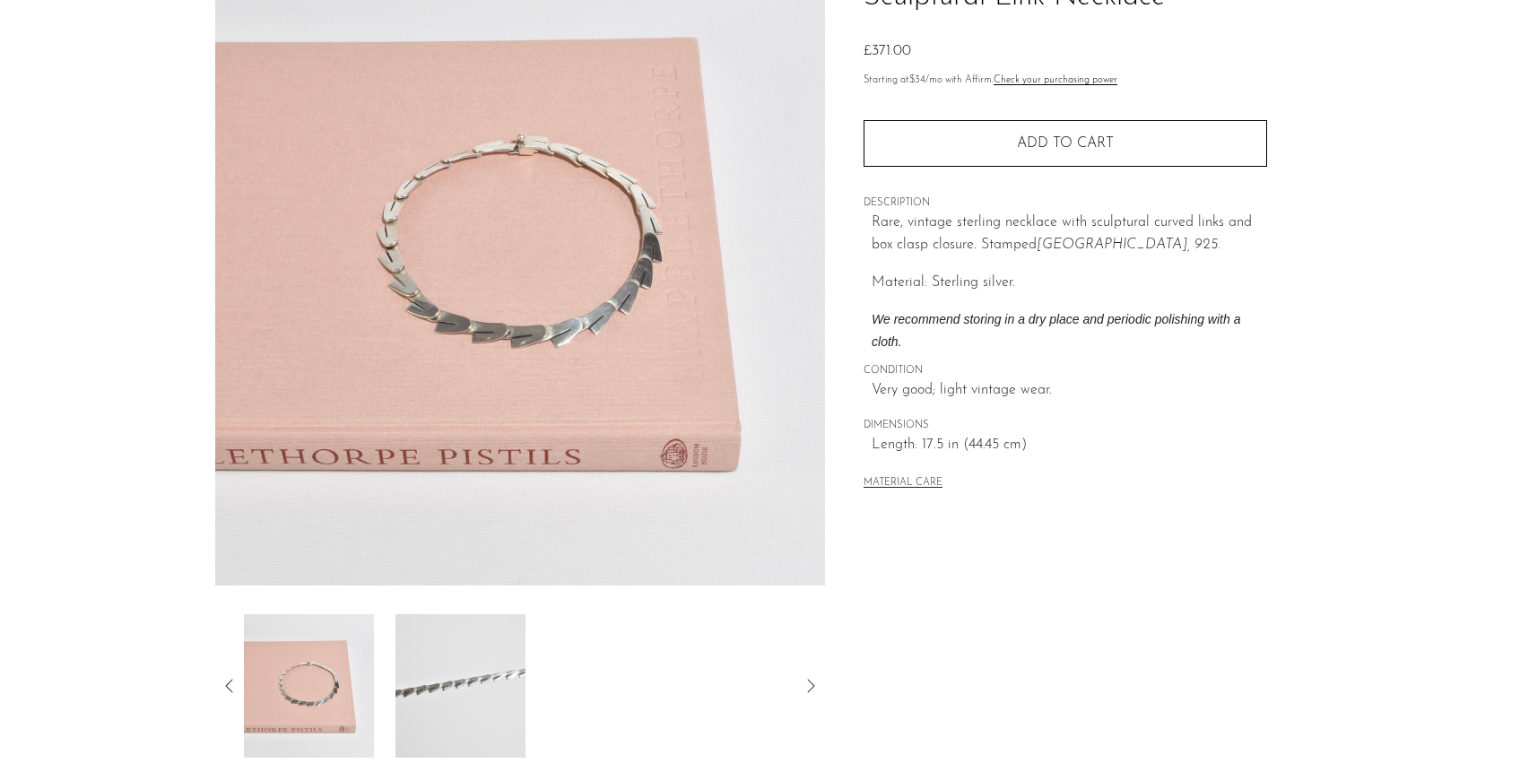
scroll to position [156, 0]
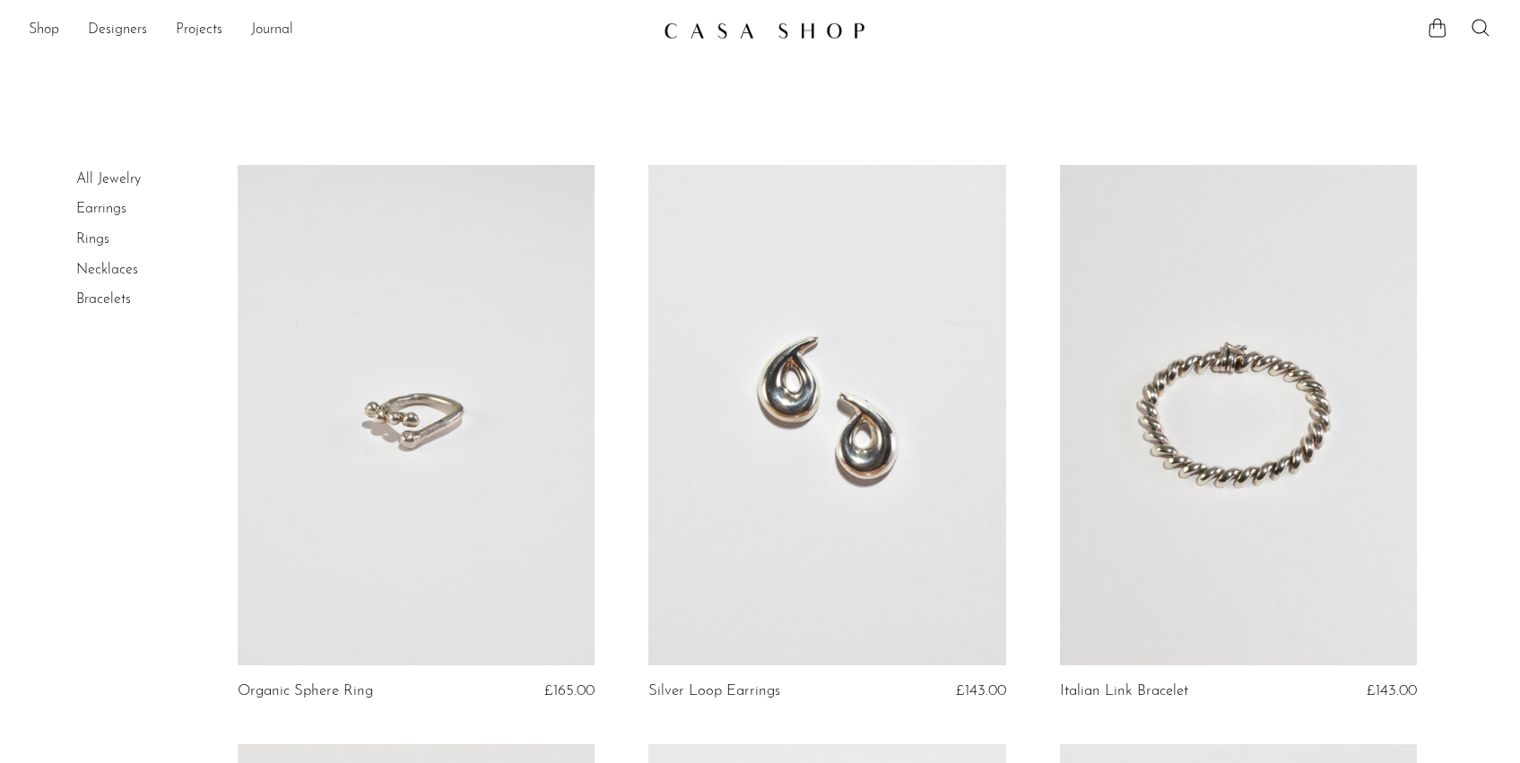
click at [723, 394] on link at bounding box center [826, 415] width 357 height 500
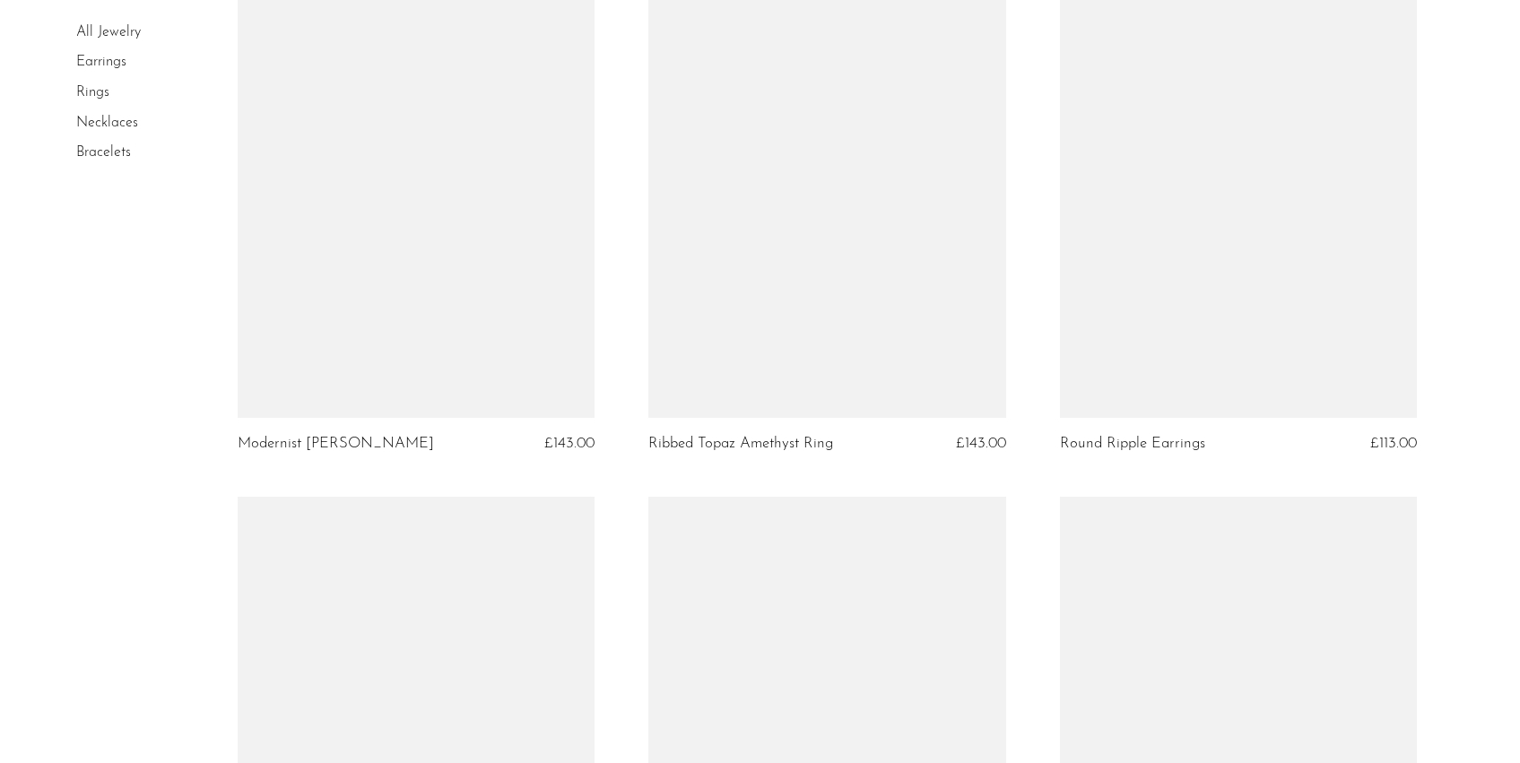
scroll to position [2560, 0]
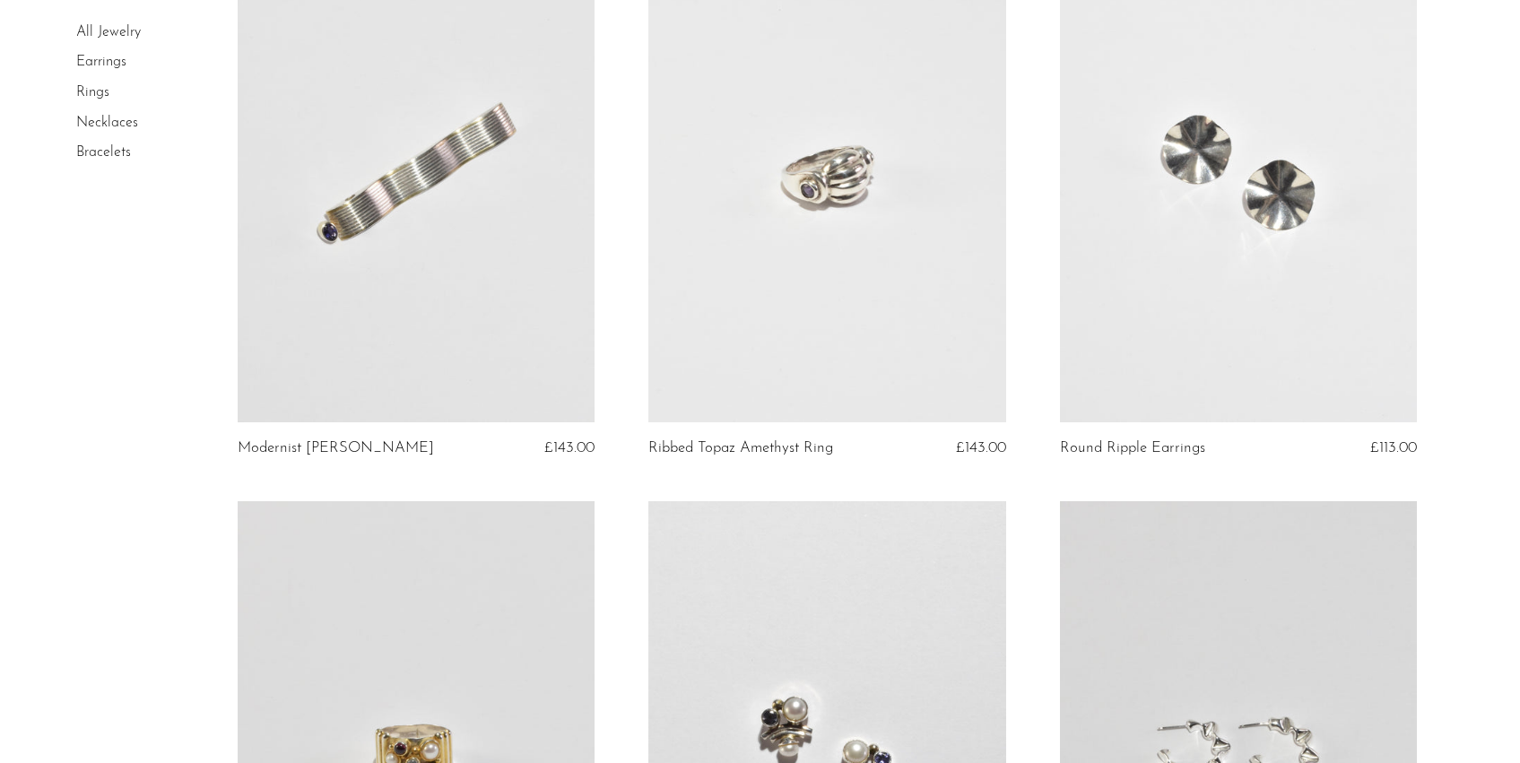
click at [386, 294] on link at bounding box center [416, 172] width 357 height 500
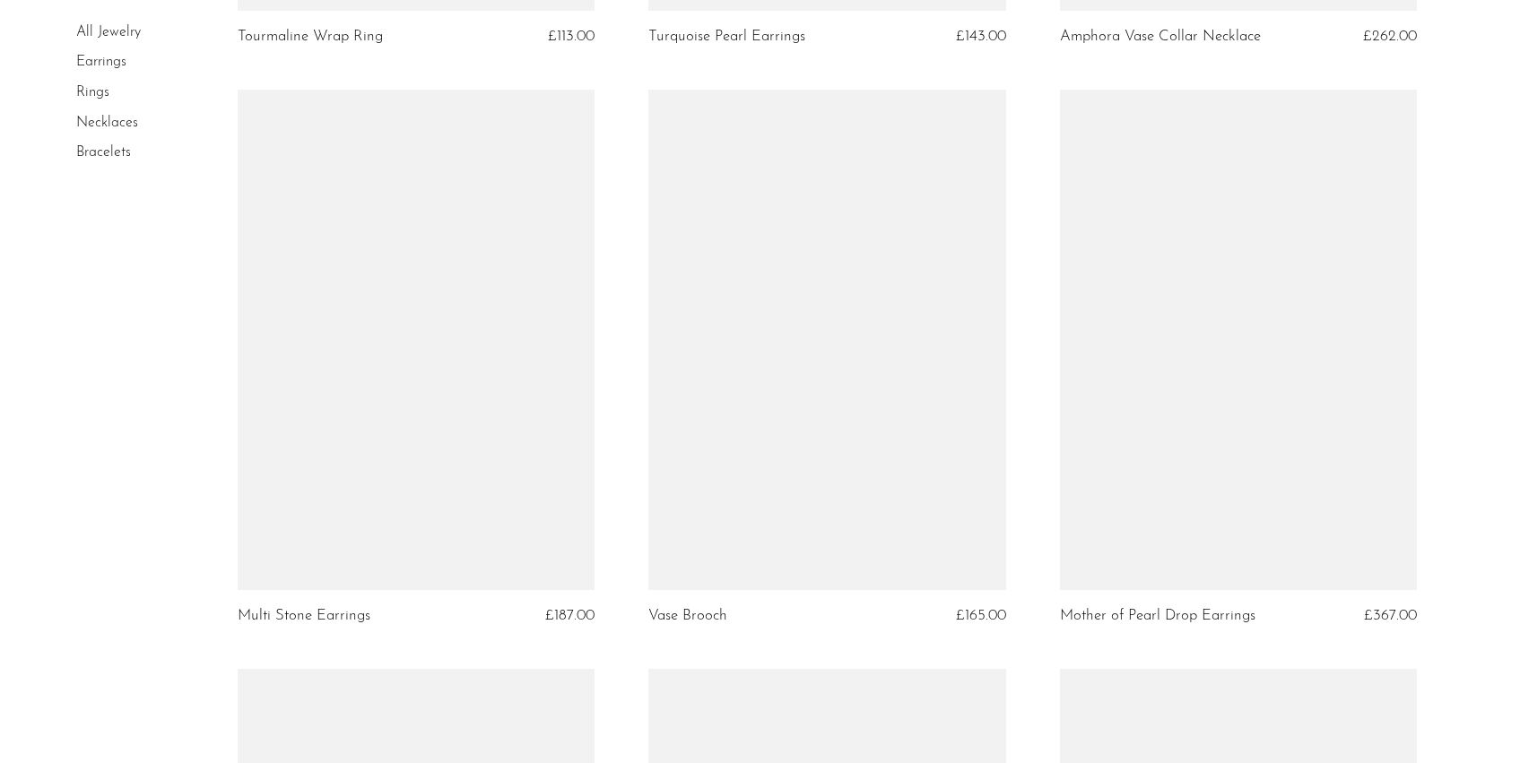
scroll to position [4709, 0]
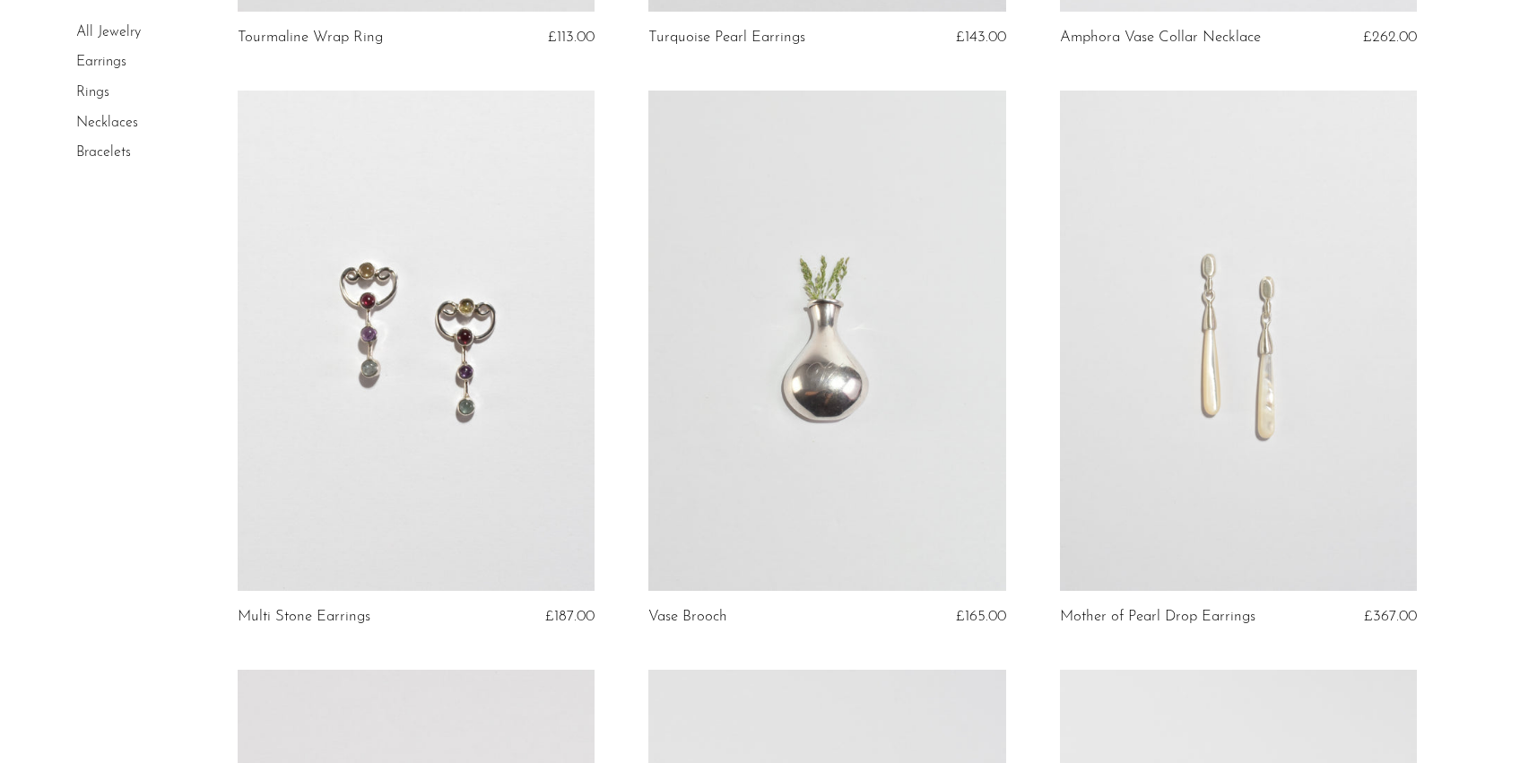
click at [867, 355] on link at bounding box center [826, 341] width 357 height 500
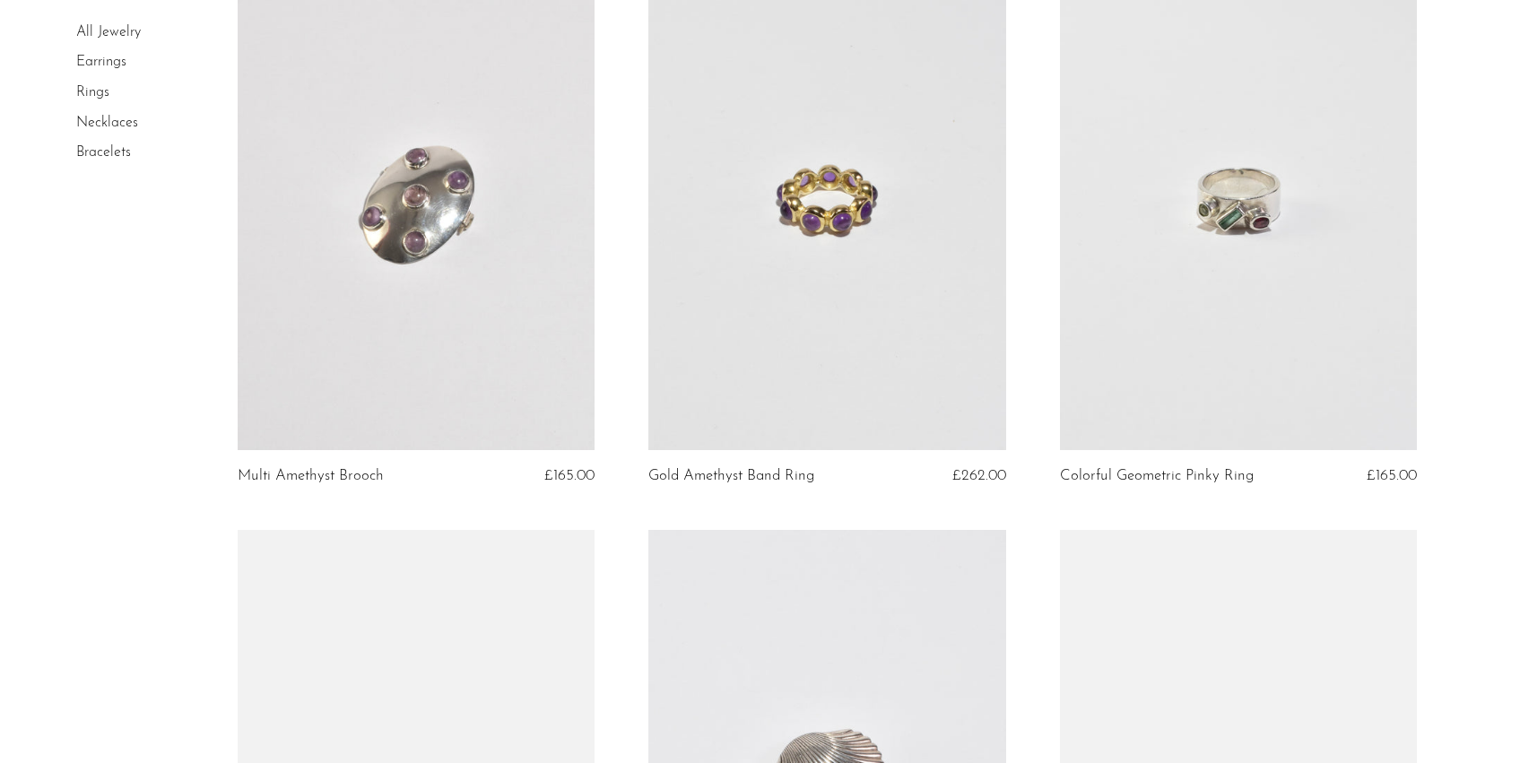
scroll to position [5428, 0]
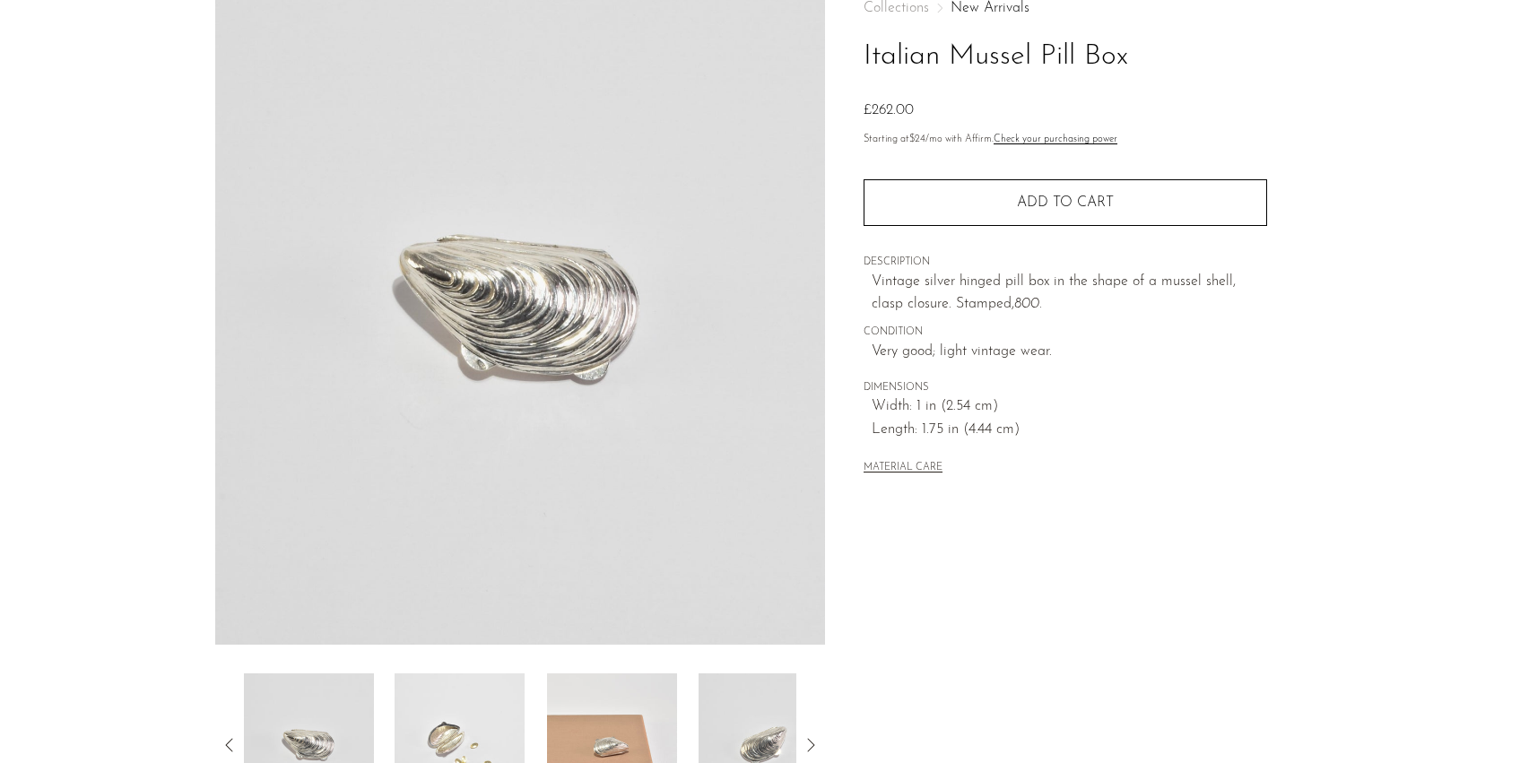
scroll to position [404, 0]
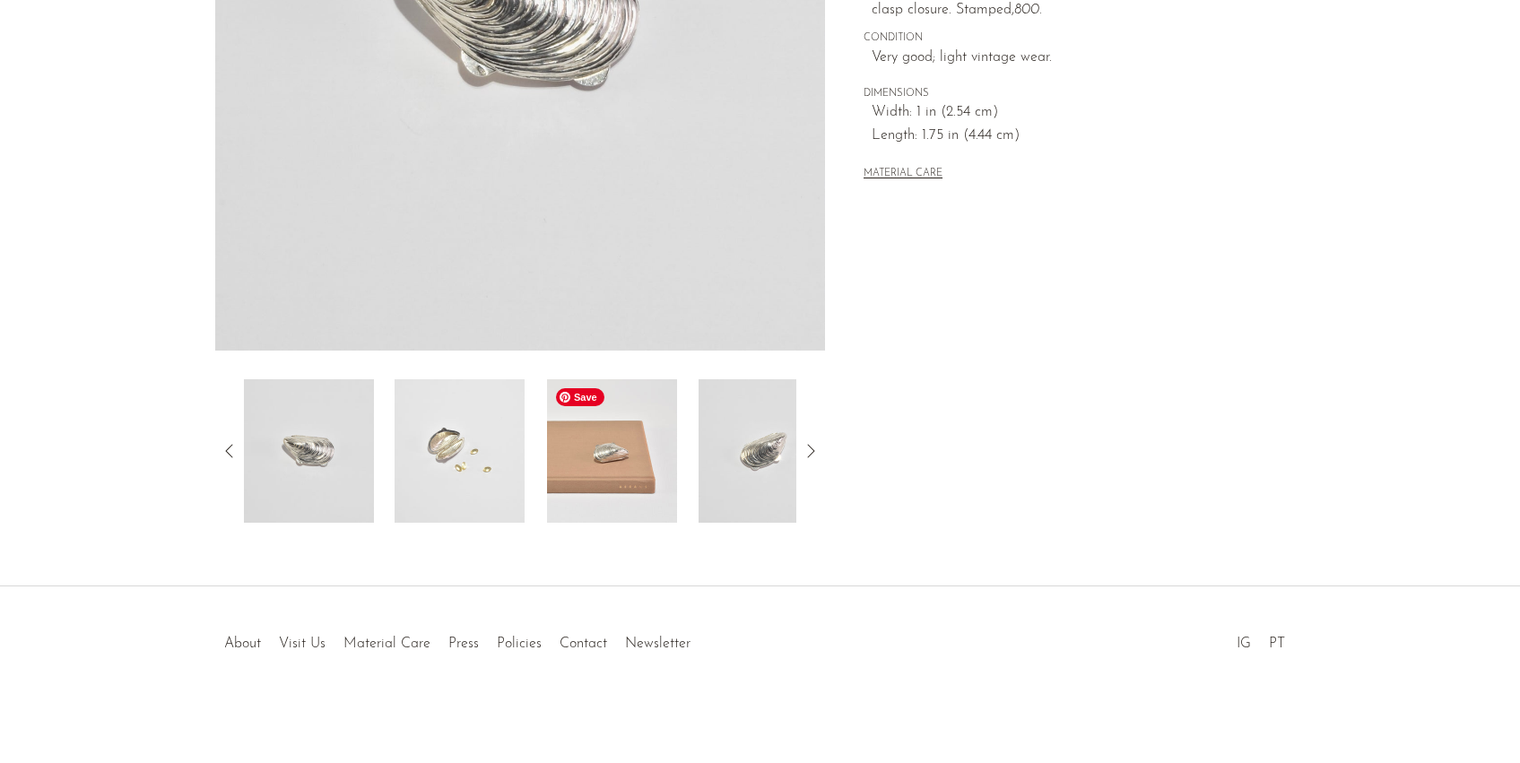
click at [537, 483] on div at bounding box center [520, 450] width 553 height 143
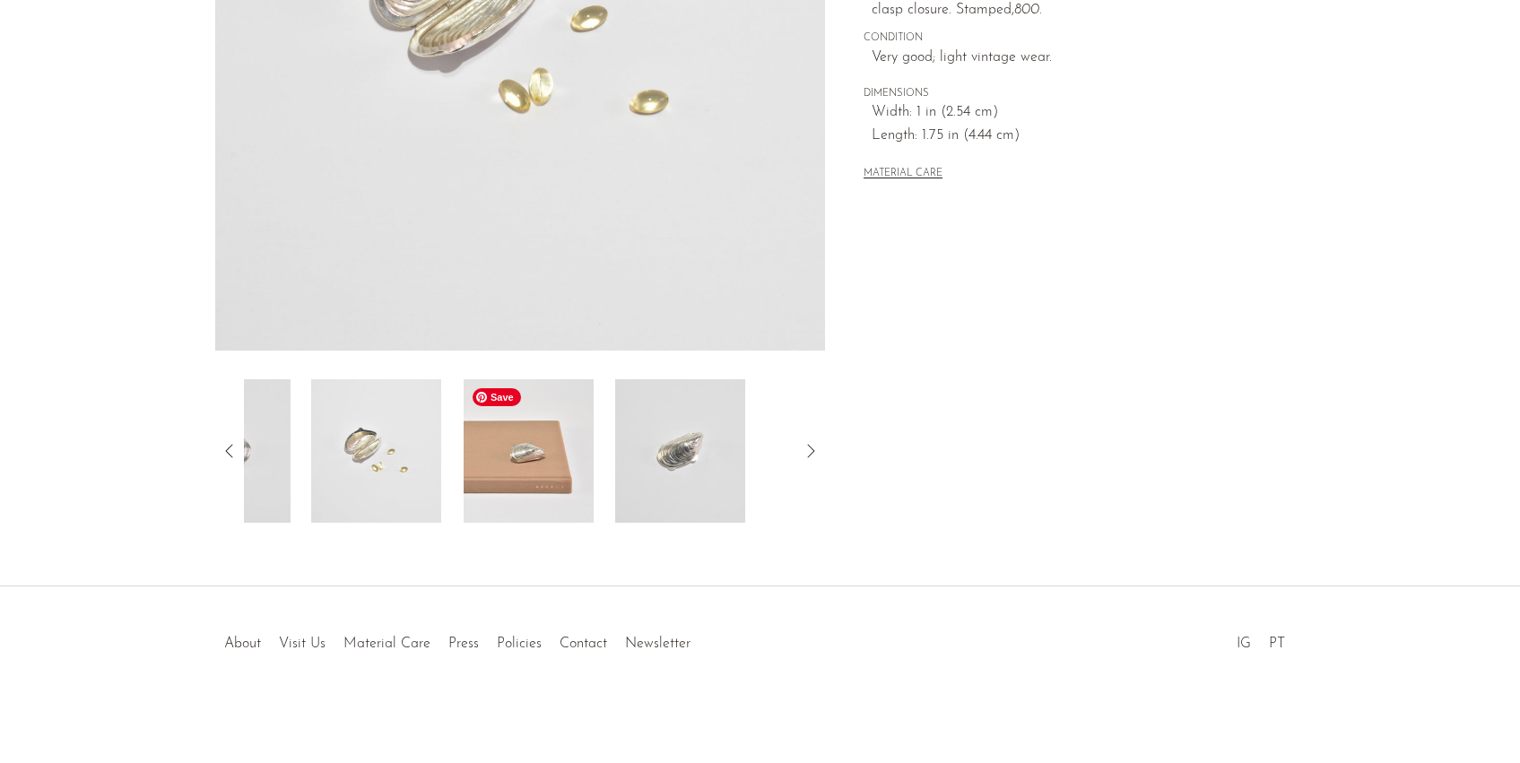
click at [477, 488] on img at bounding box center [528, 450] width 130 height 143
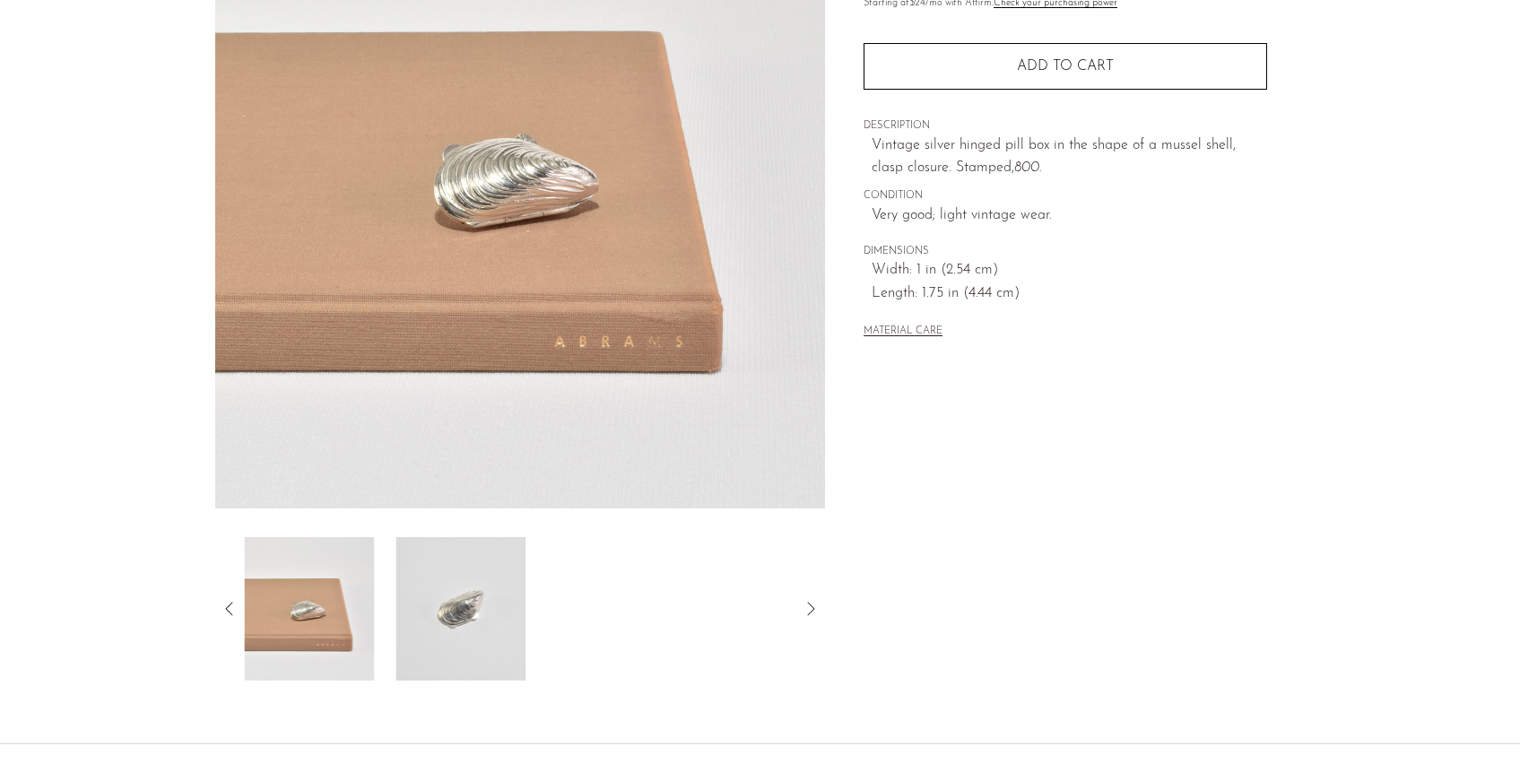
scroll to position [247, 0]
click at [374, 606] on div at bounding box center [520, 607] width 553 height 143
click at [273, 602] on img at bounding box center [308, 607] width 130 height 143
click at [220, 601] on icon at bounding box center [230, 608] width 22 height 22
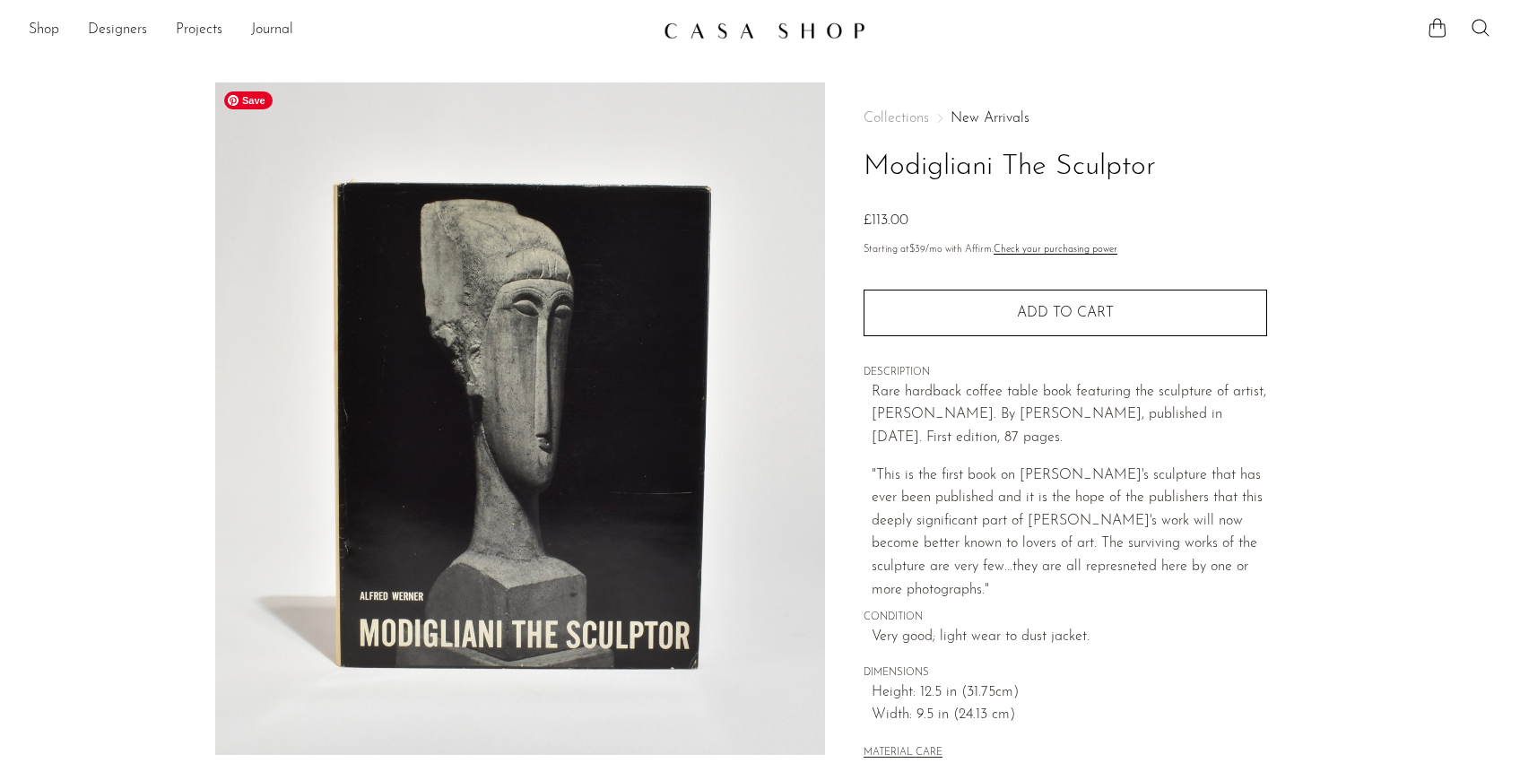
scroll to position [404, 0]
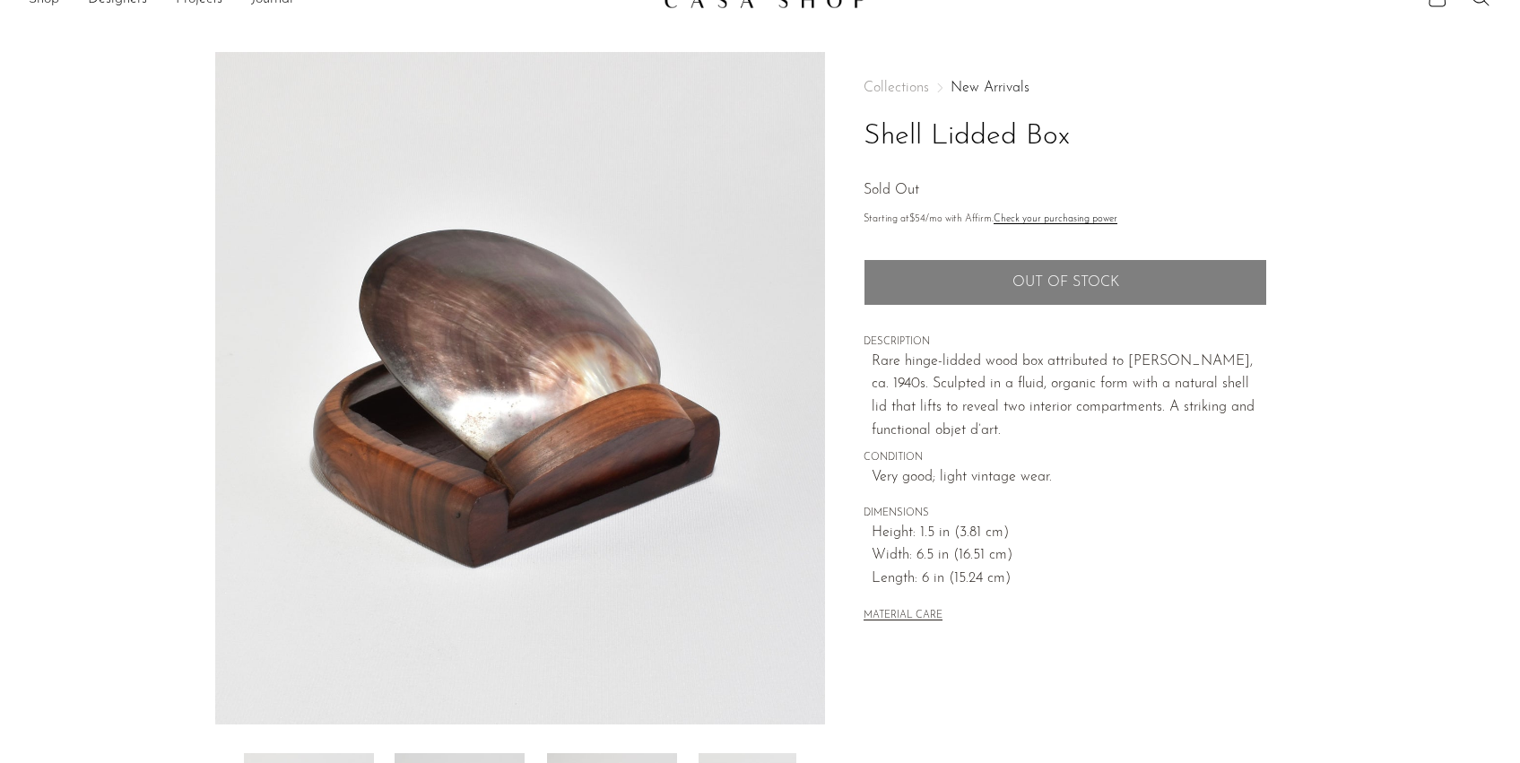
scroll to position [31, 0]
click at [1043, 134] on h1 "Shell Lidded Box" at bounding box center [1064, 136] width 403 height 46
drag, startPoint x: 1043, startPoint y: 134, endPoint x: 879, endPoint y: 100, distance: 167.6
click at [880, 126] on h1 "Shell Lidded Box" at bounding box center [1064, 136] width 403 height 46
copy h1 "Shell Lidded Box"
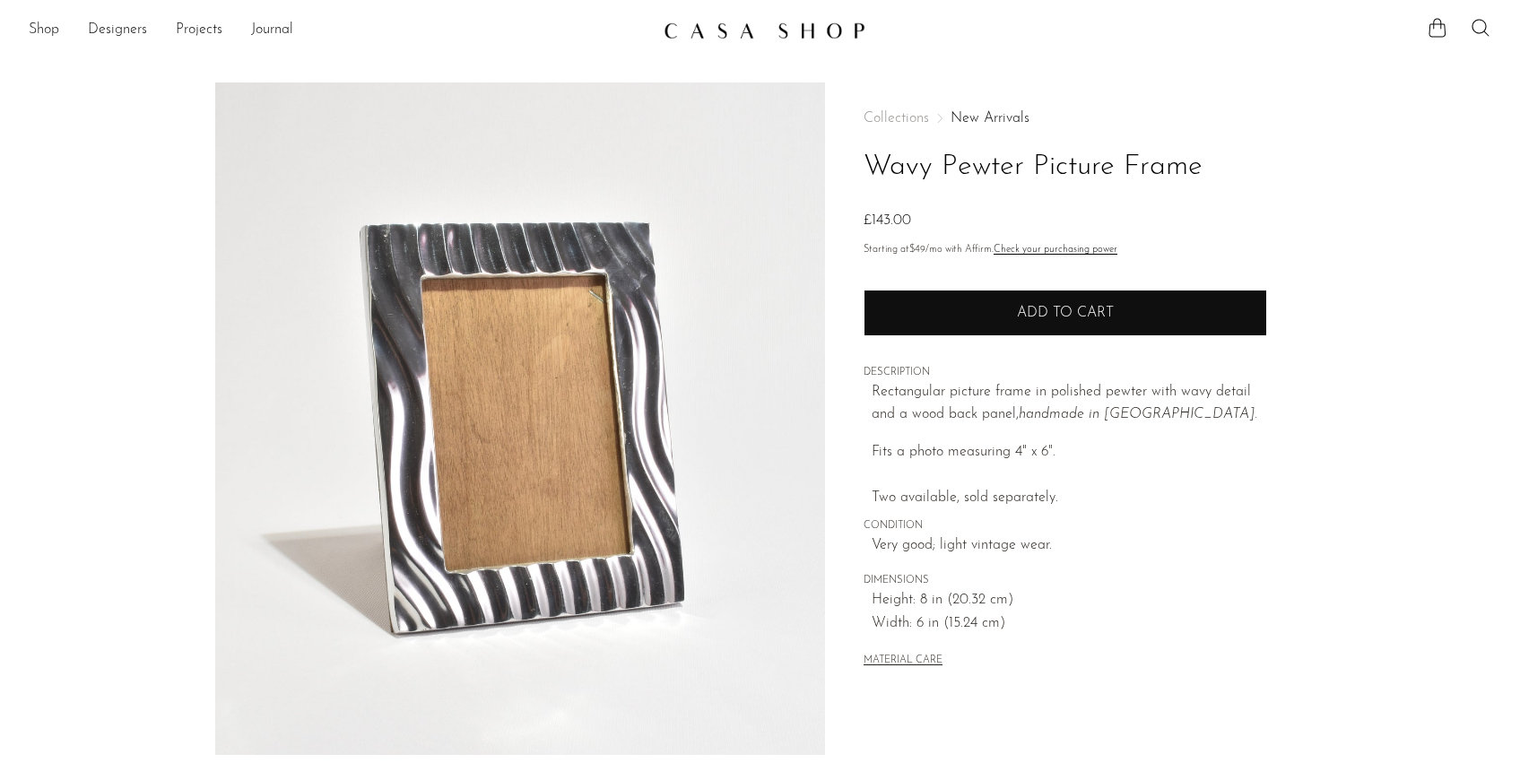
click at [1069, 311] on span "Add to cart" at bounding box center [1065, 313] width 97 height 17
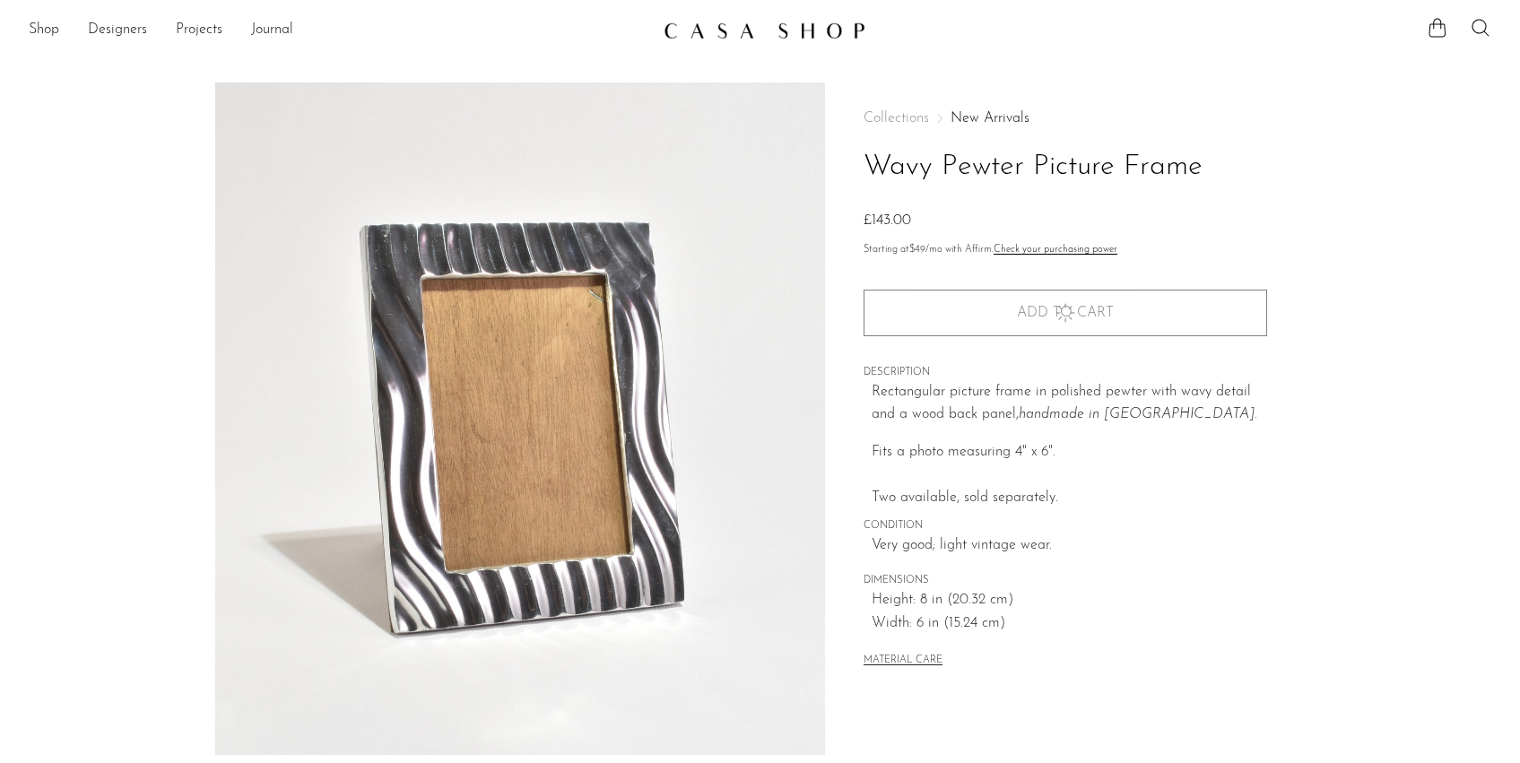
click at [1162, 168] on h1 "Wavy Pewter Picture Frame" at bounding box center [1064, 167] width 403 height 46
drag, startPoint x: 1162, startPoint y: 168, endPoint x: 879, endPoint y: 160, distance: 283.4
click at [879, 160] on h1 "Wavy Pewter Picture Frame" at bounding box center [1064, 167] width 403 height 46
copy h1 "Wavy Pewter Picture Frame"
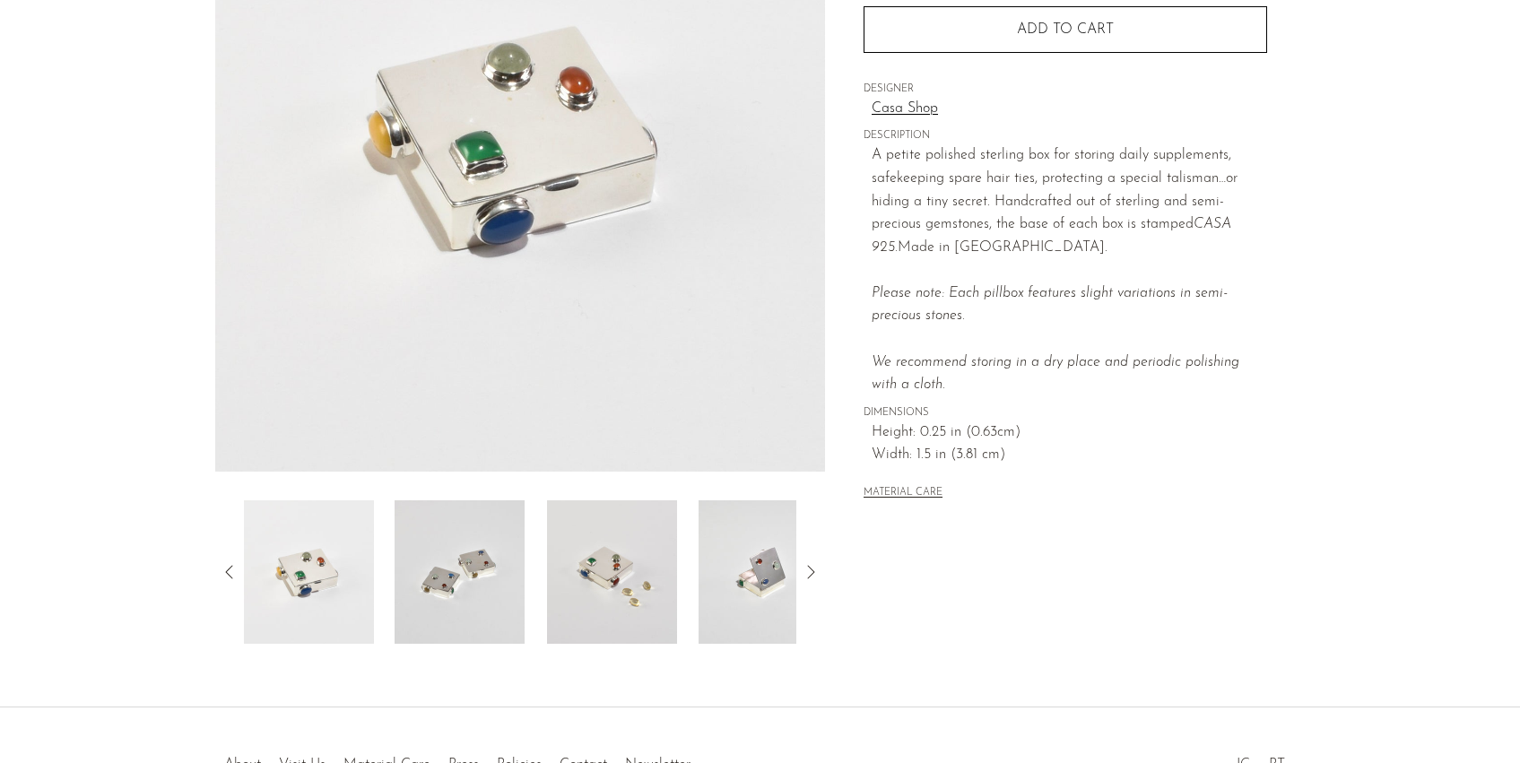
scroll to position [298, 0]
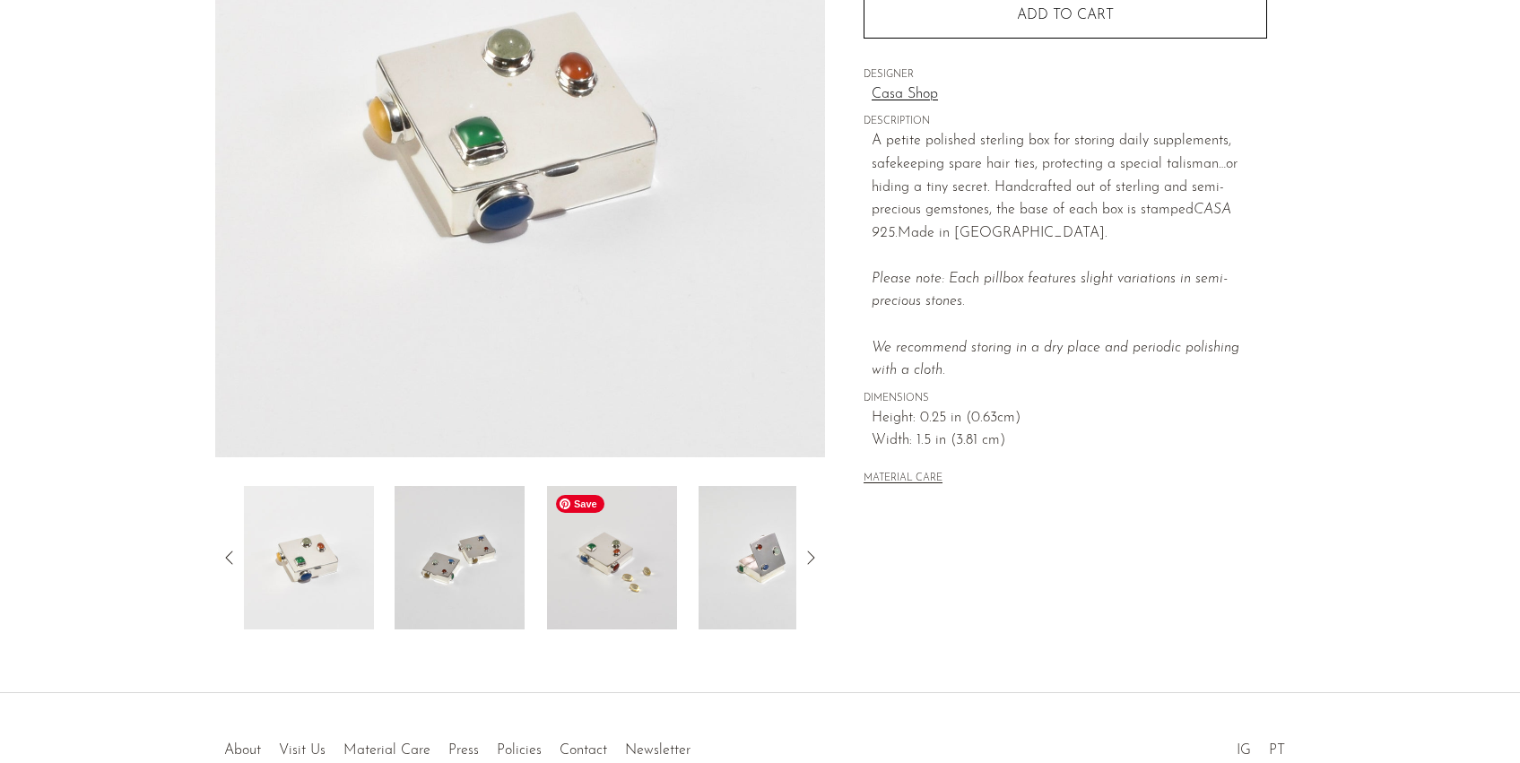
click at [580, 588] on img at bounding box center [612, 557] width 130 height 143
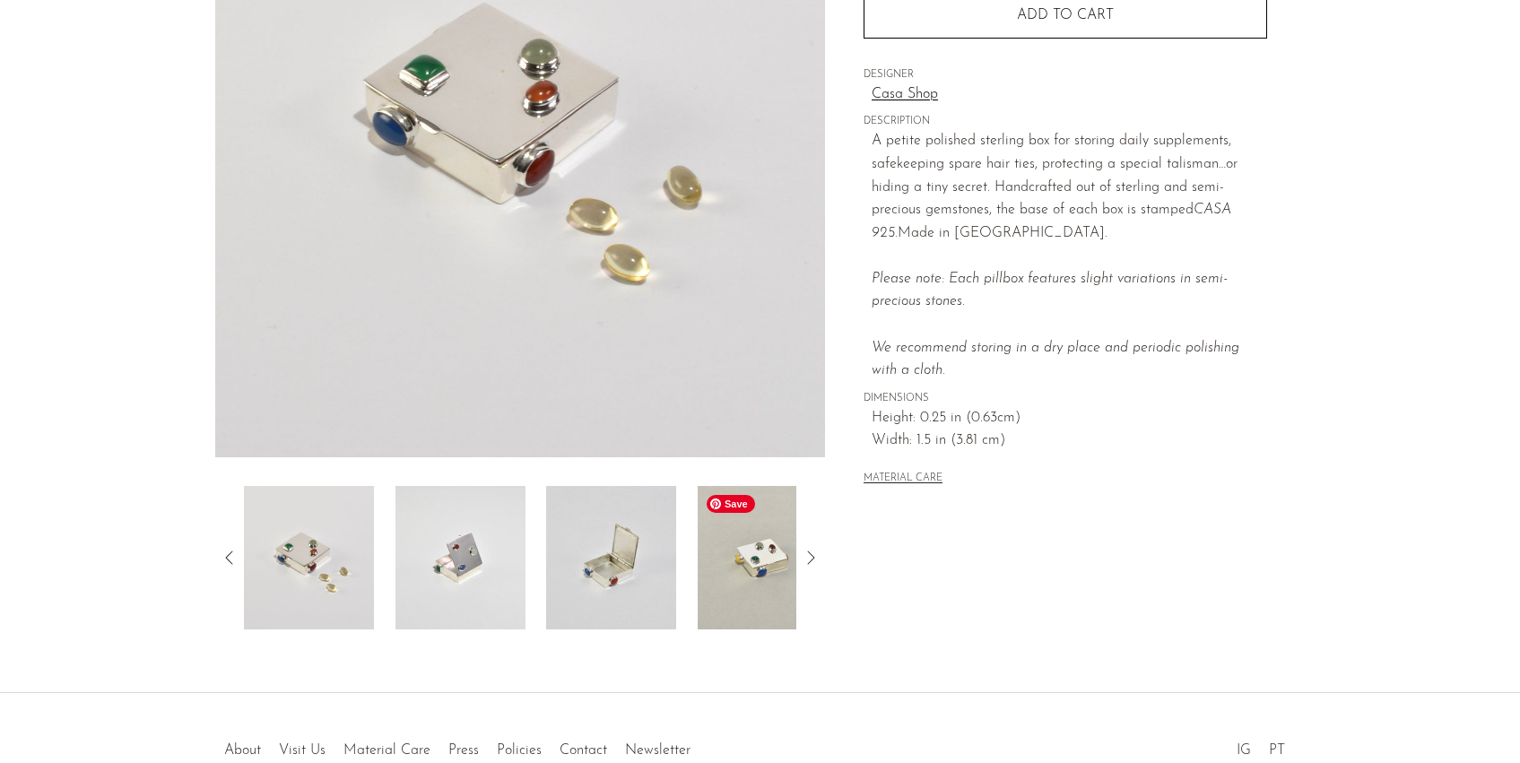
click at [730, 585] on img at bounding box center [762, 557] width 130 height 143
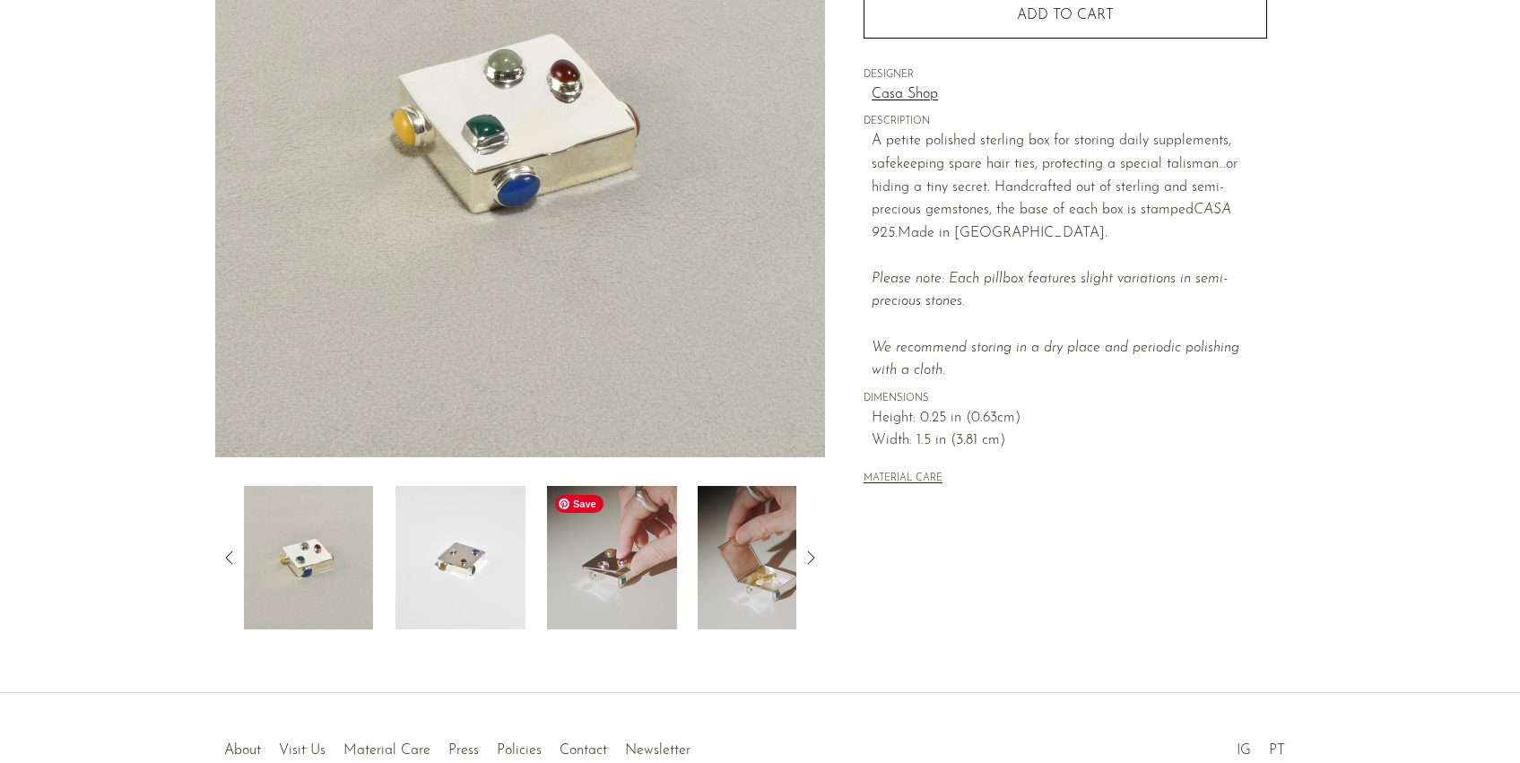
click at [565, 556] on img at bounding box center [611, 557] width 130 height 143
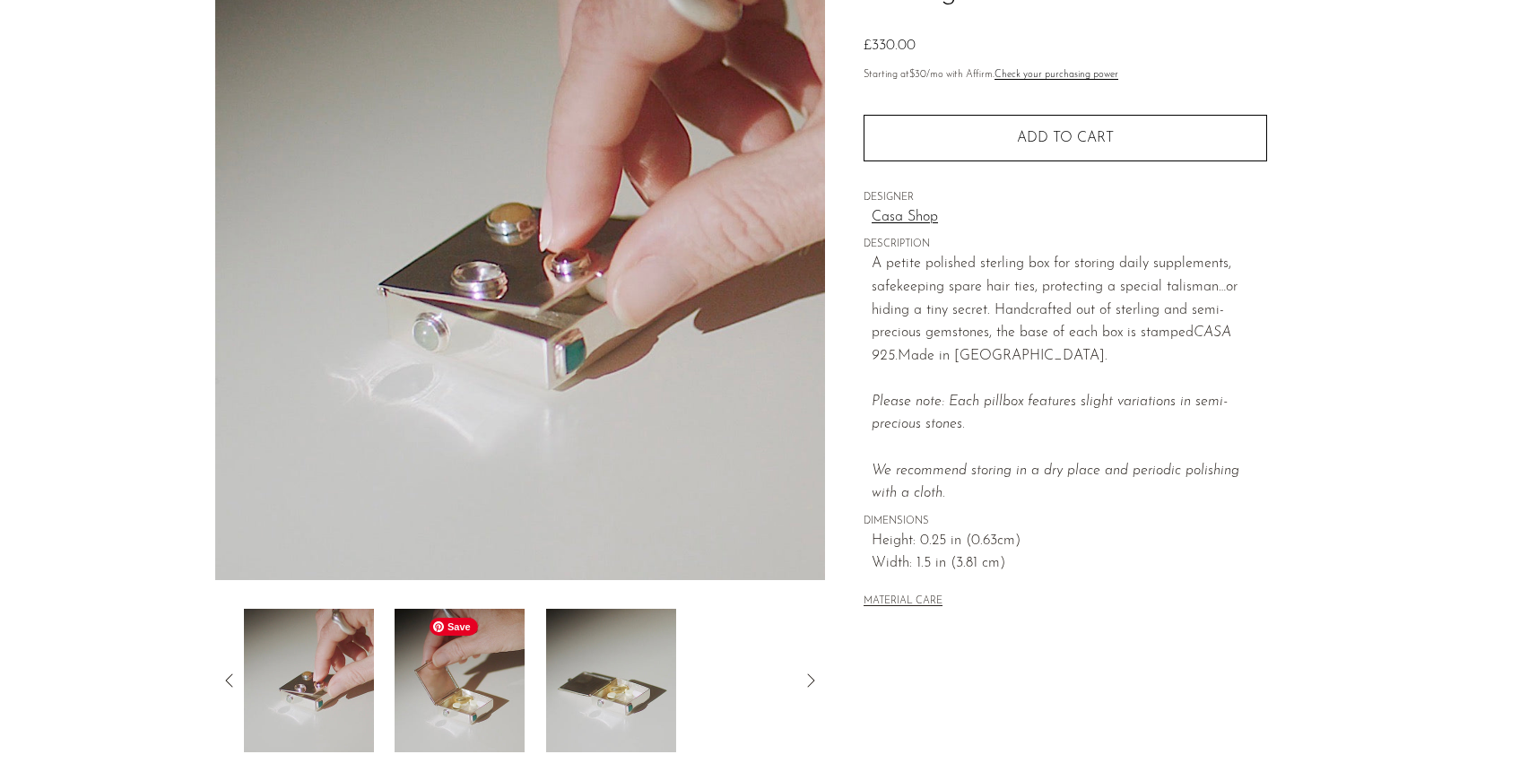
scroll to position [183, 0]
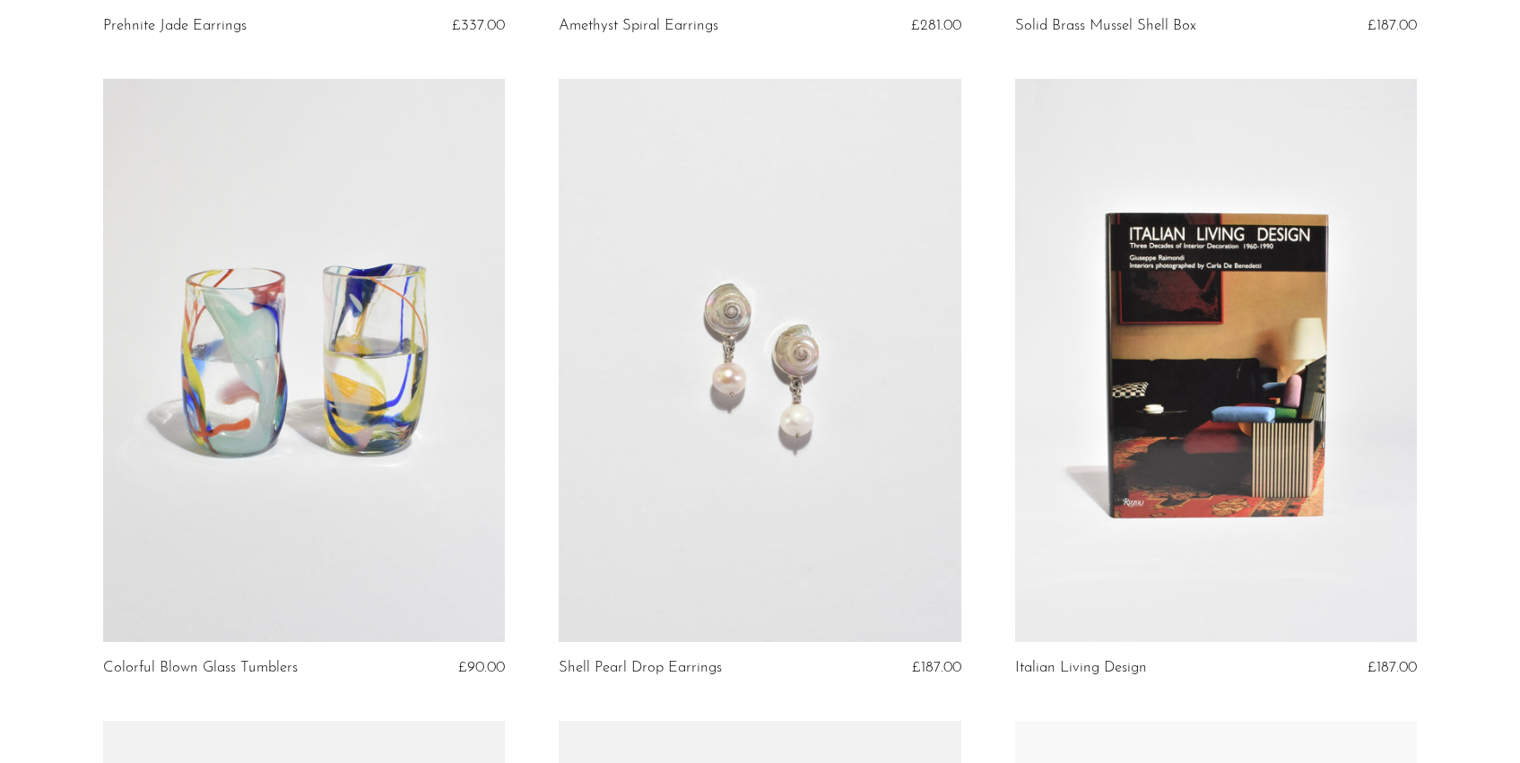
scroll to position [737, 0]
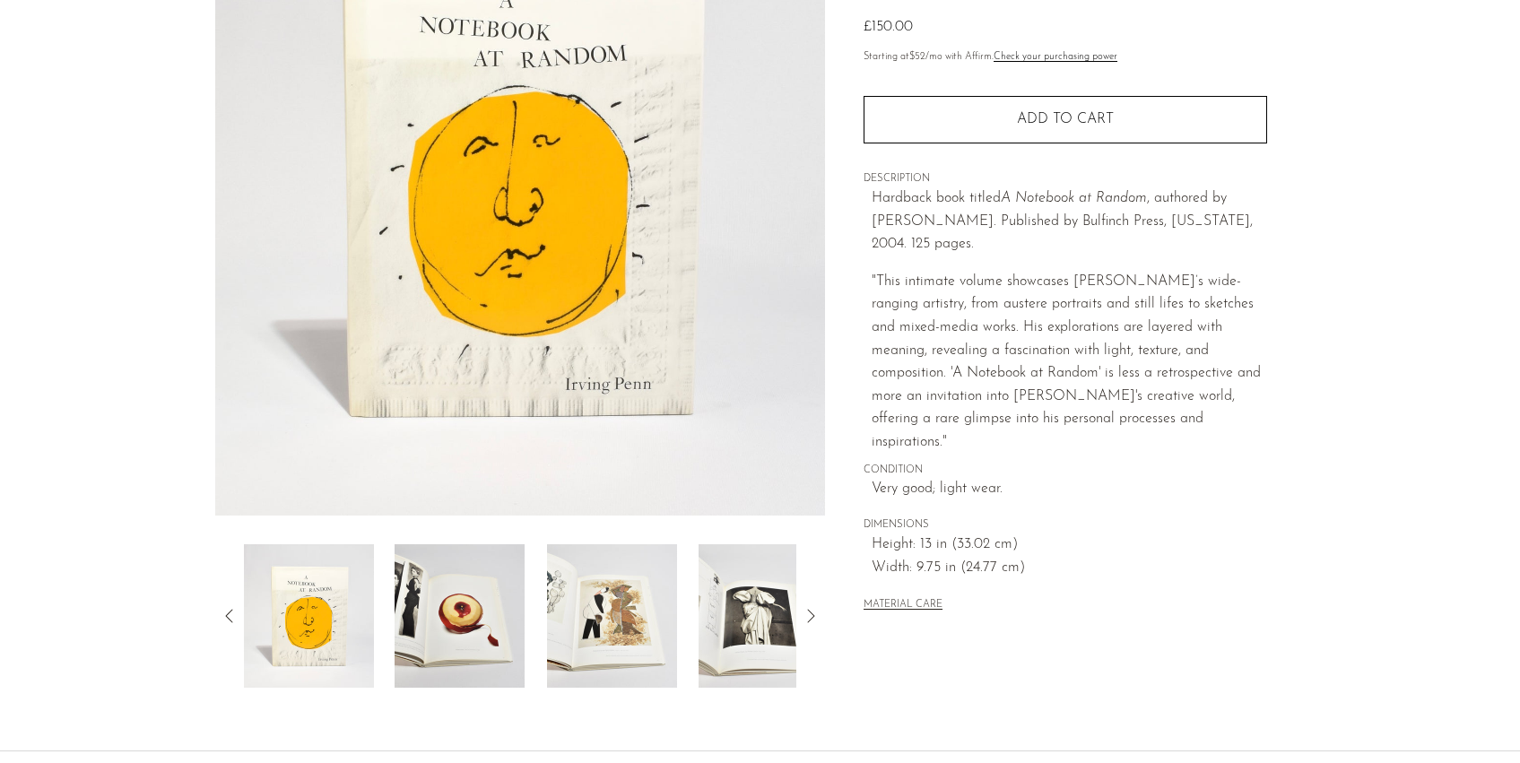
scroll to position [404, 0]
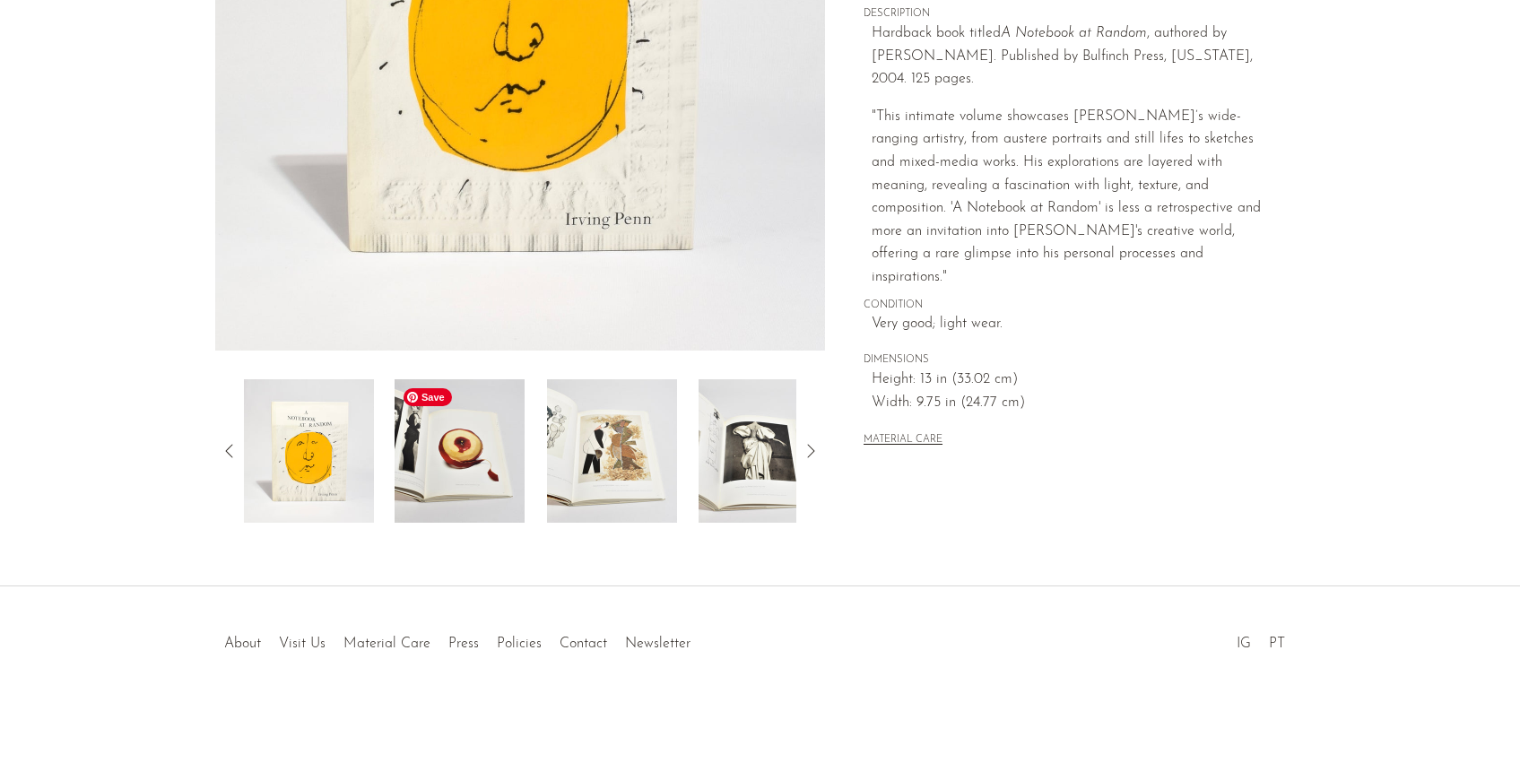
click at [409, 478] on img at bounding box center [459, 450] width 130 height 143
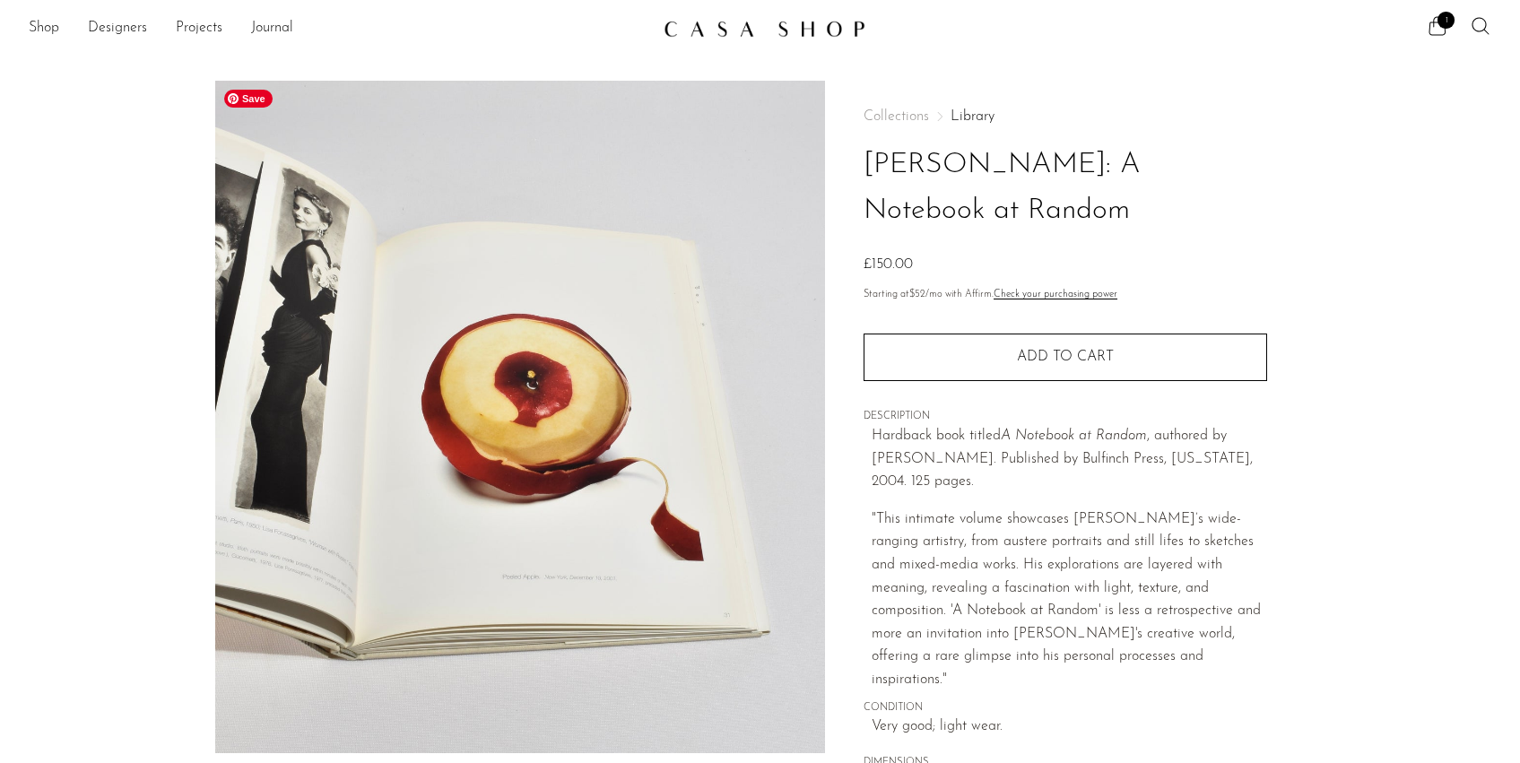
scroll to position [0, 0]
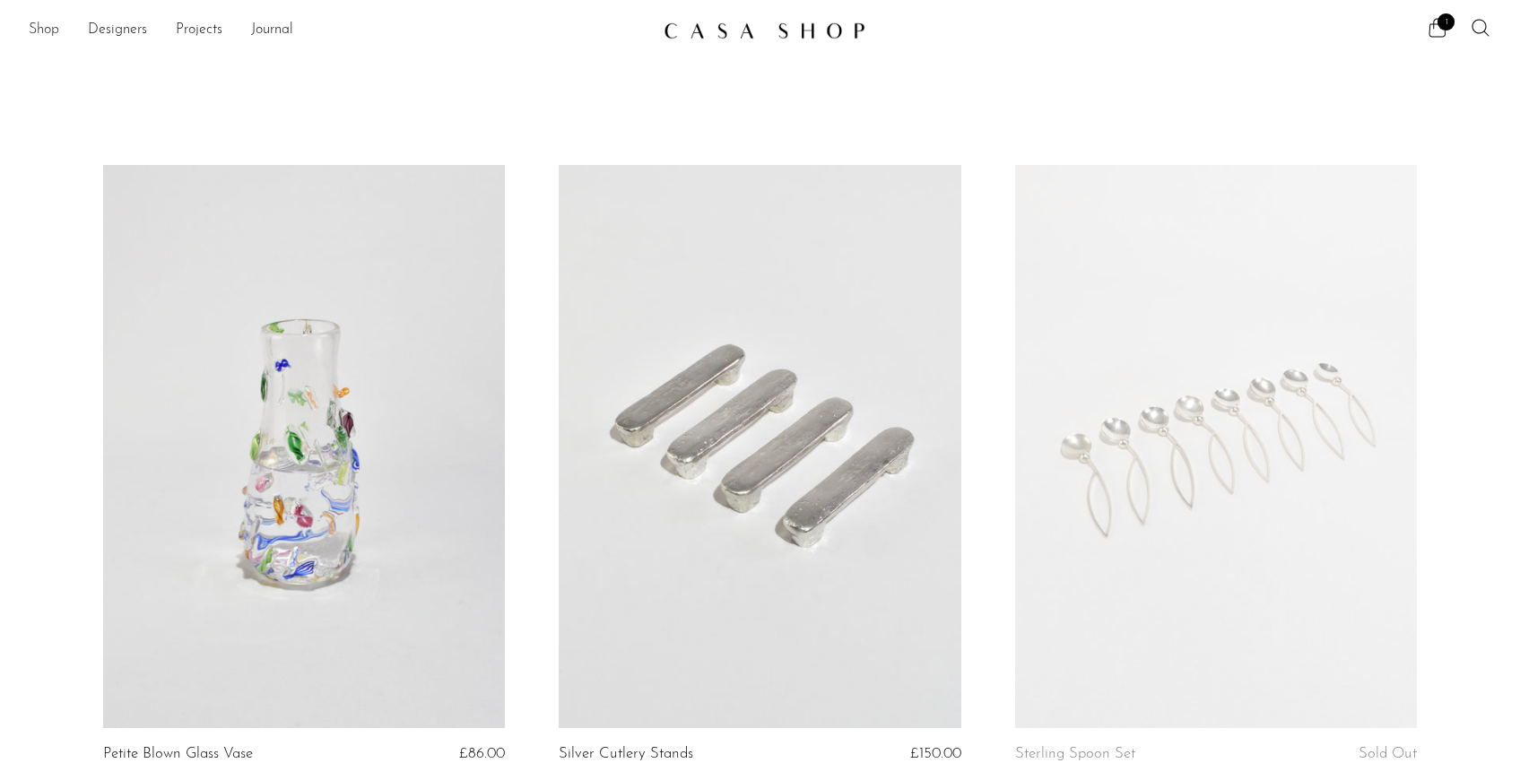
click at [44, 30] on link "Shop" at bounding box center [44, 30] width 30 height 23
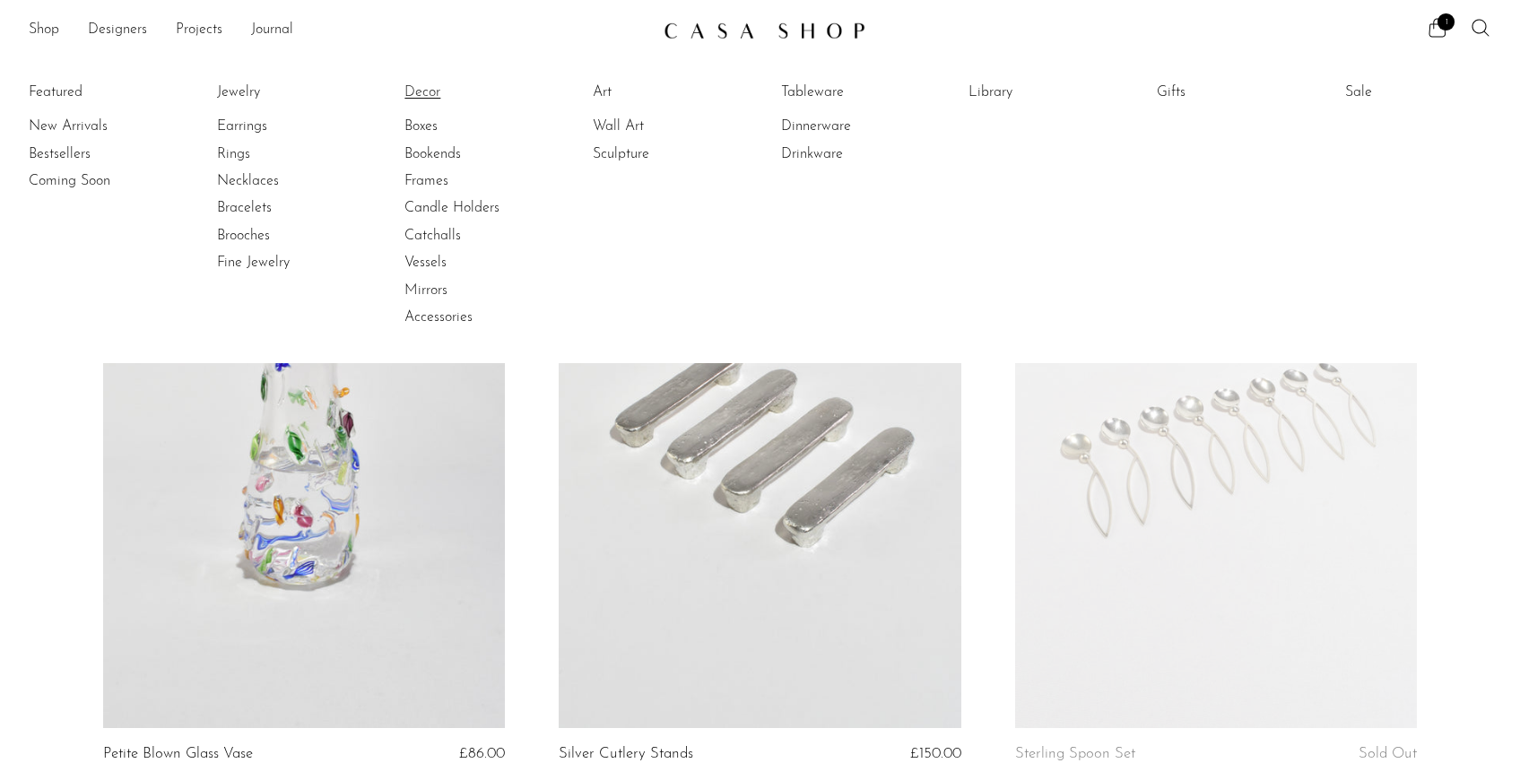
click at [411, 93] on link "Decor" at bounding box center [471, 92] width 134 height 20
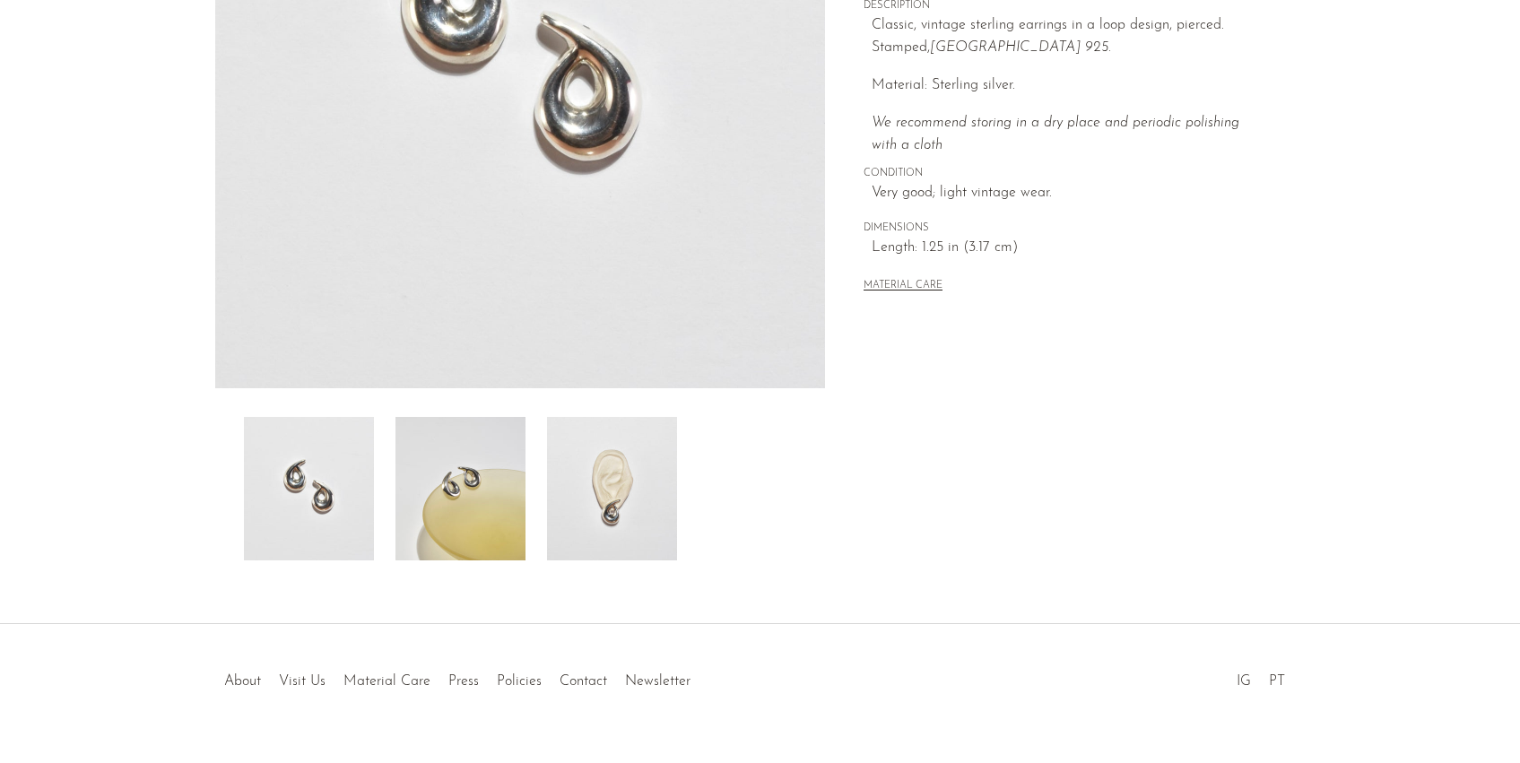
scroll to position [377, 0]
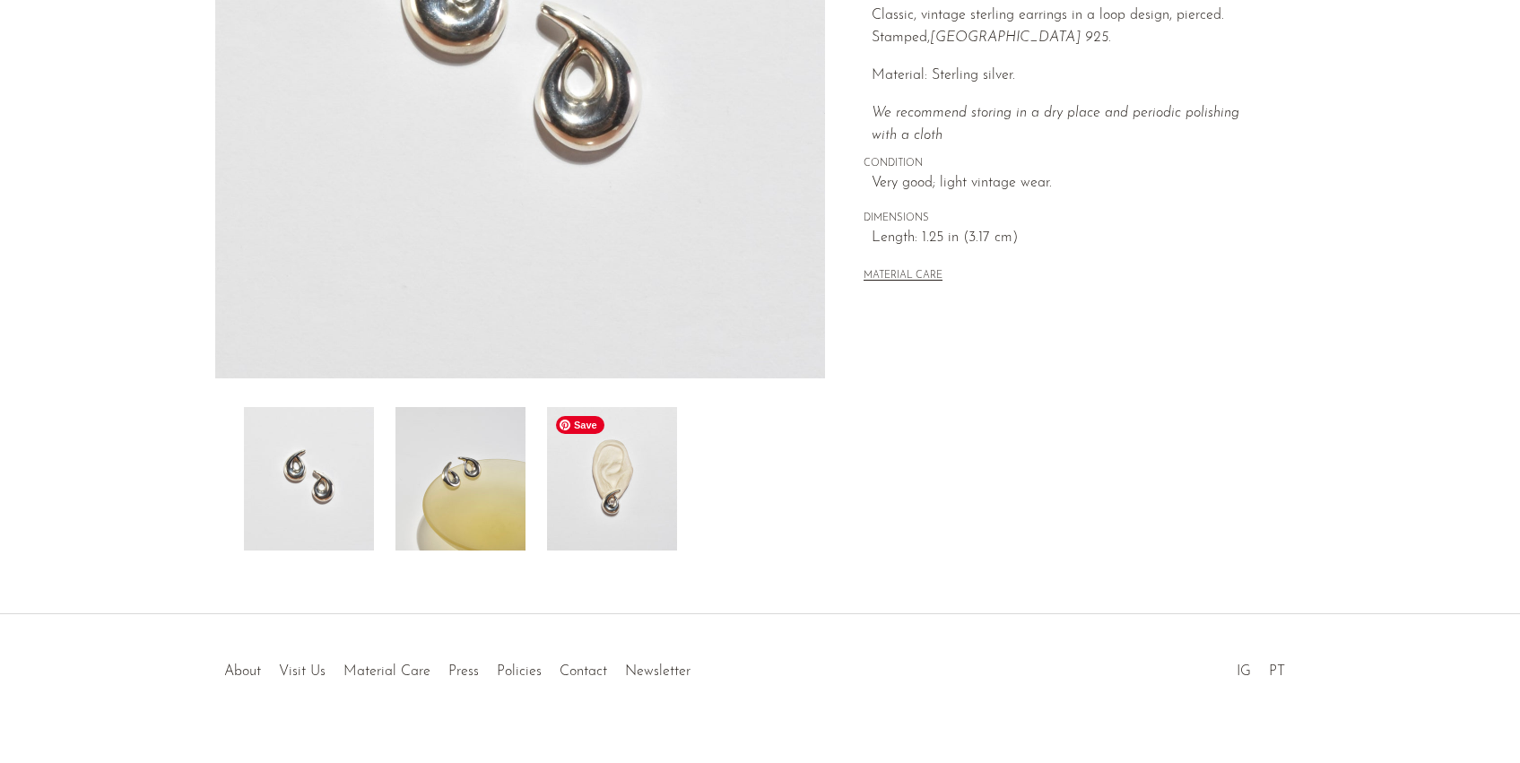
click at [627, 507] on img at bounding box center [612, 478] width 130 height 143
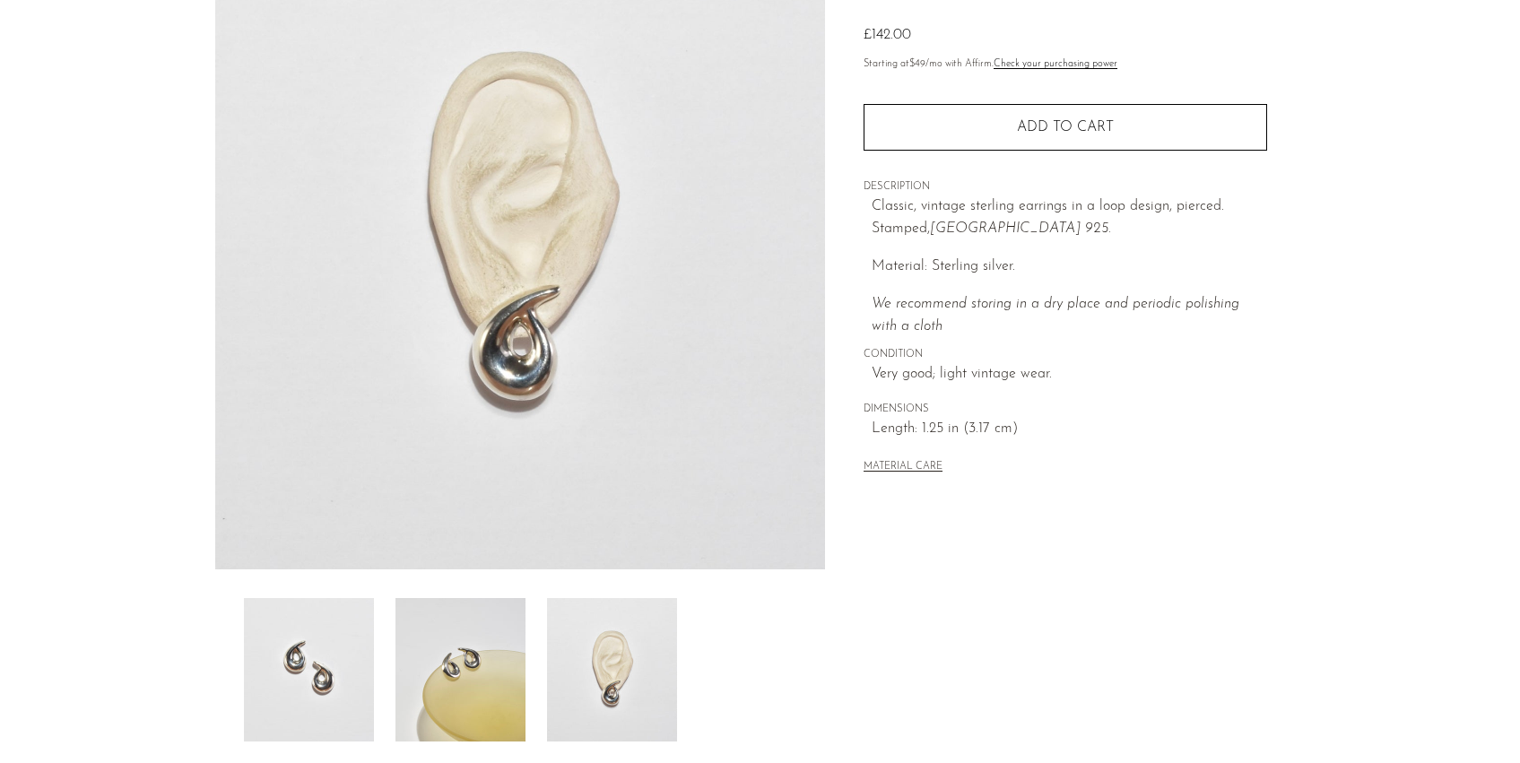
scroll to position [164, 0]
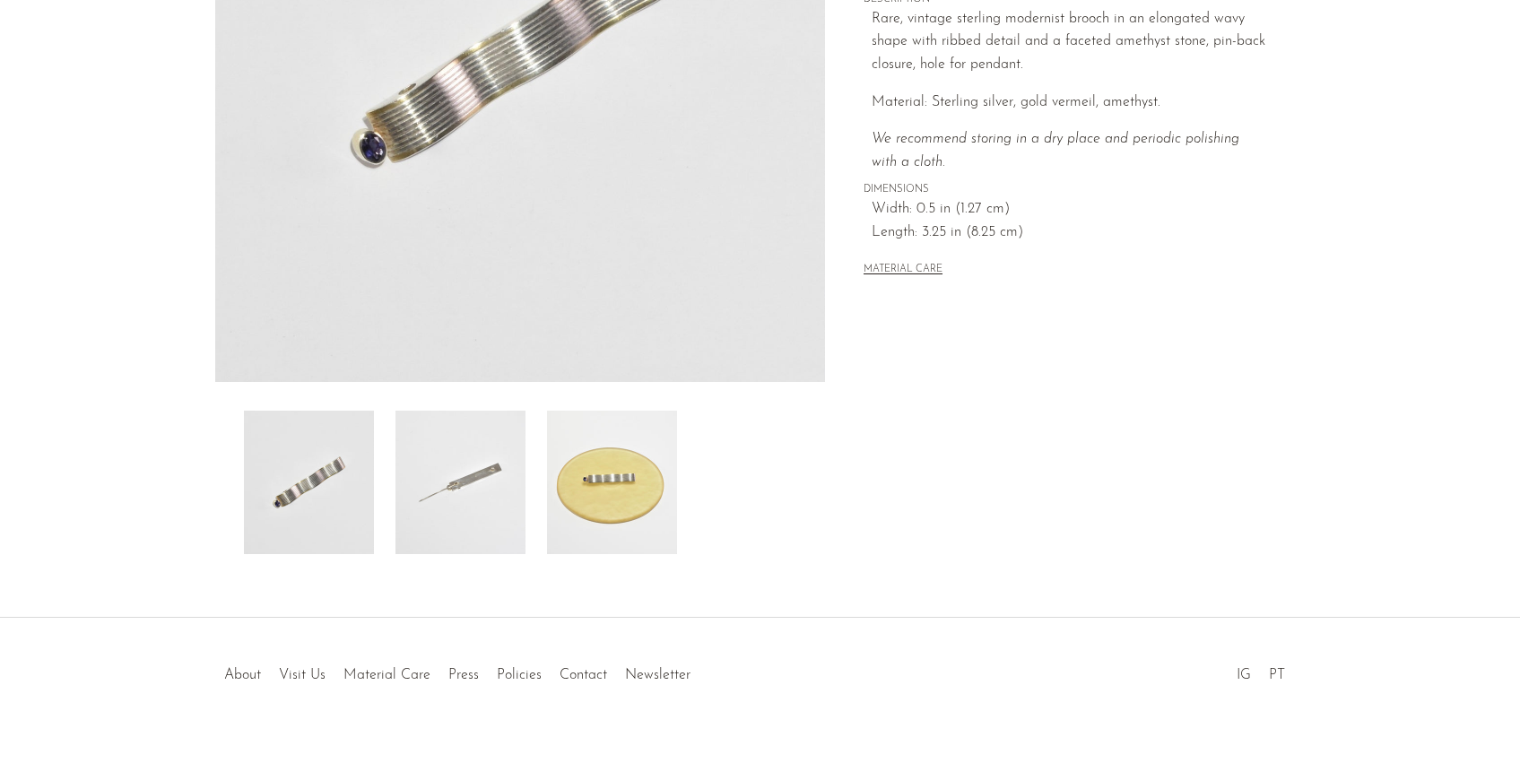
scroll to position [404, 0]
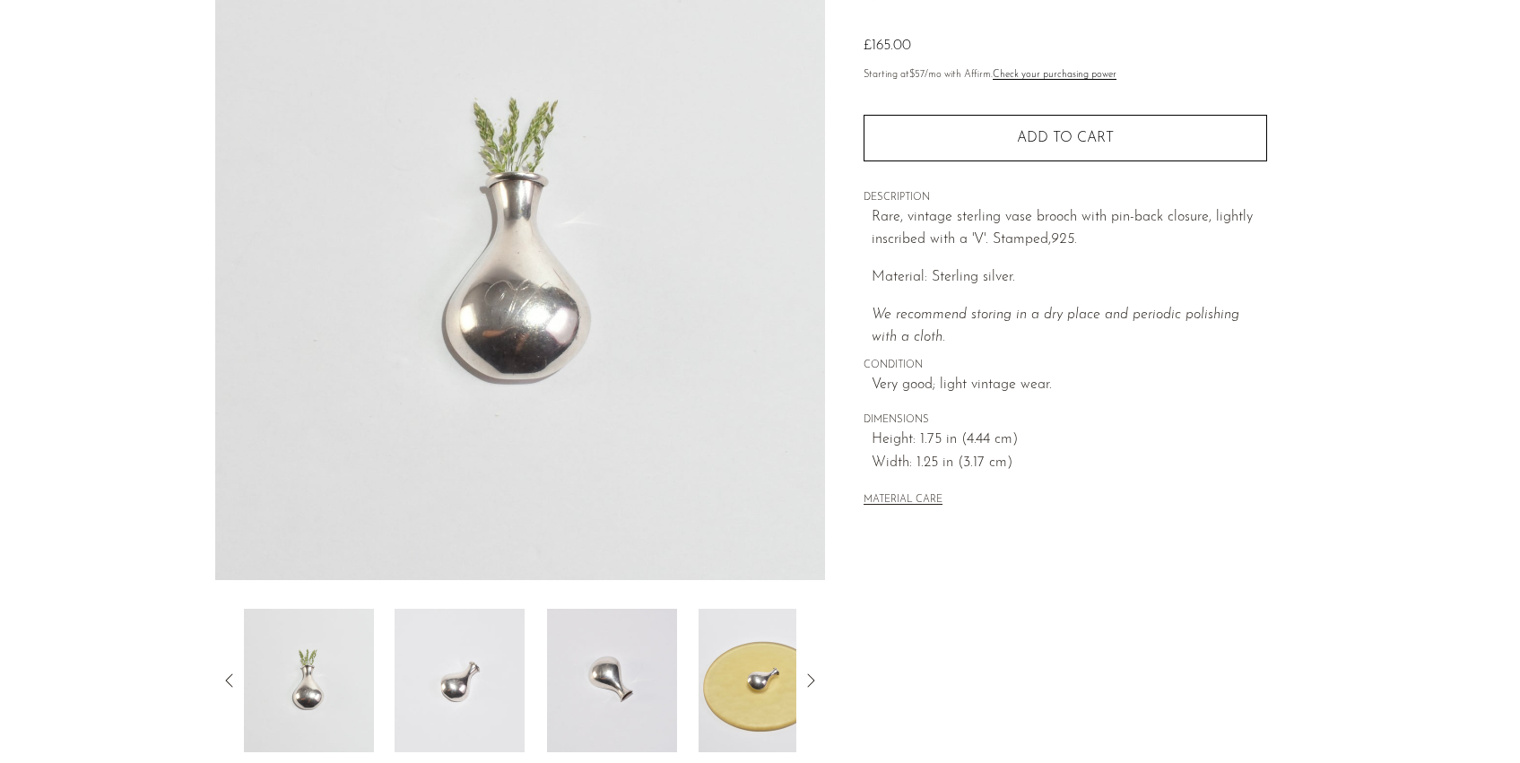
scroll to position [173, 0]
click at [448, 685] on img at bounding box center [459, 682] width 130 height 143
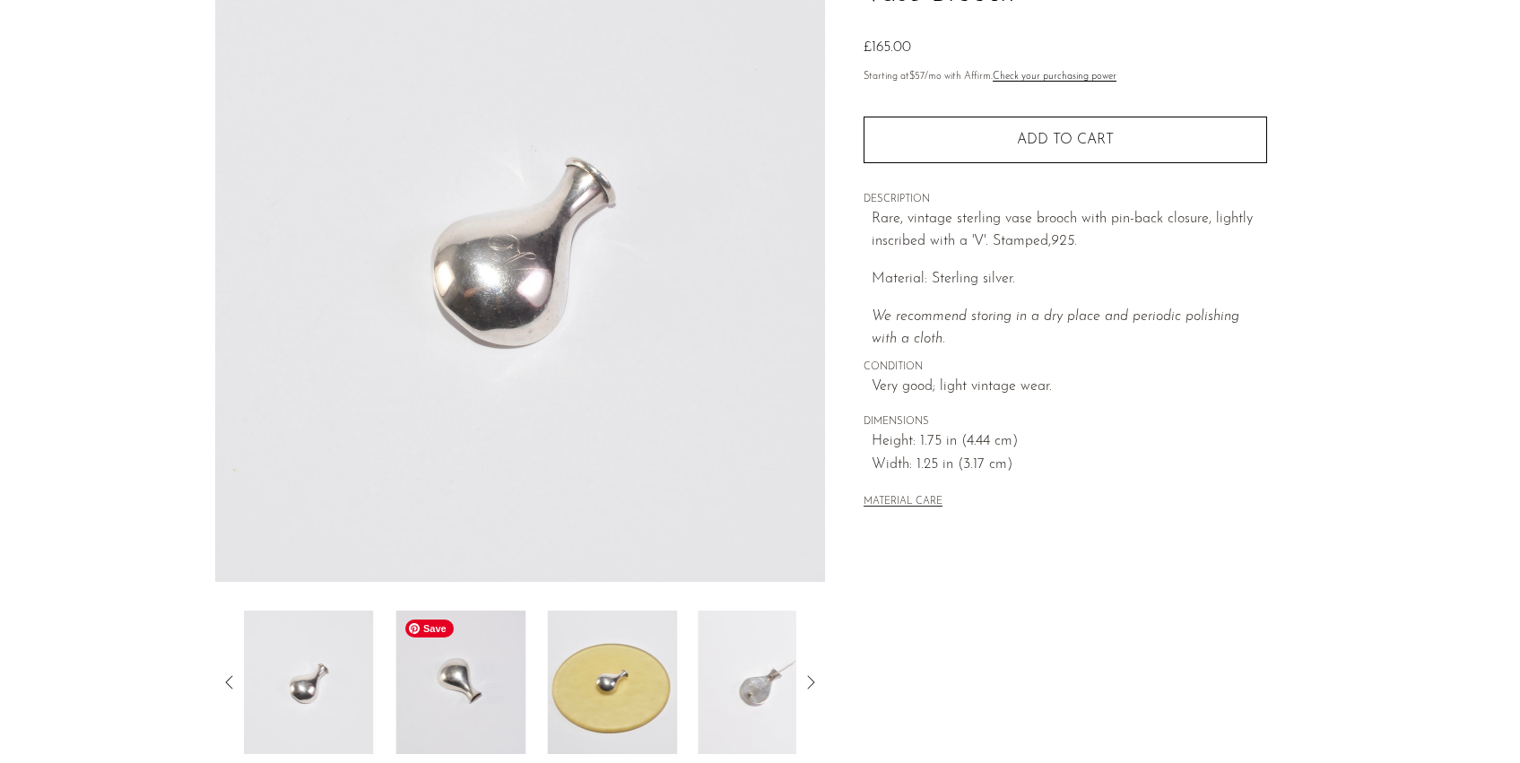
click at [474, 694] on img at bounding box center [460, 682] width 130 height 143
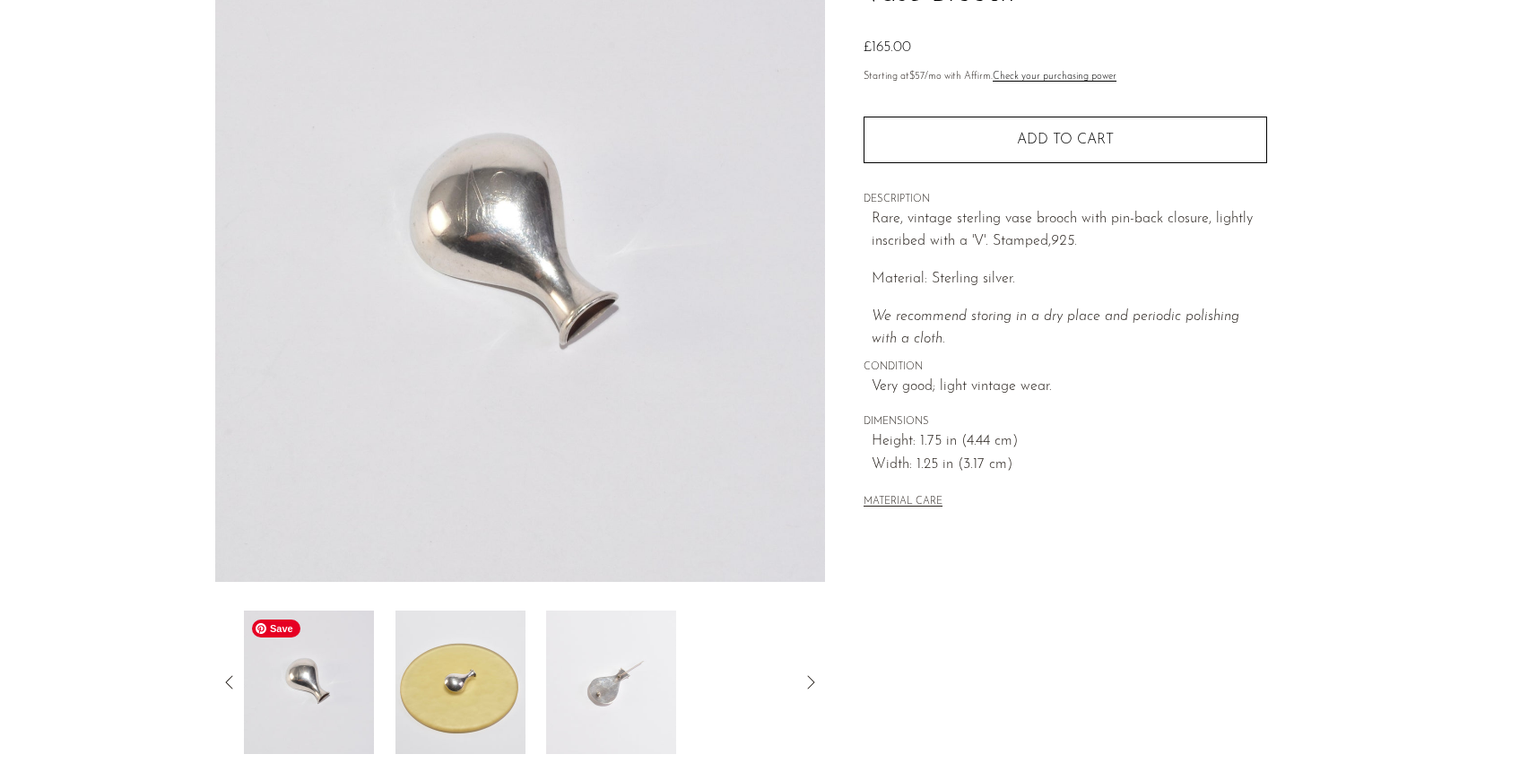
click at [338, 687] on img at bounding box center [308, 682] width 130 height 143
click at [225, 684] on icon at bounding box center [230, 682] width 22 height 22
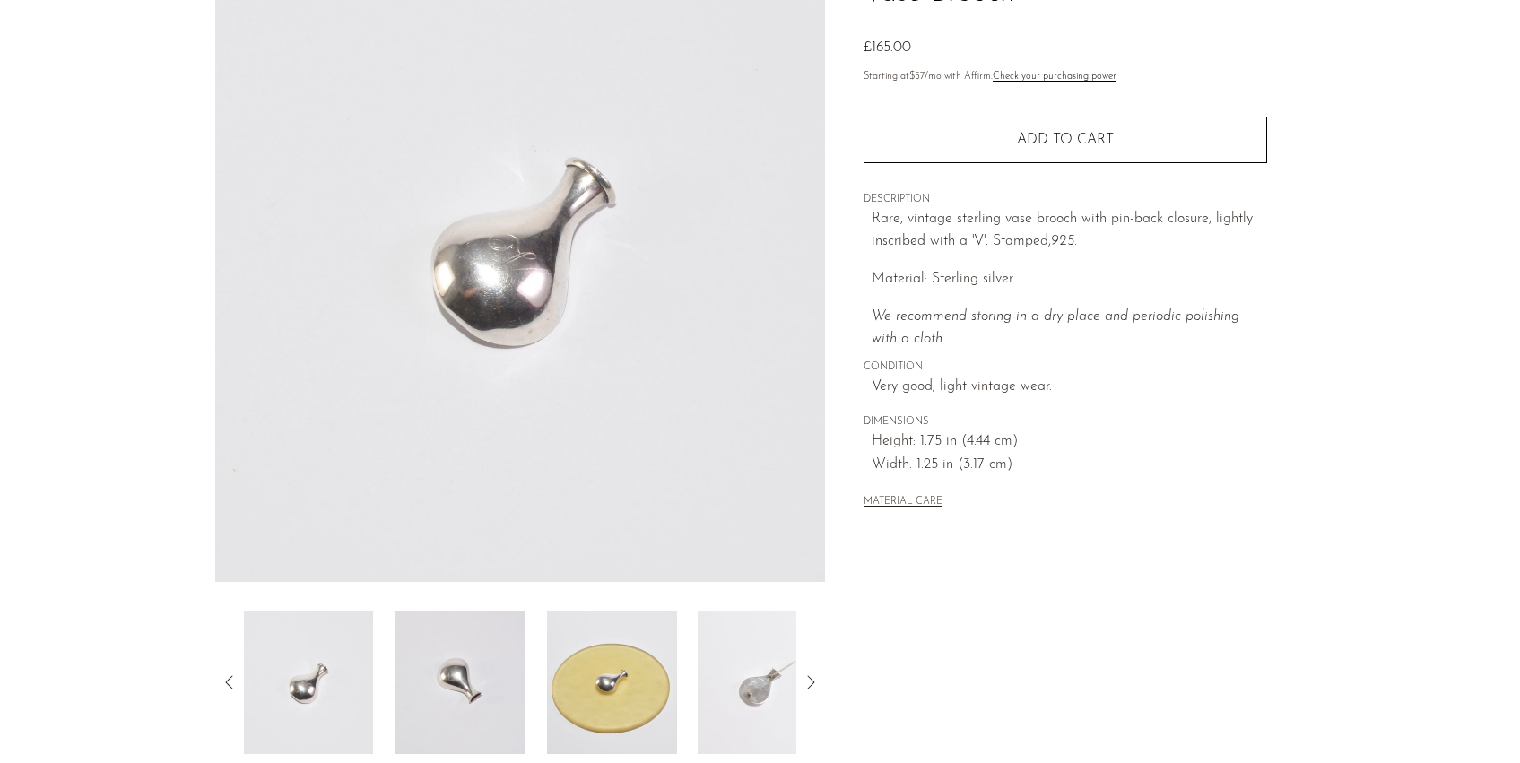
click at [229, 686] on icon at bounding box center [228, 681] width 7 height 13
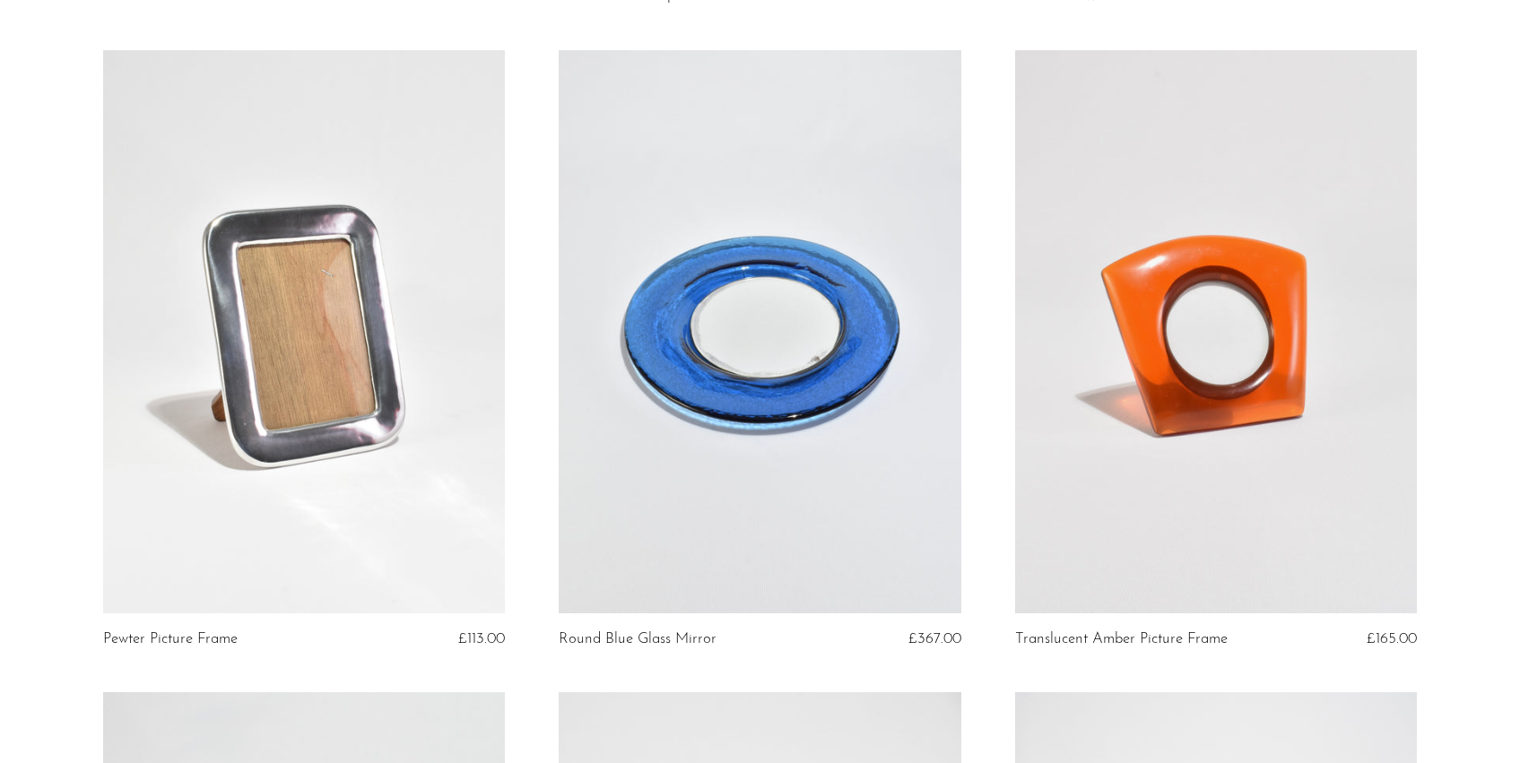
scroll to position [4602, 0]
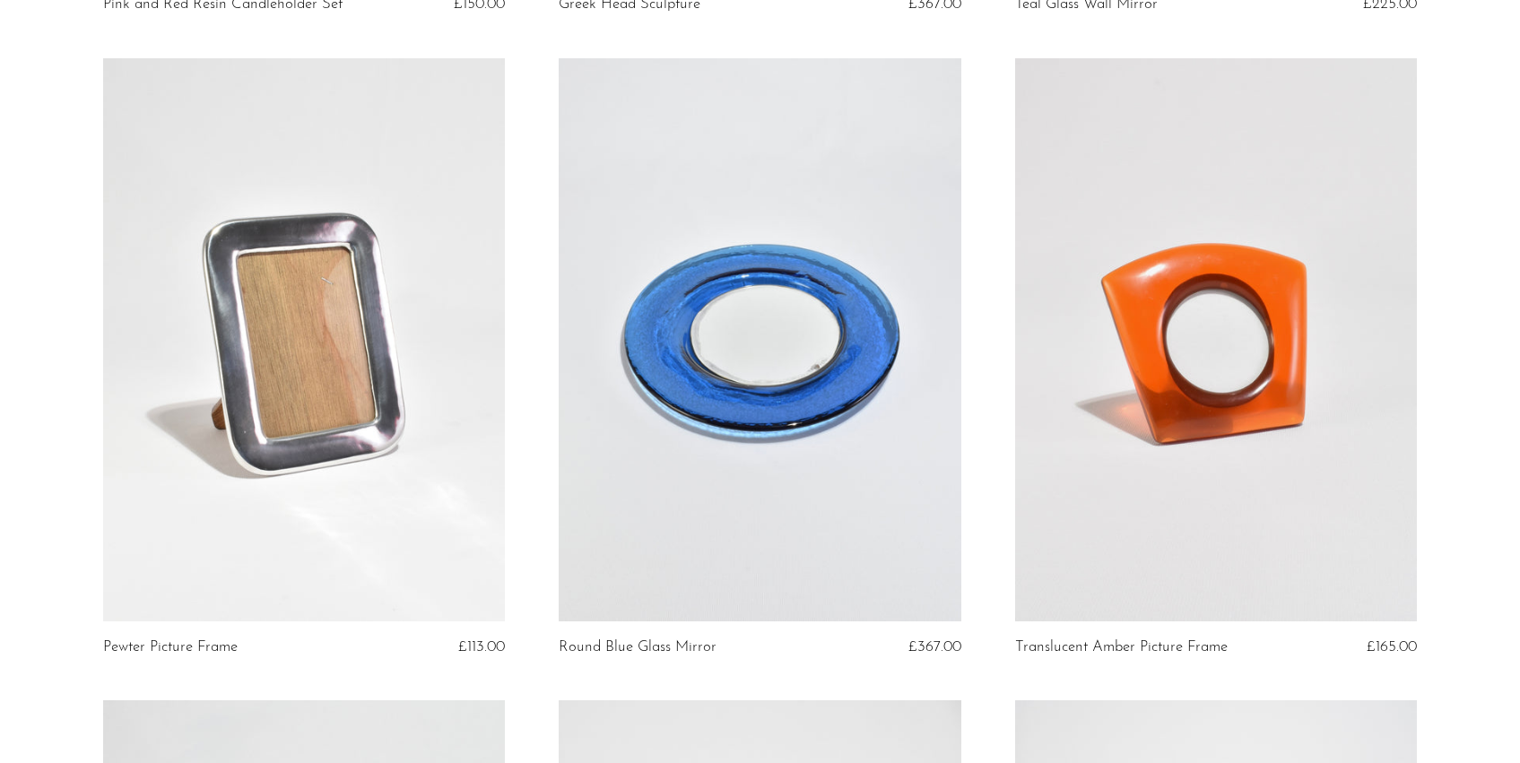
click at [320, 430] on link at bounding box center [304, 339] width 402 height 563
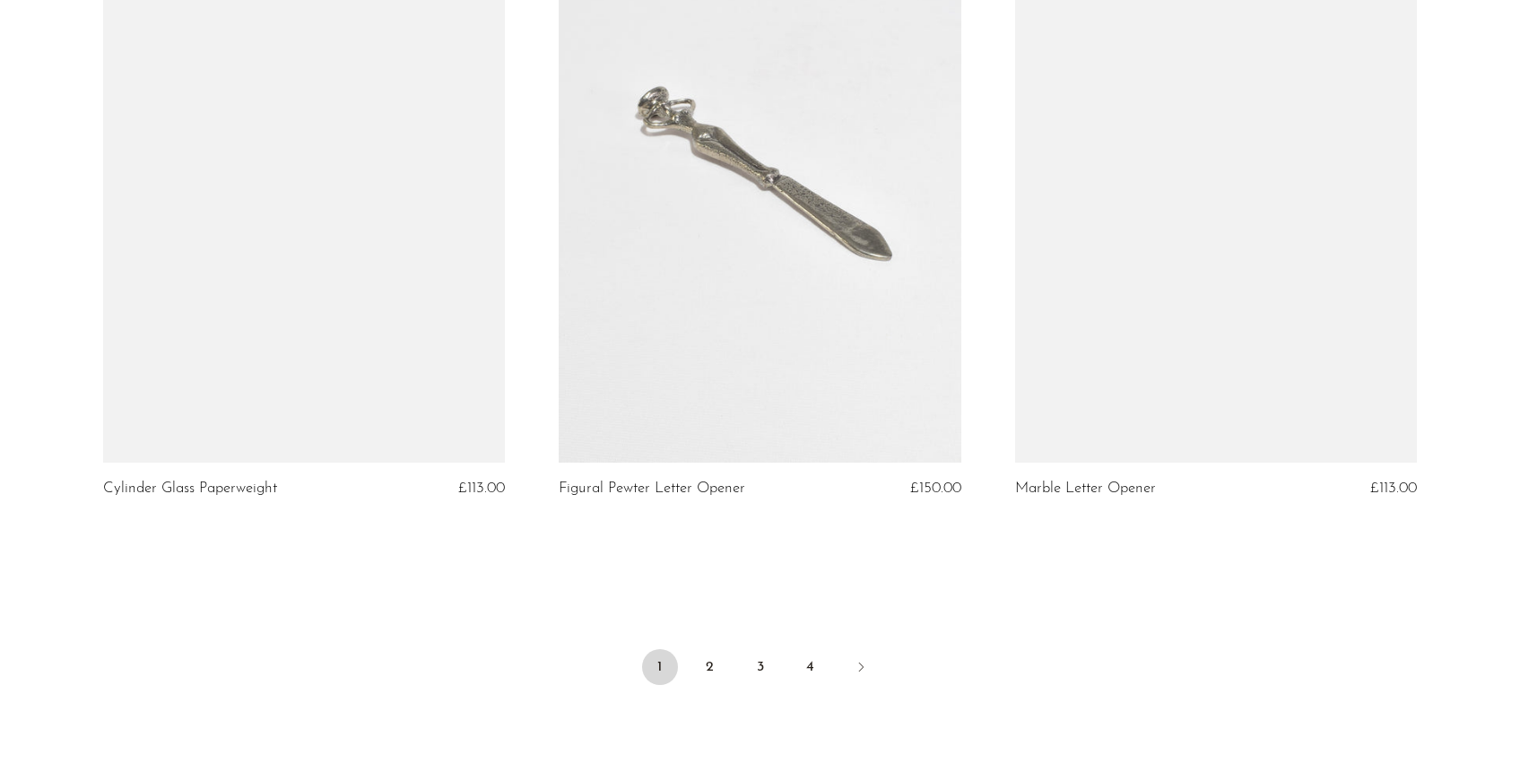
scroll to position [7353, 0]
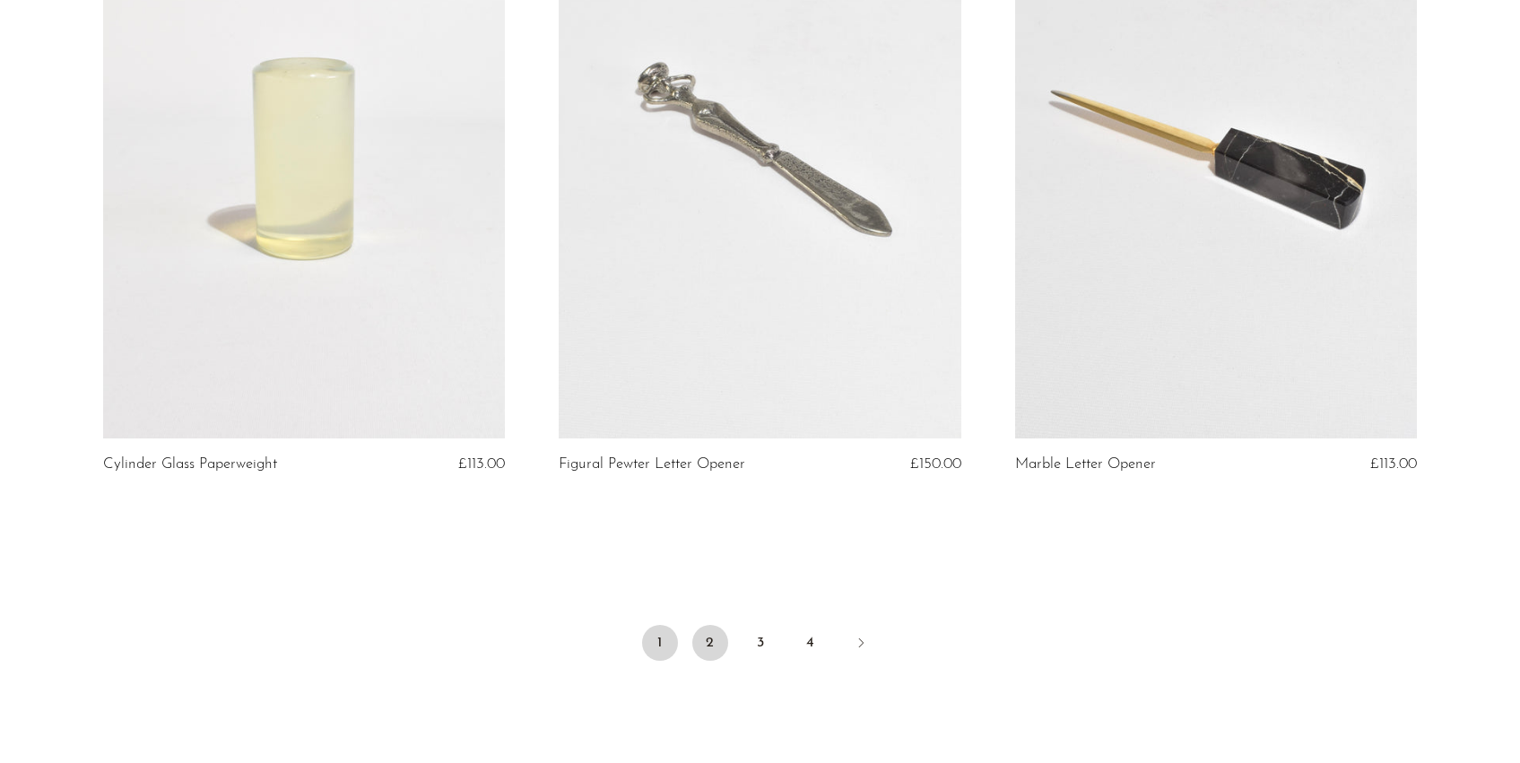
click at [704, 641] on link "2" at bounding box center [710, 643] width 36 height 36
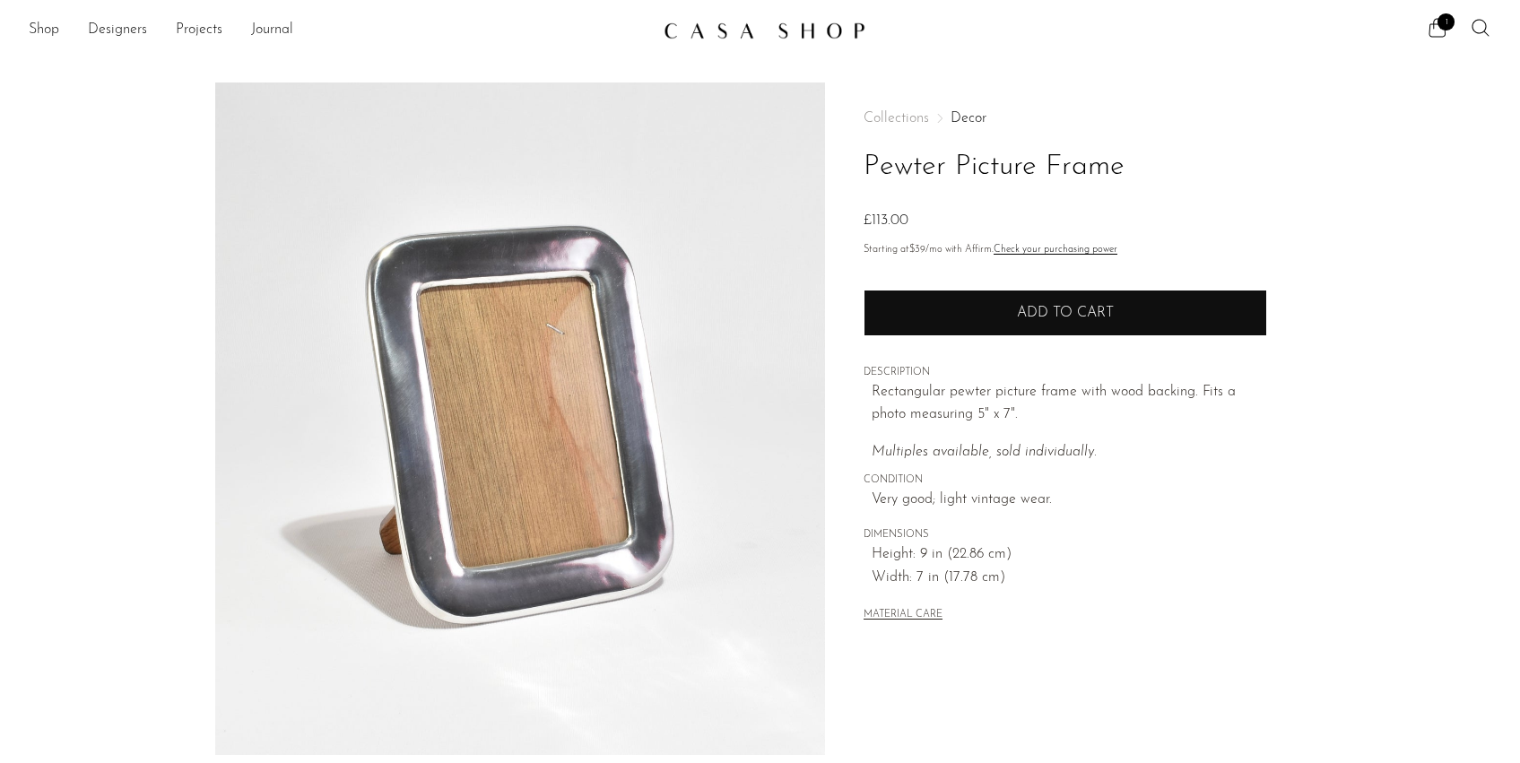
drag, startPoint x: 1007, startPoint y: 337, endPoint x: 1007, endPoint y: 322, distance: 15.2
click at [1007, 337] on div "Collections Decor Pewter Picture Frame £113.00 Starting at $39 /mo with Affirm.…" at bounding box center [1064, 368] width 403 height 572
click at [1007, 322] on button "Add to cart" at bounding box center [1064, 313] width 403 height 47
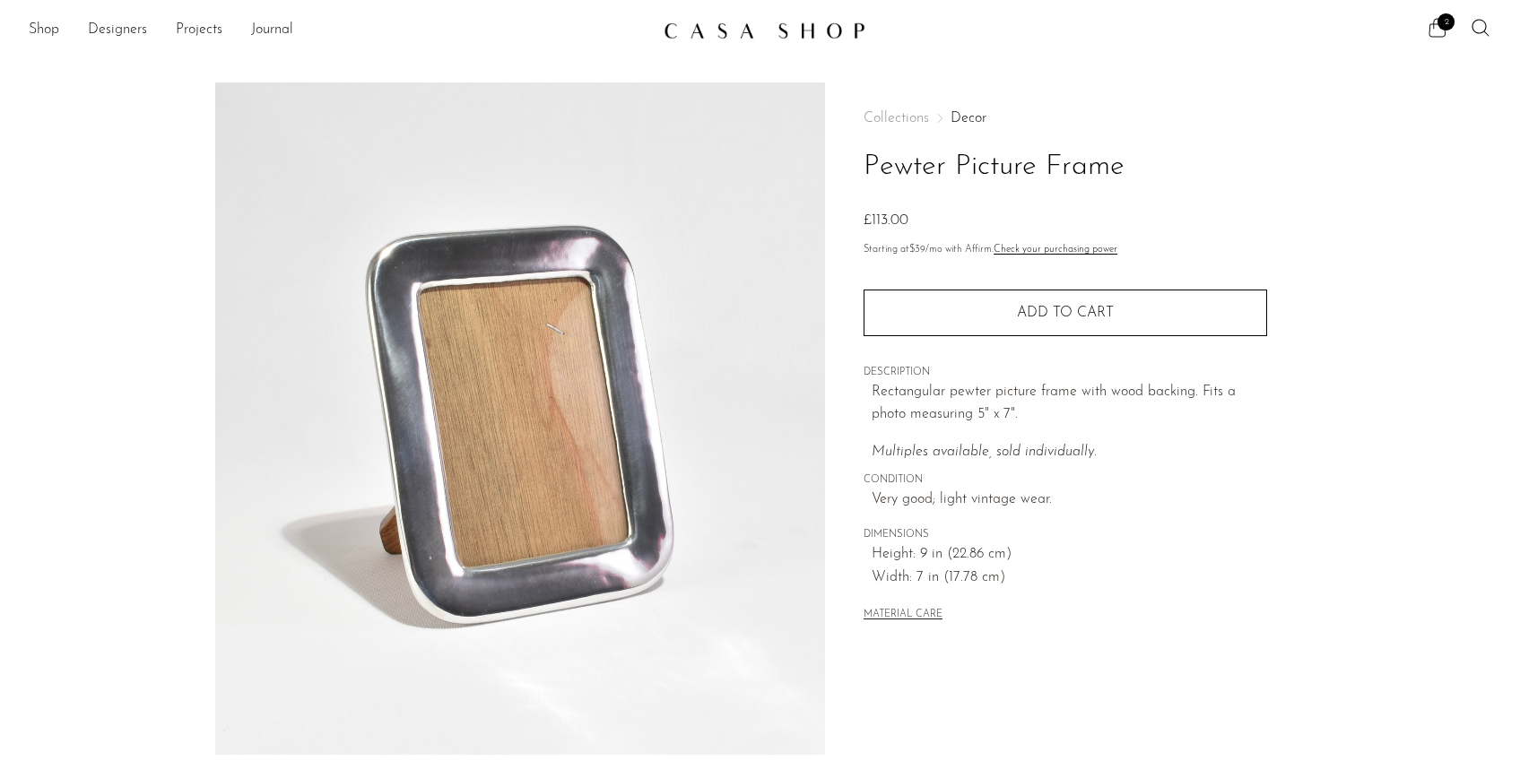
click at [1448, 26] on span "2" at bounding box center [1445, 21] width 17 height 17
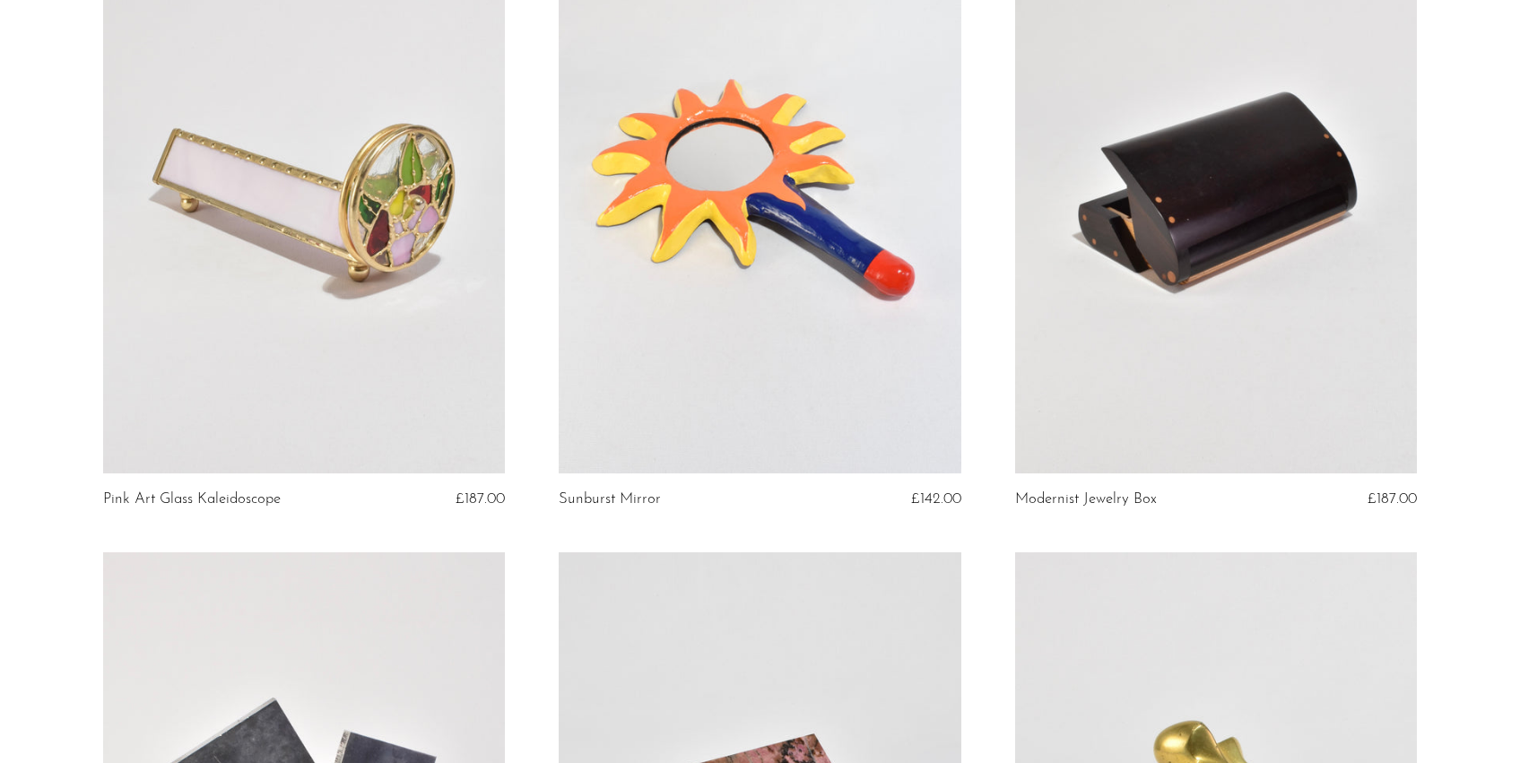
scroll to position [3467, 0]
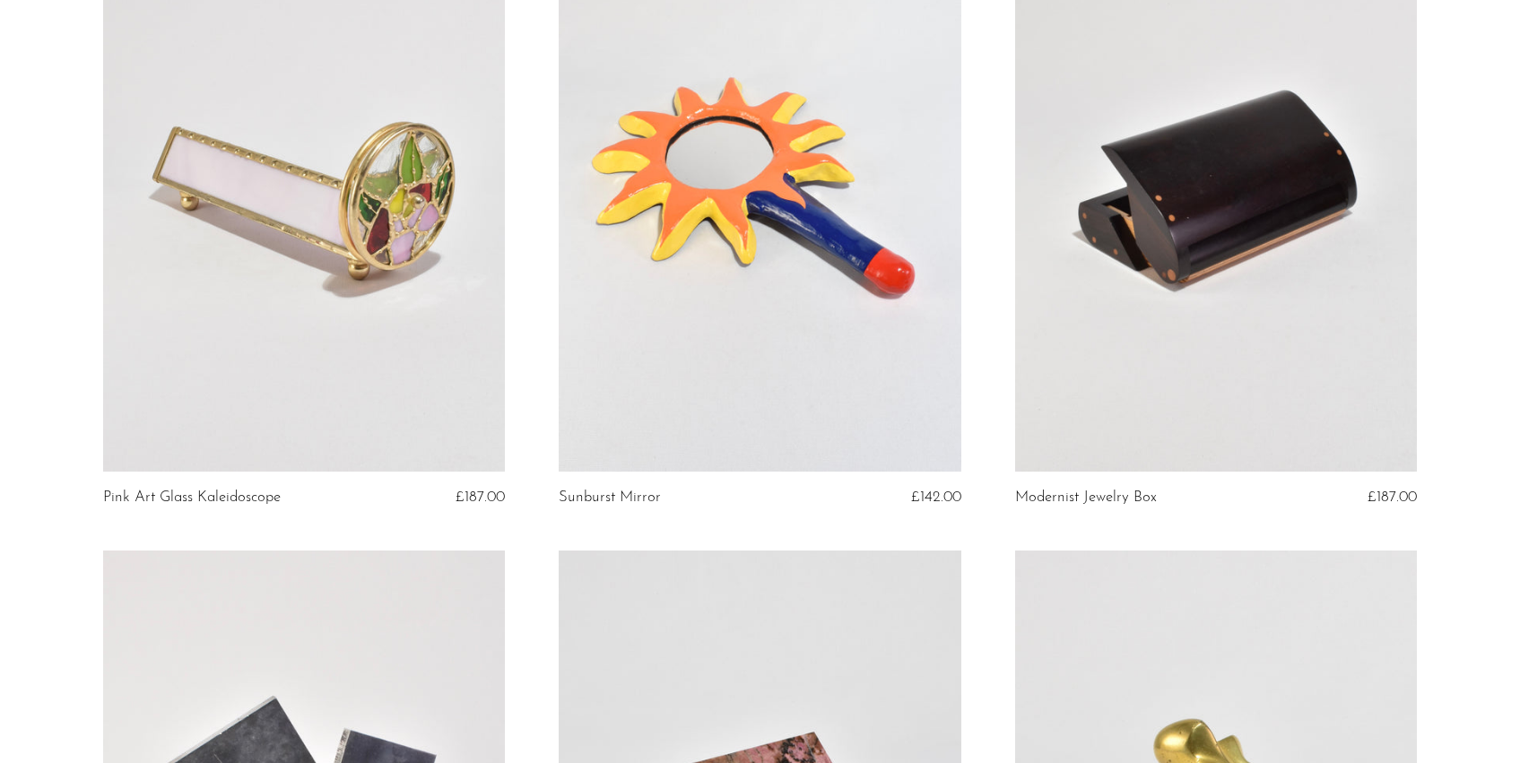
click at [1257, 220] on link at bounding box center [1216, 190] width 402 height 563
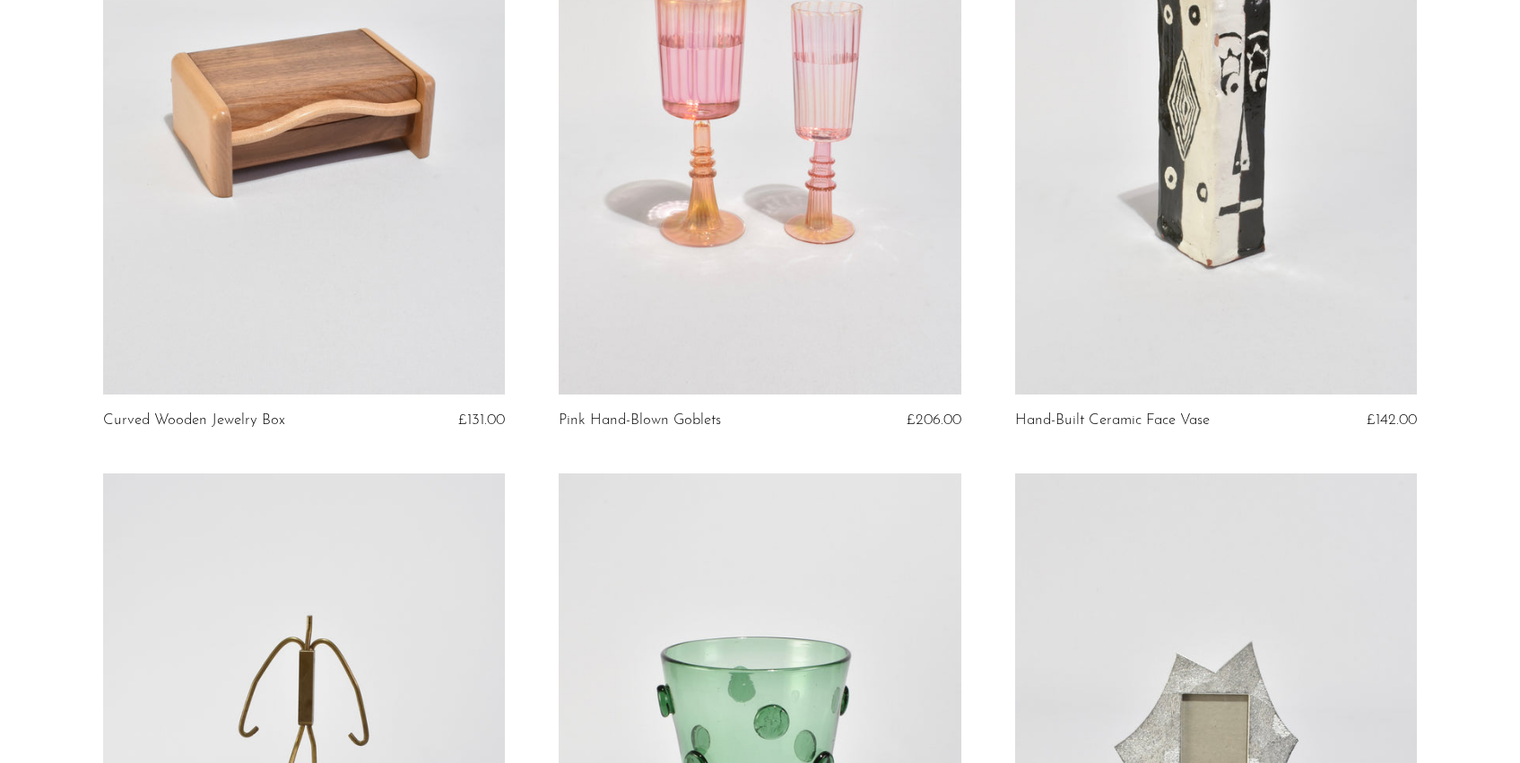
scroll to position [5469, 0]
click at [338, 216] on link at bounding box center [304, 114] width 402 height 563
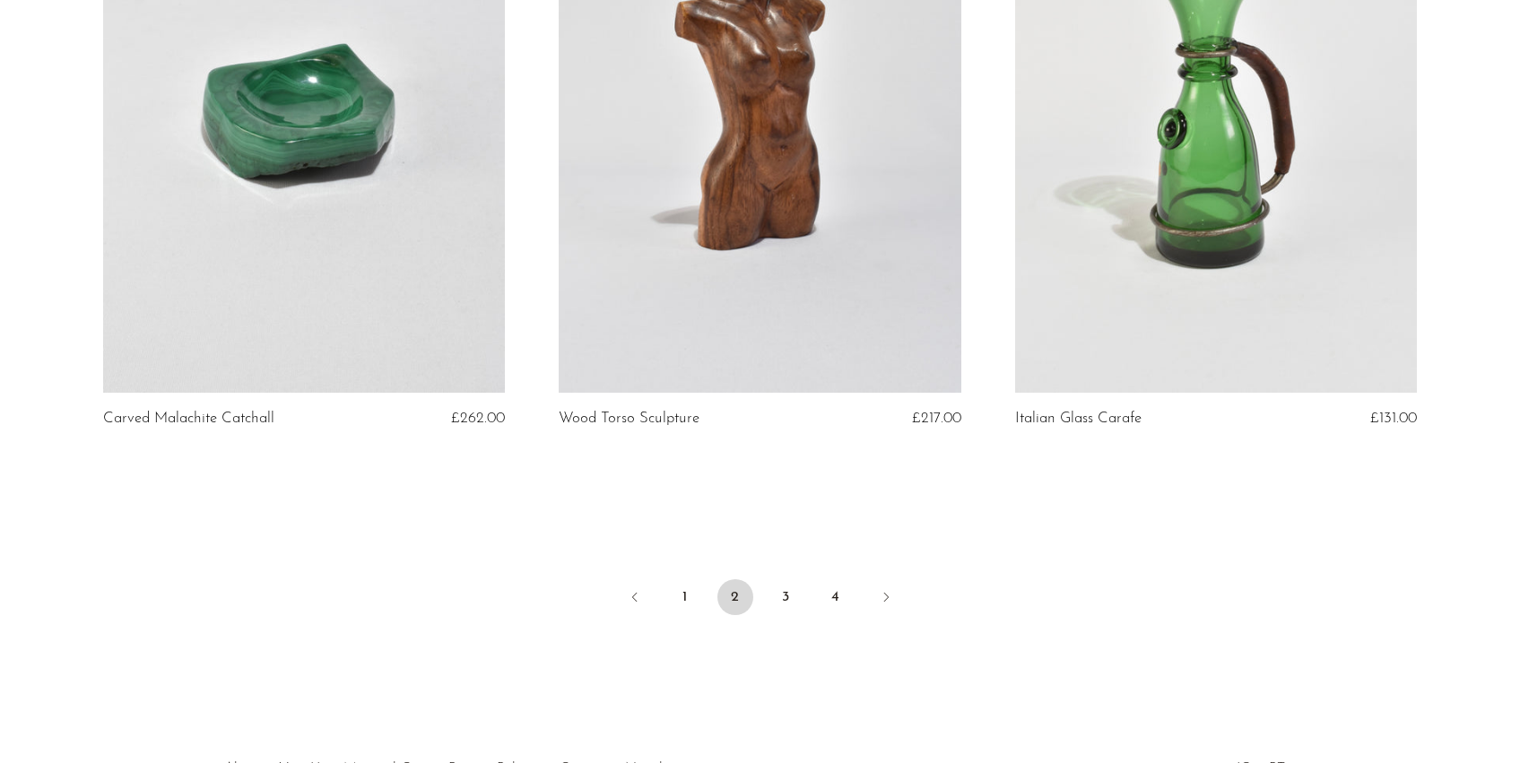
scroll to position [7406, 0]
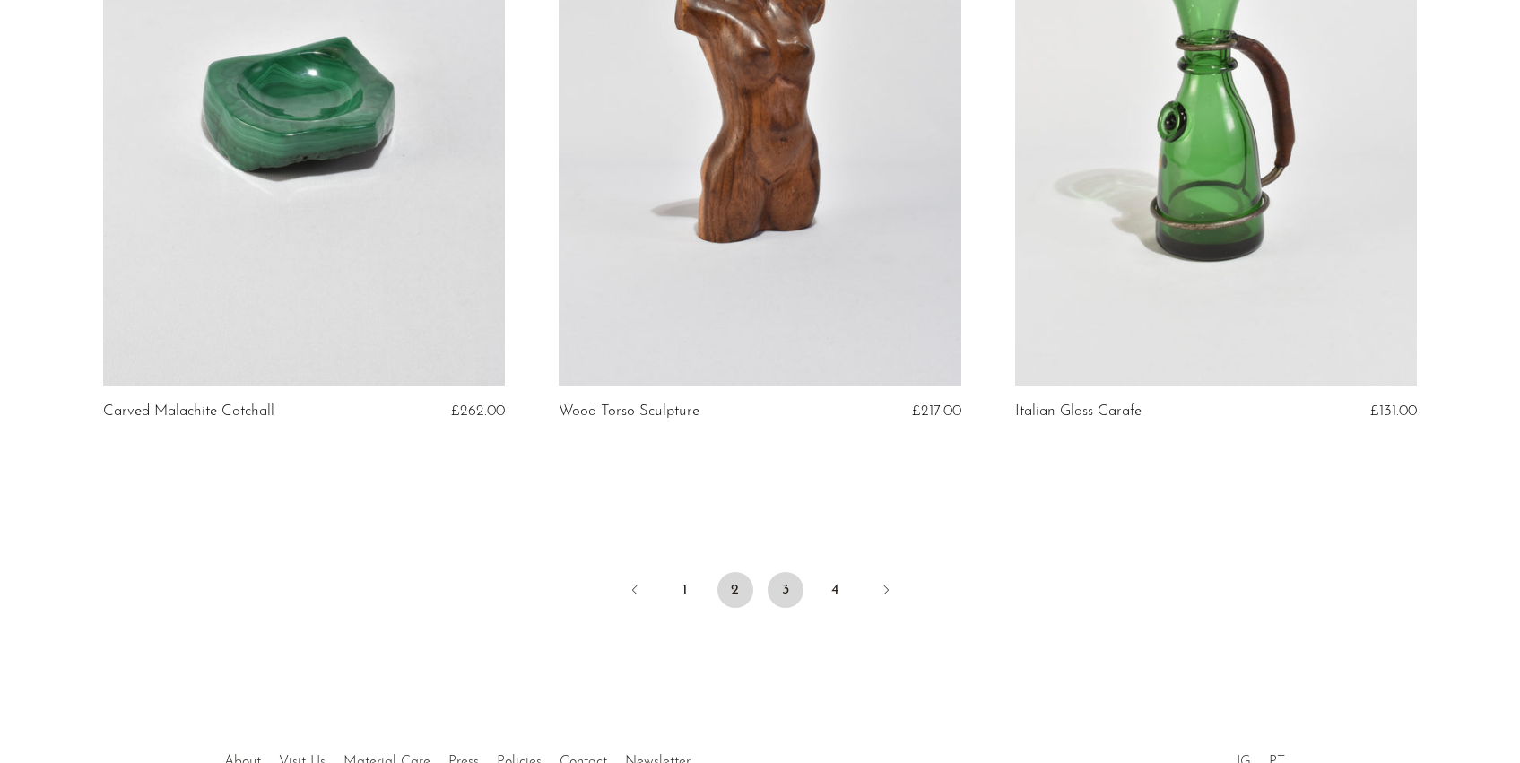
click at [788, 595] on link "3" at bounding box center [785, 590] width 36 height 36
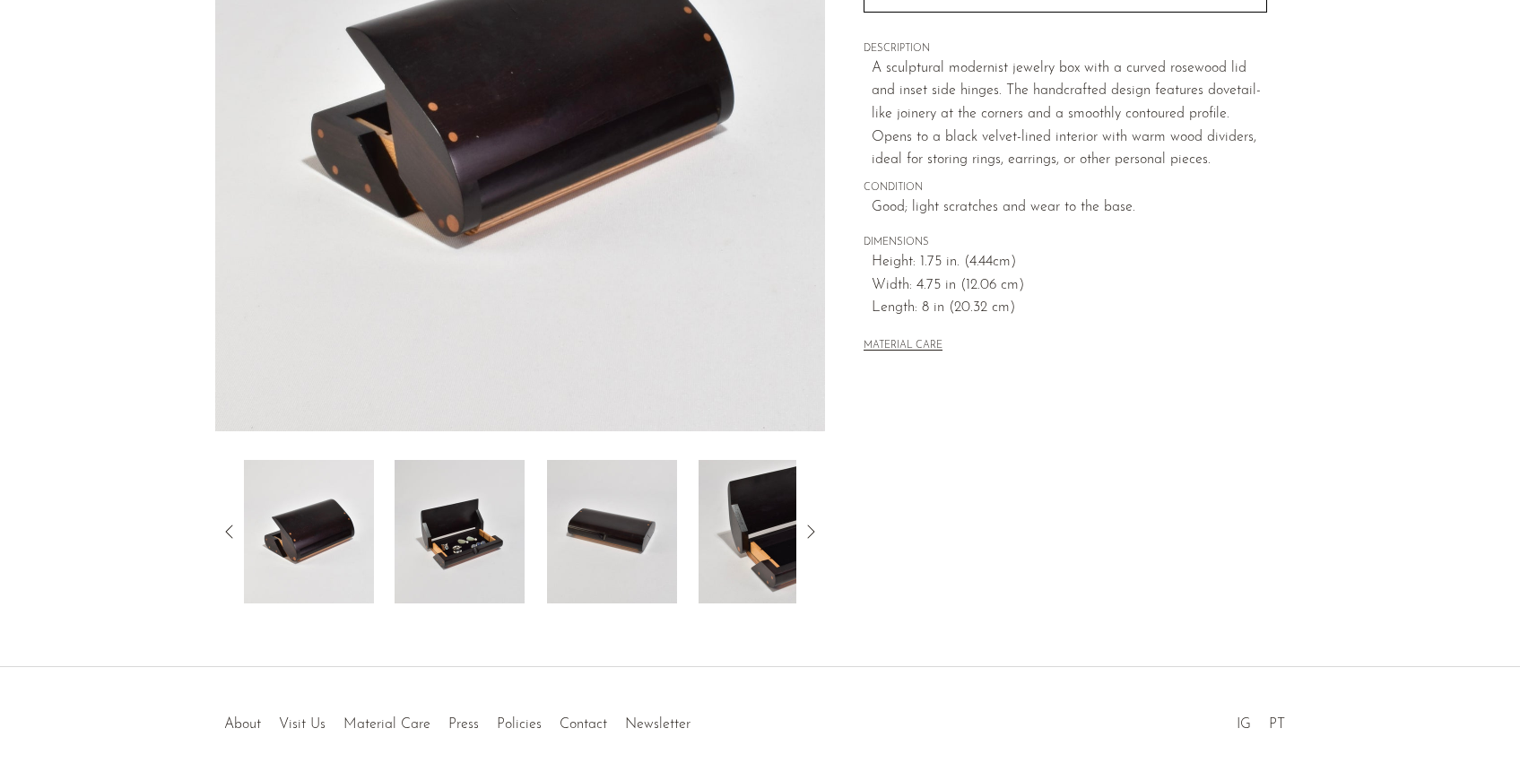
scroll to position [404, 0]
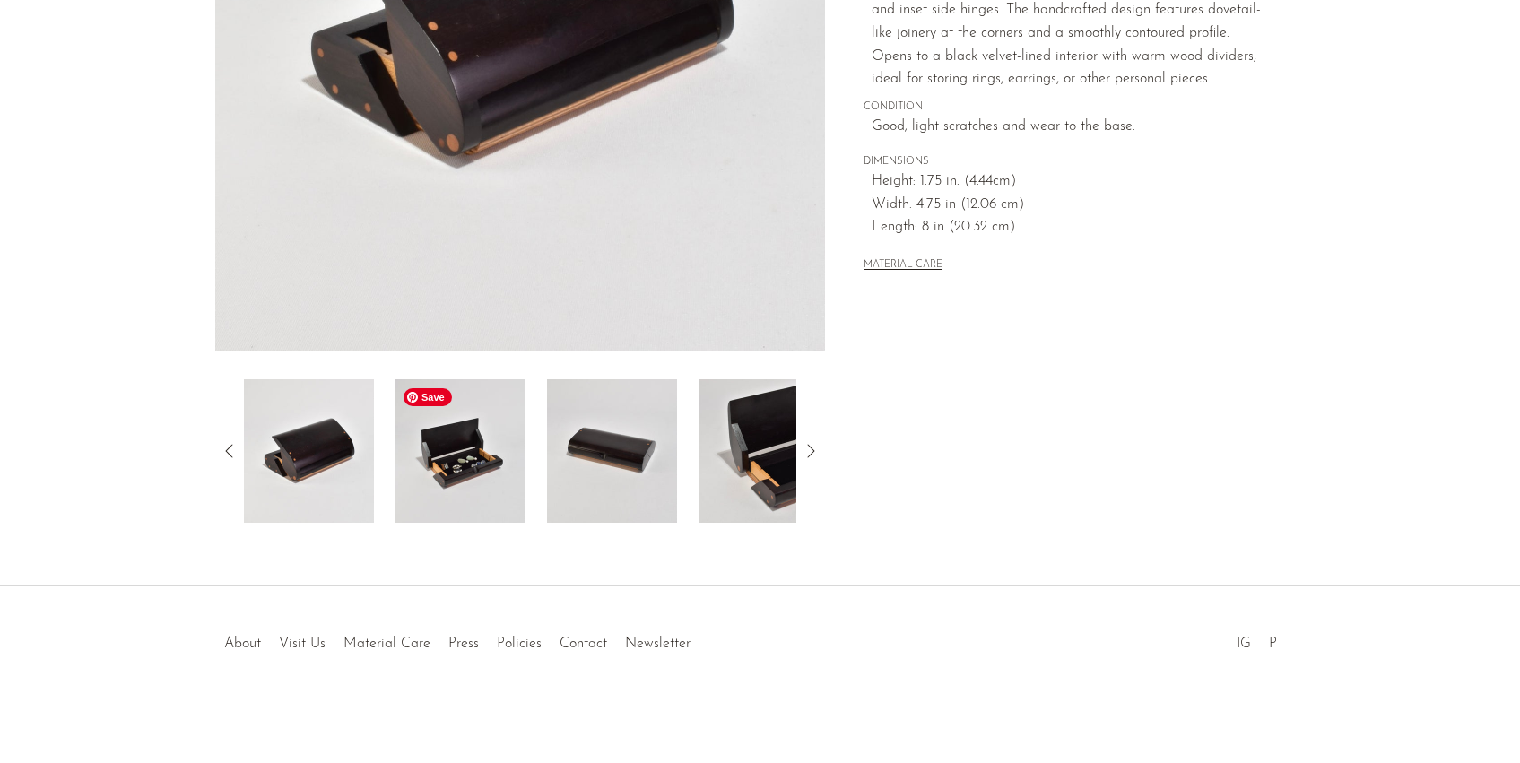
click at [485, 471] on img at bounding box center [459, 450] width 130 height 143
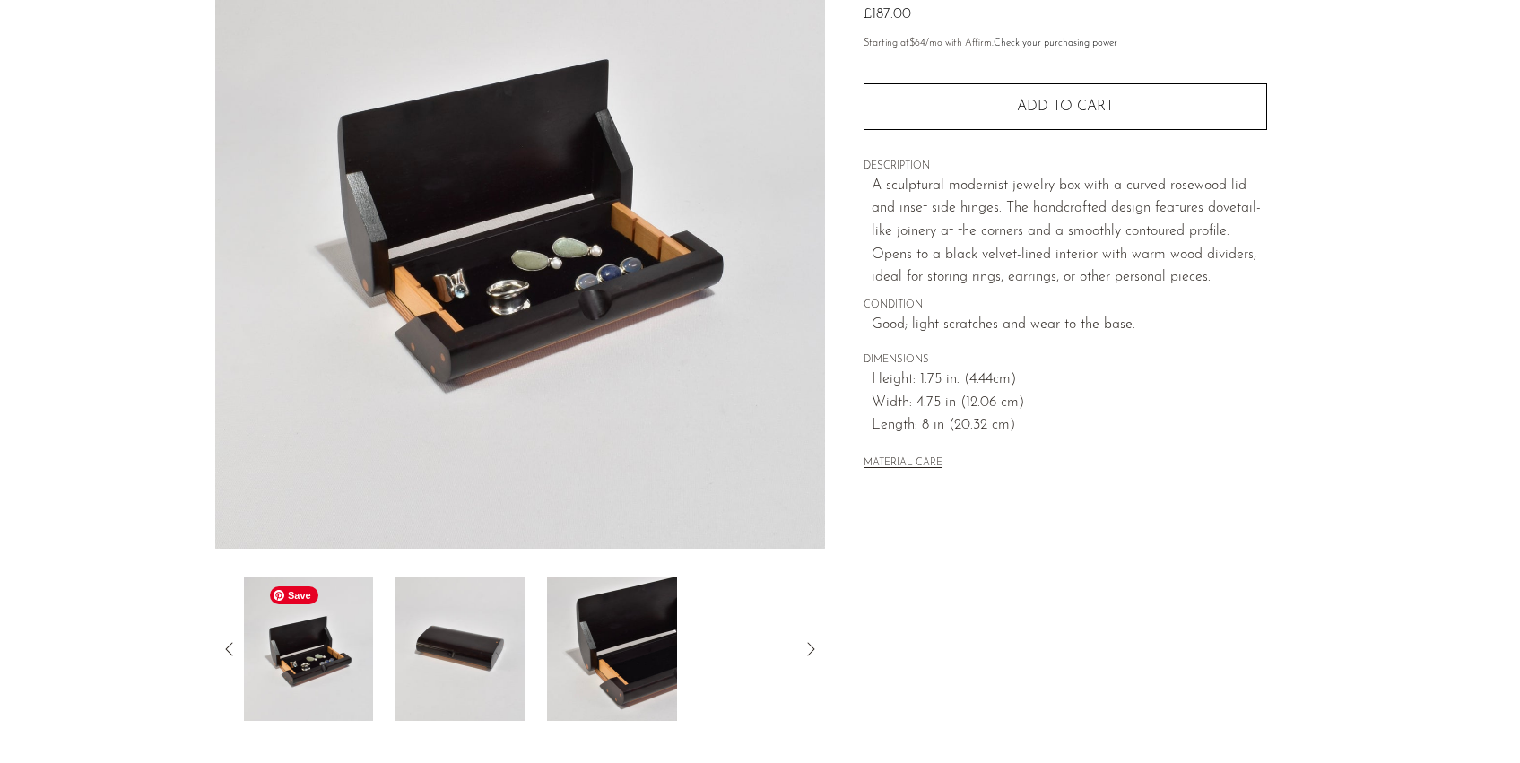
scroll to position [193, 0]
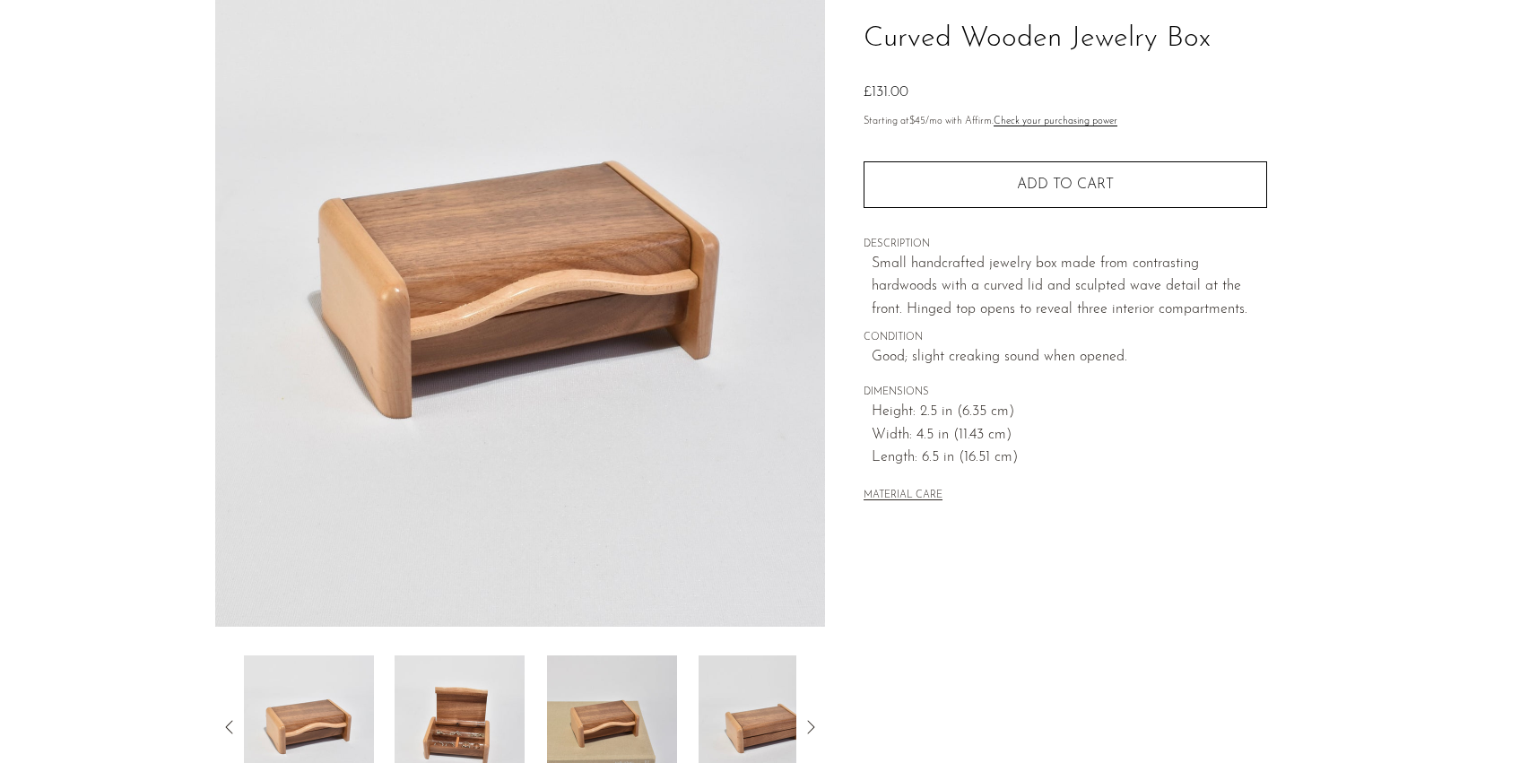
scroll to position [131, 0]
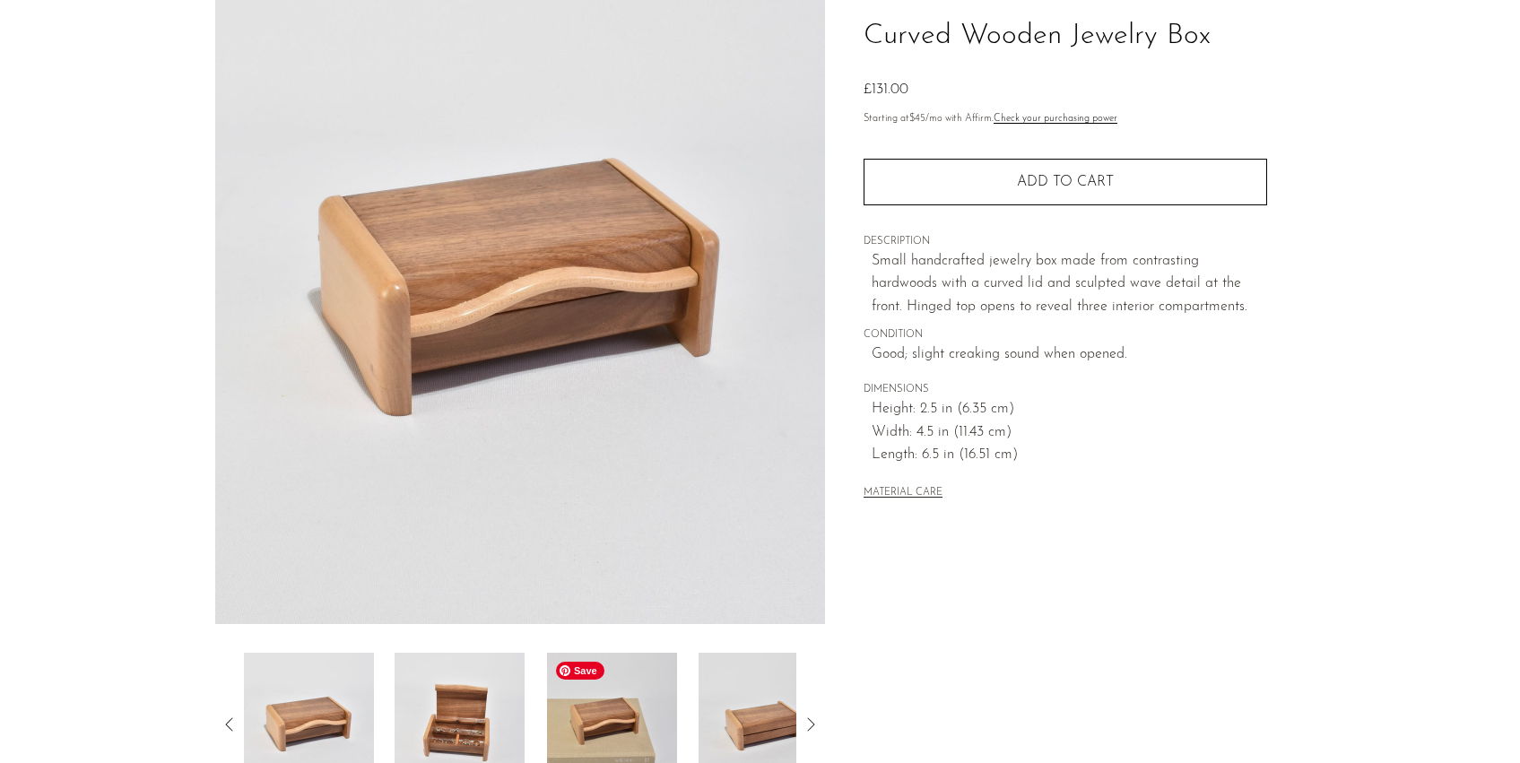
click at [491, 718] on img at bounding box center [459, 724] width 130 height 143
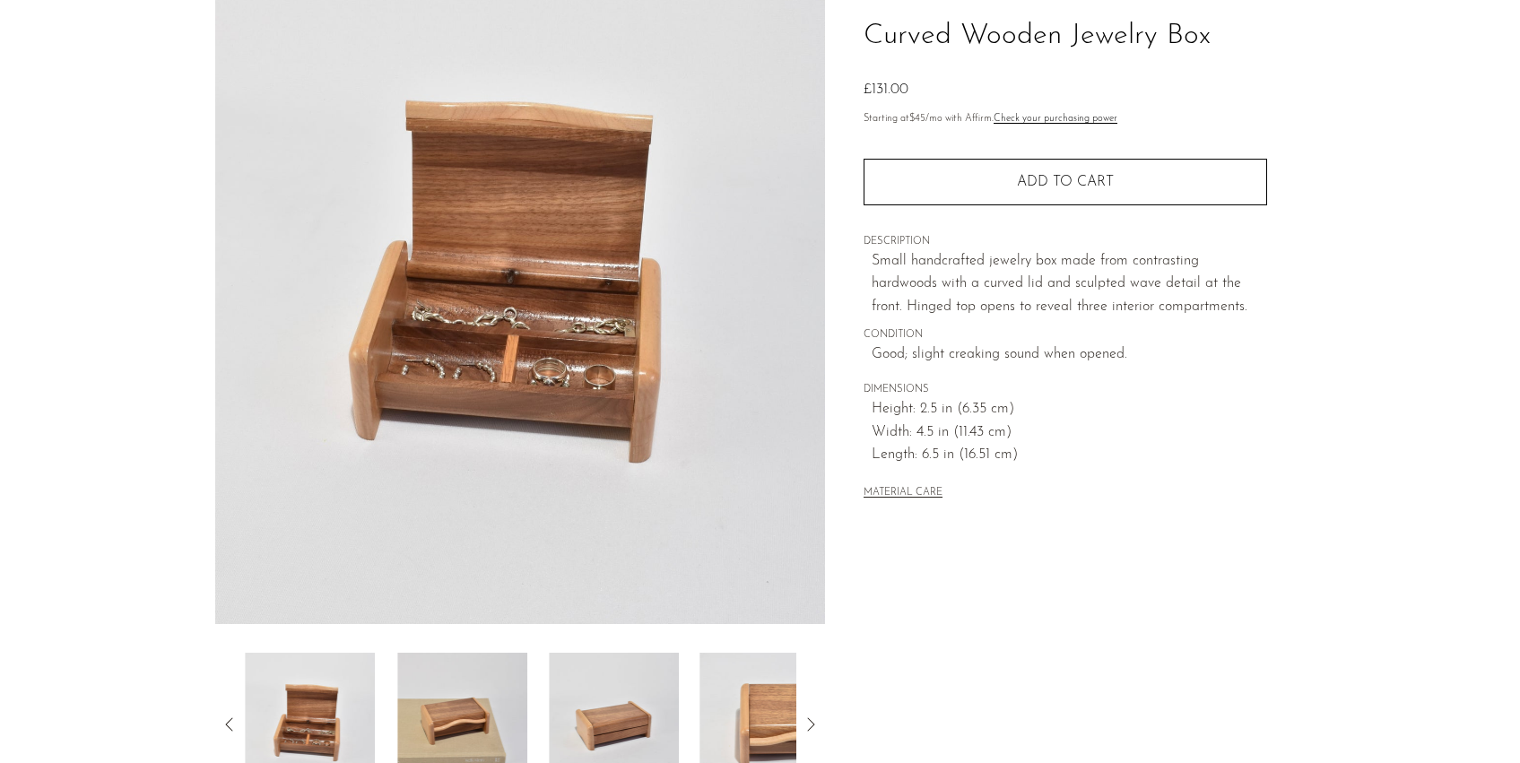
click at [549, 723] on img at bounding box center [614, 724] width 130 height 143
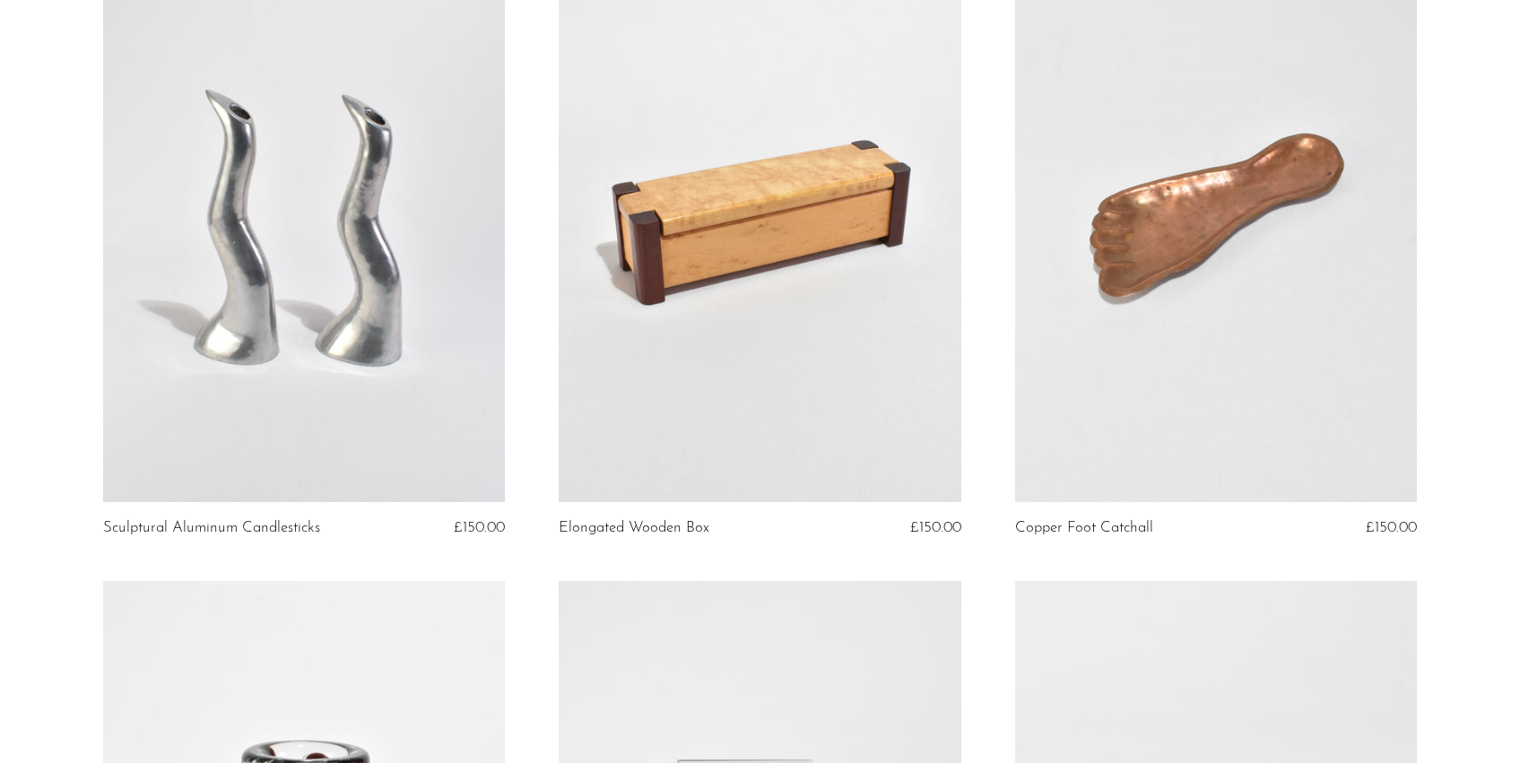
scroll to position [892, 0]
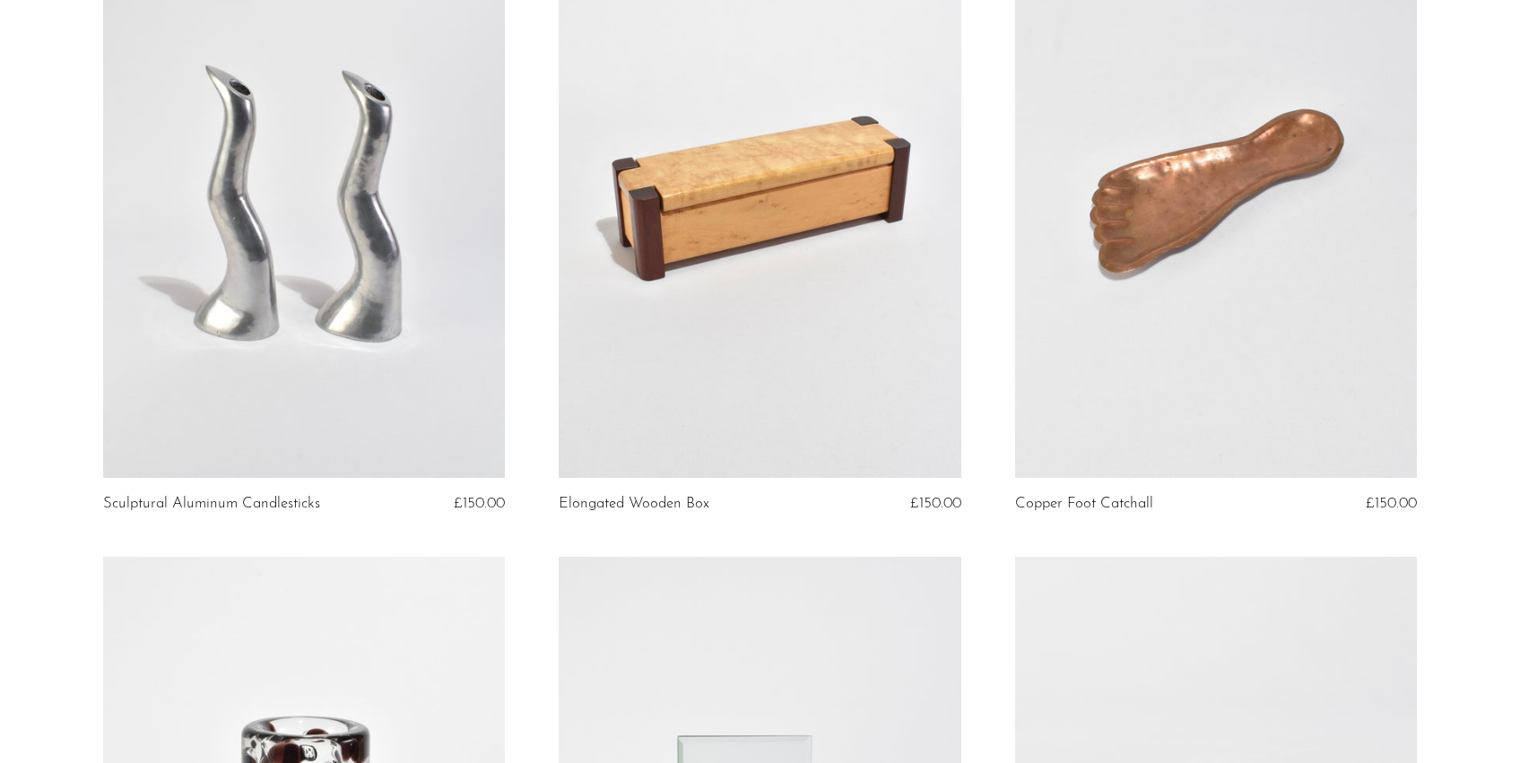
click at [787, 297] on link at bounding box center [760, 196] width 402 height 563
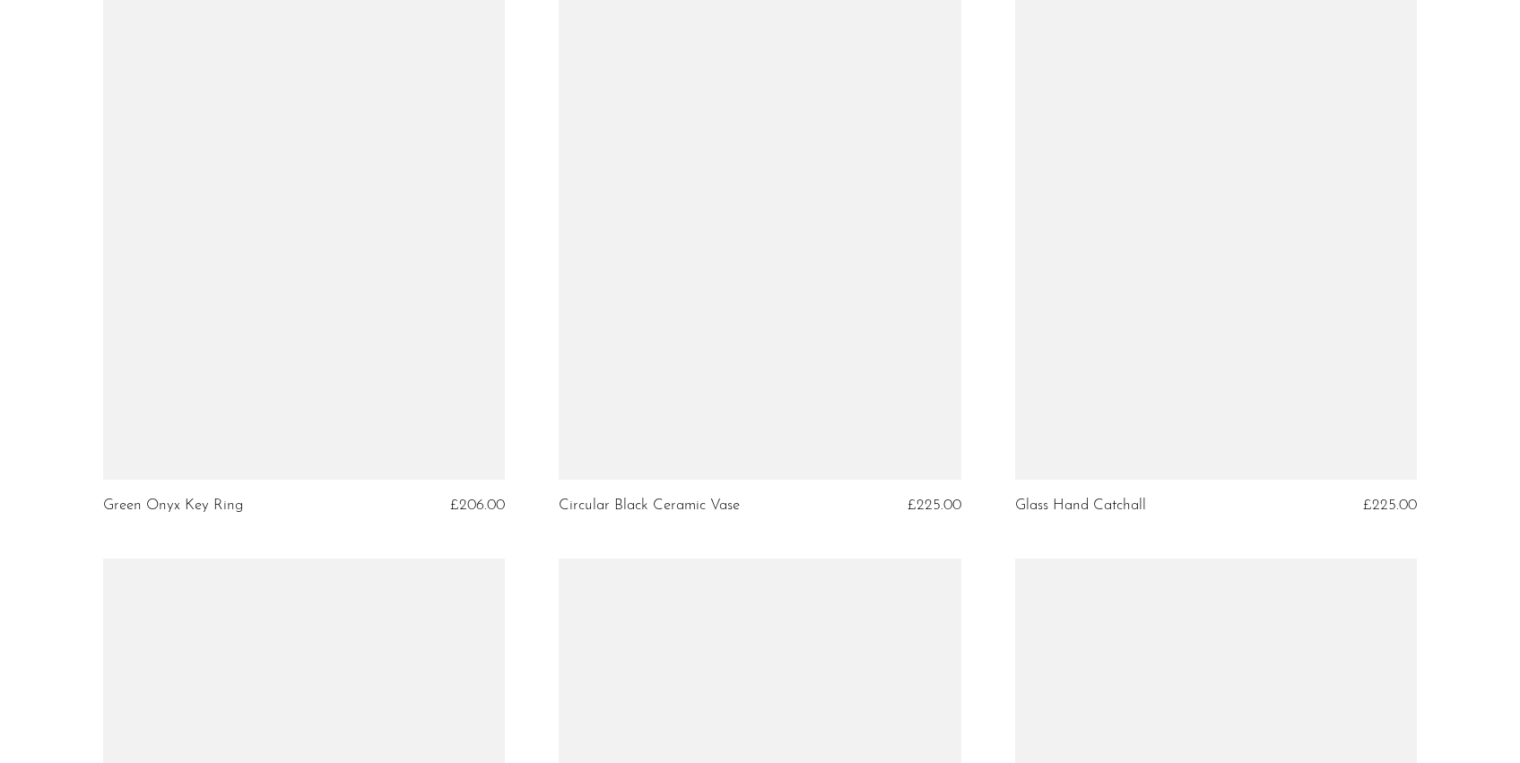
scroll to position [5368, 0]
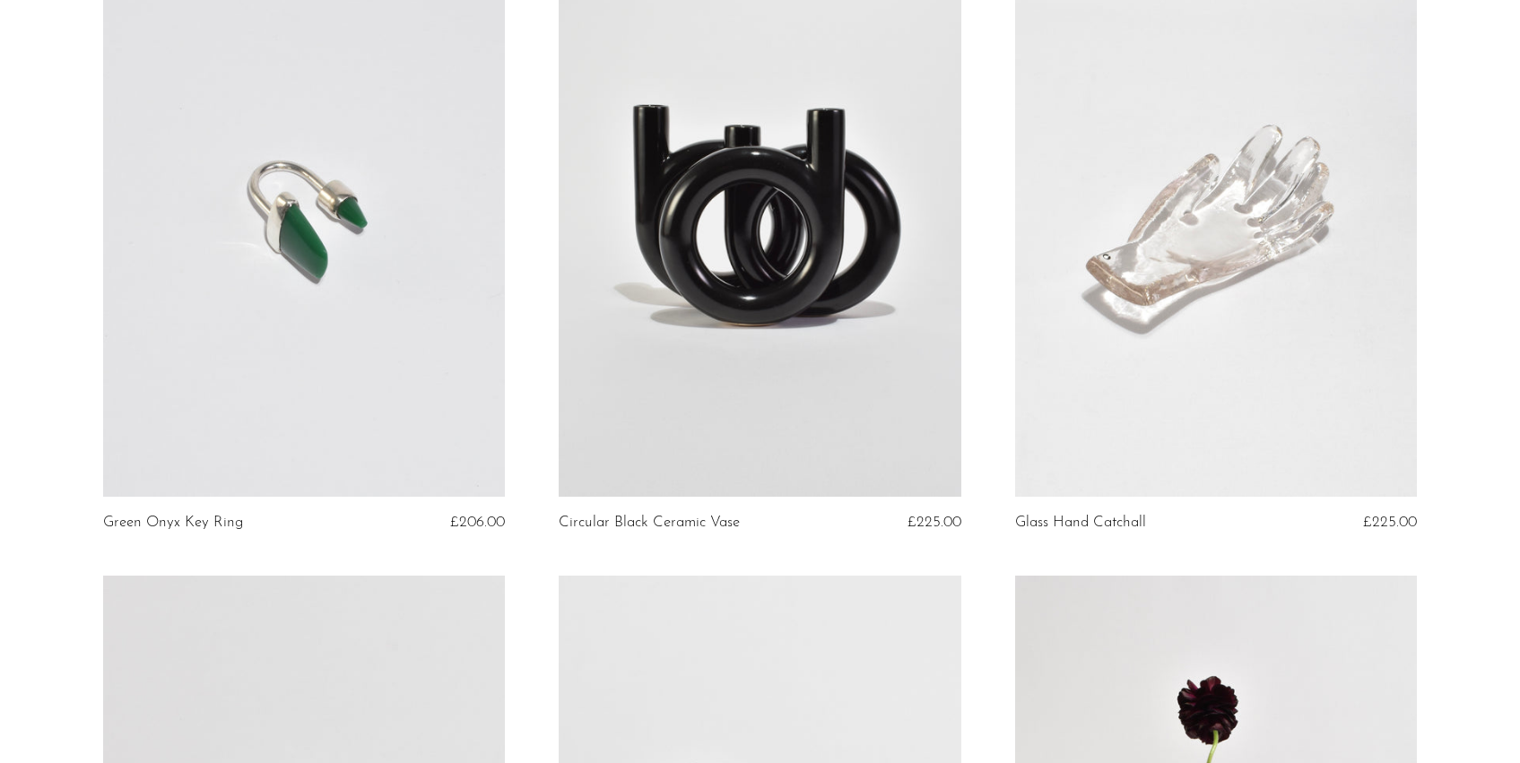
click at [1240, 210] on link at bounding box center [1216, 215] width 402 height 563
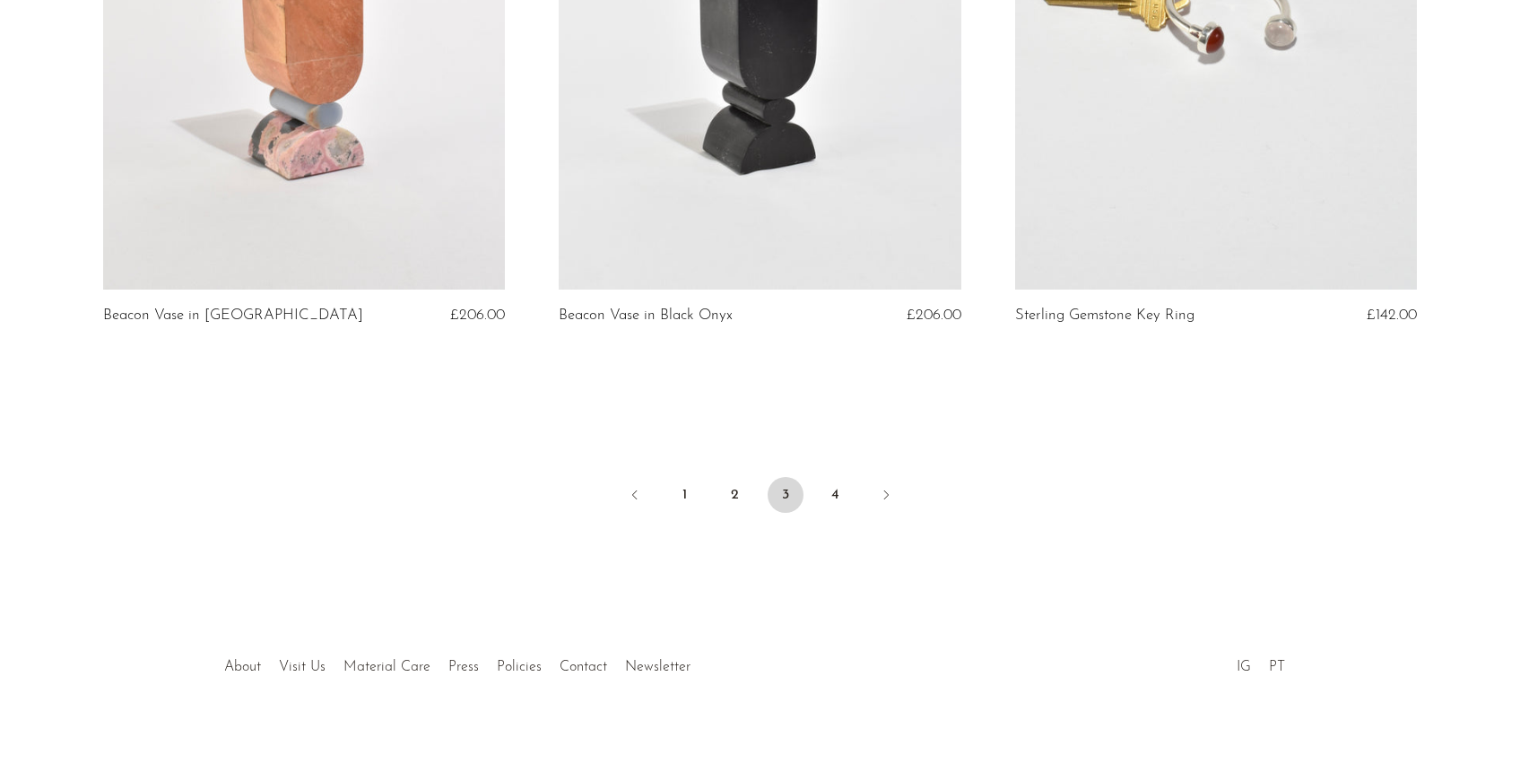
scroll to position [7545, 0]
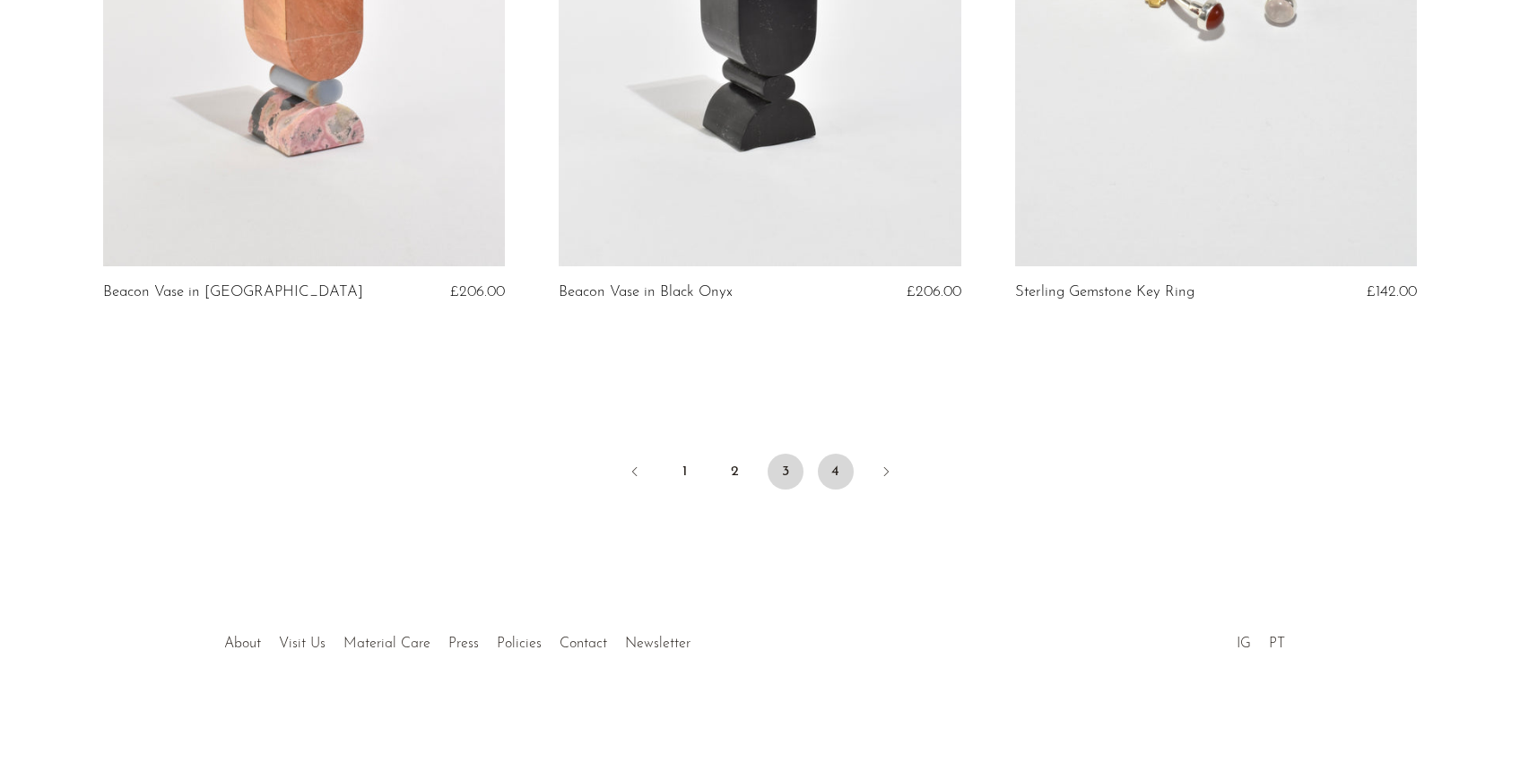
click at [845, 463] on link "4" at bounding box center [836, 472] width 36 height 36
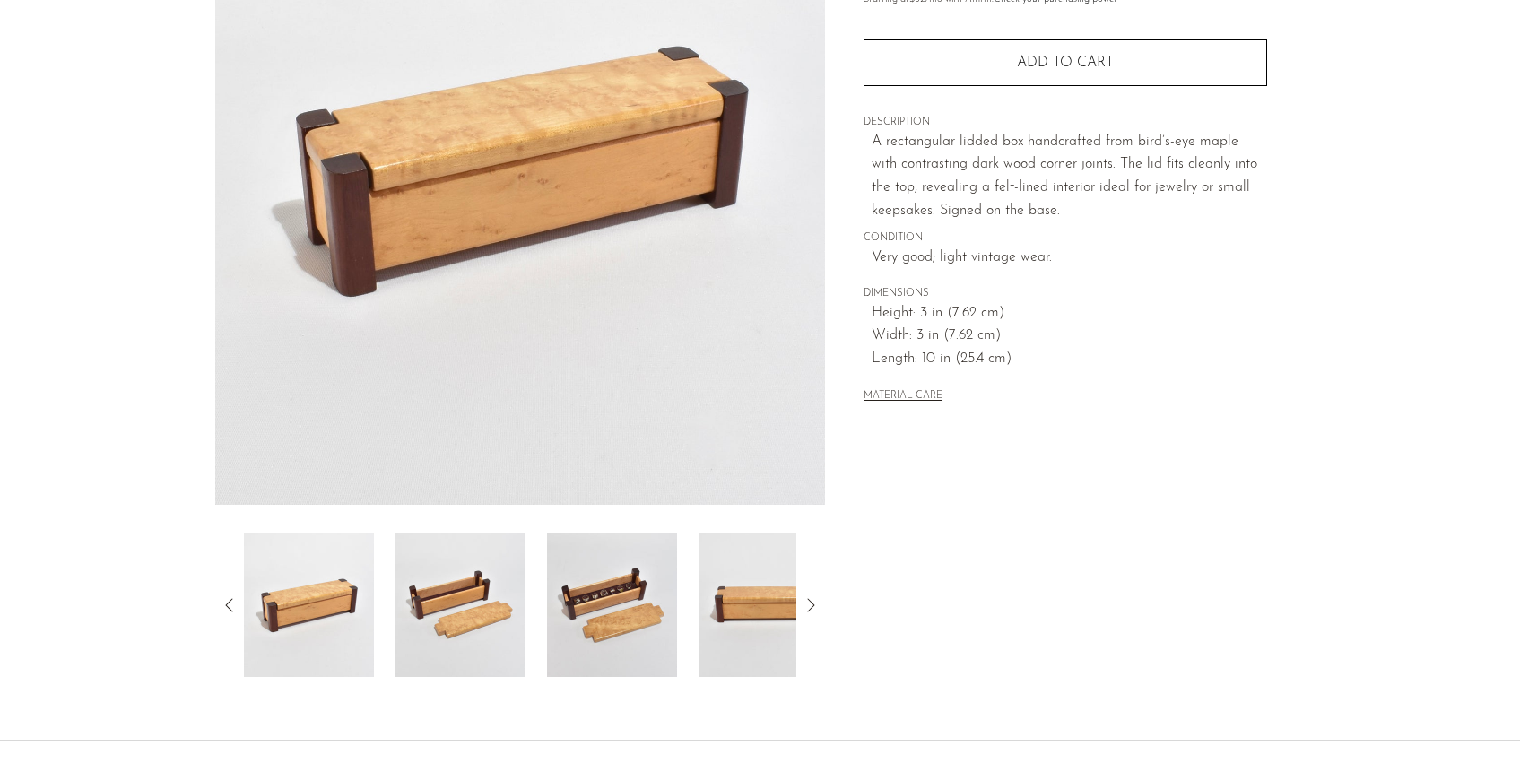
scroll to position [364, 0]
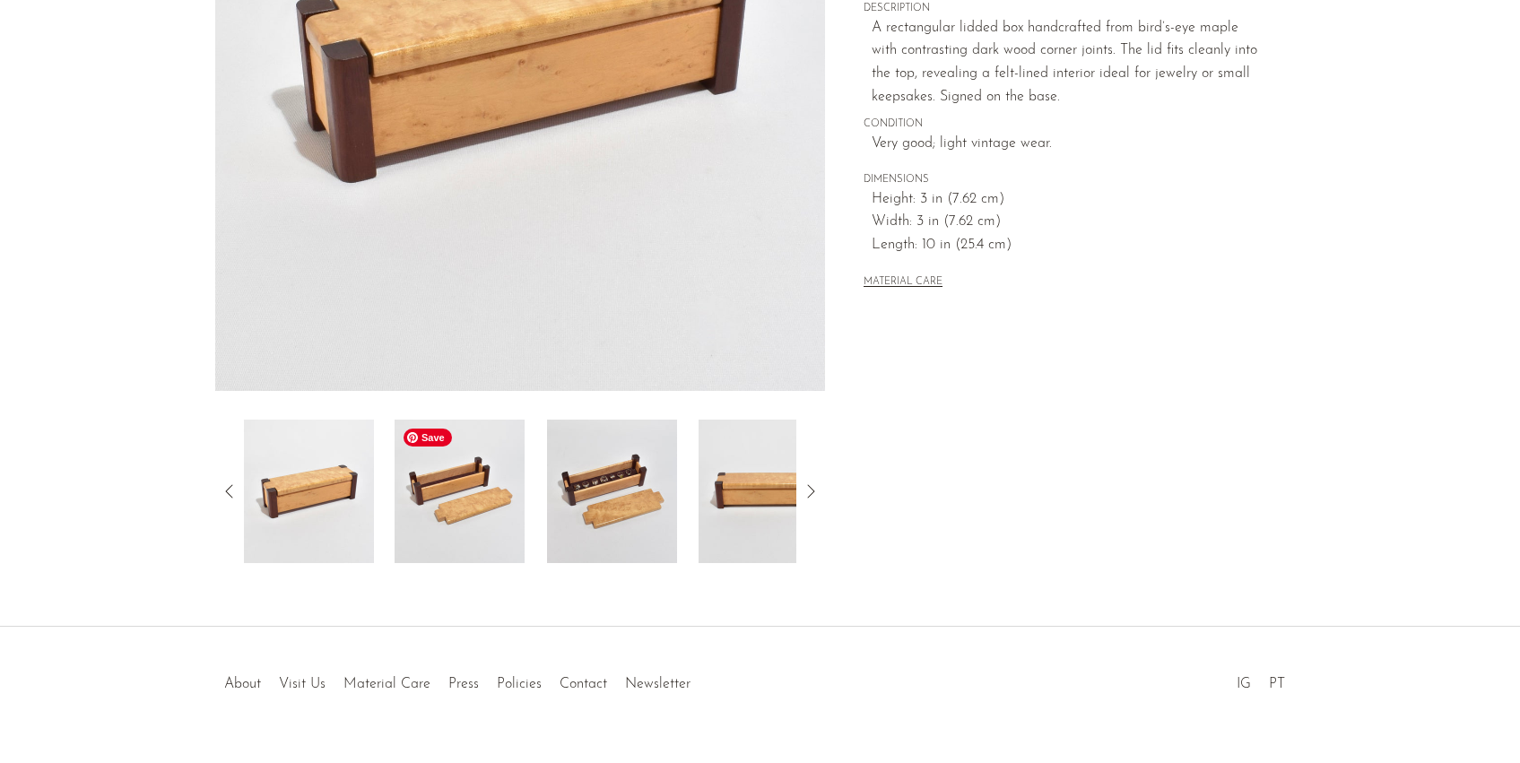
click at [463, 527] on img at bounding box center [459, 491] width 130 height 143
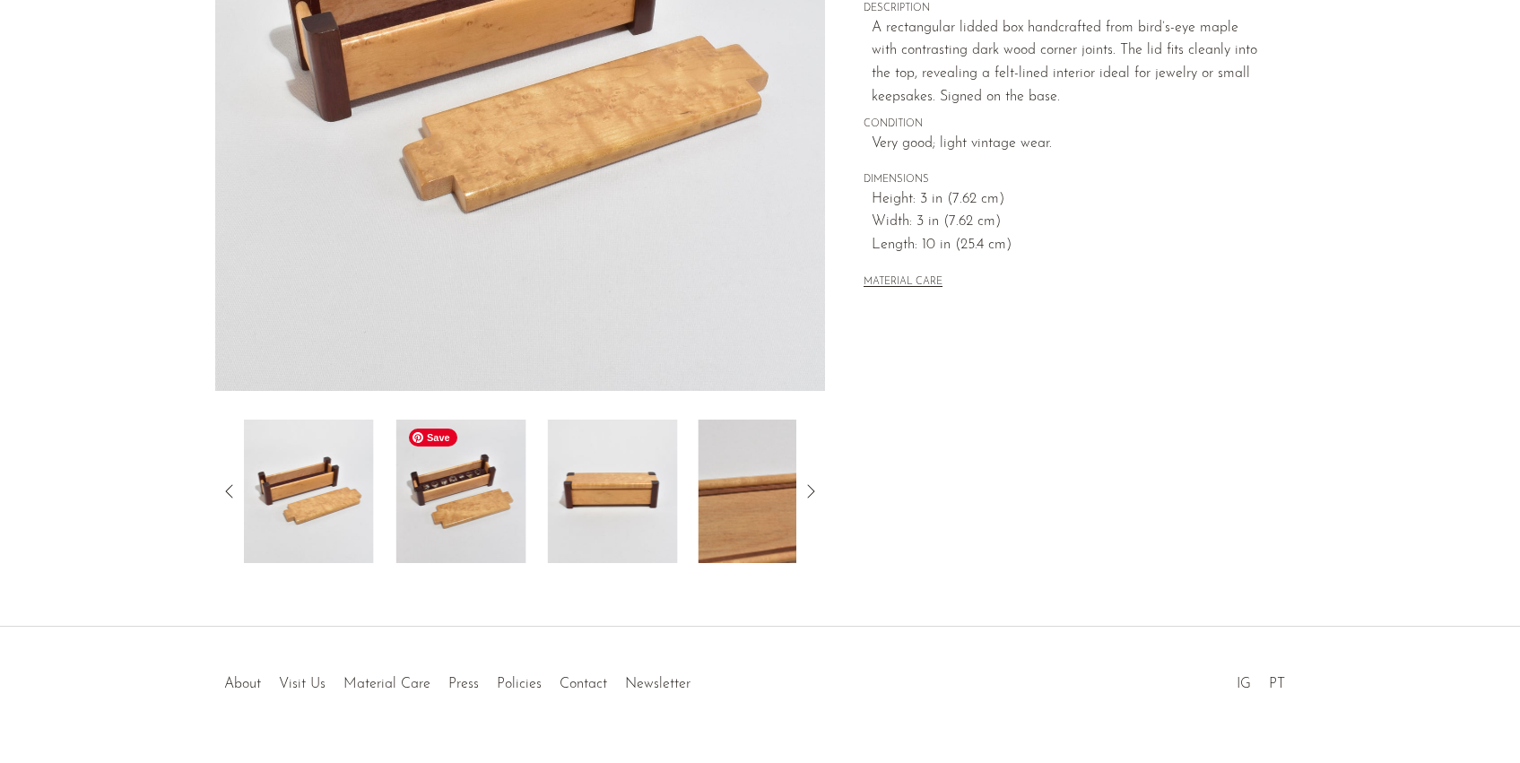
click at [477, 529] on img at bounding box center [460, 491] width 130 height 143
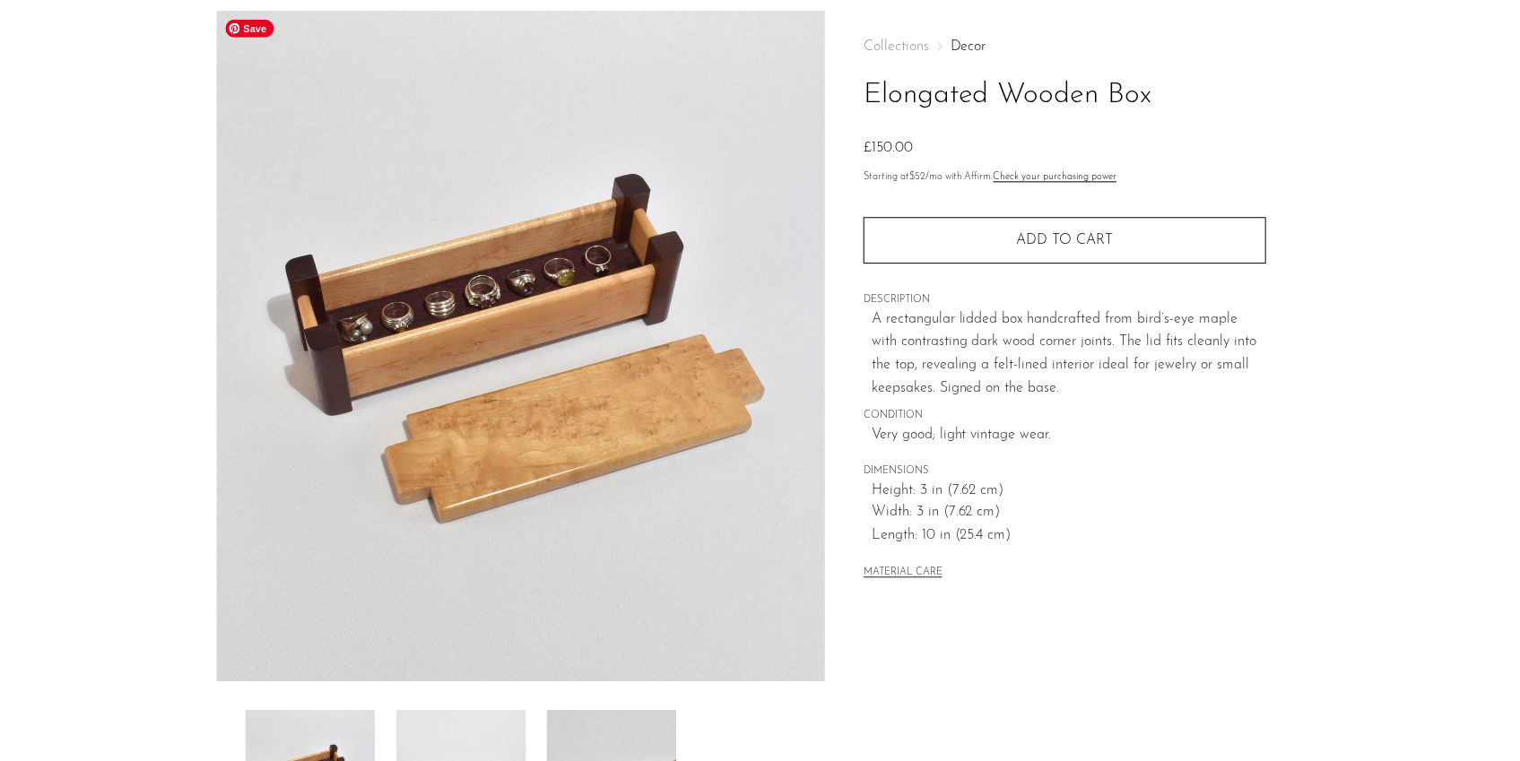
scroll to position [47, 0]
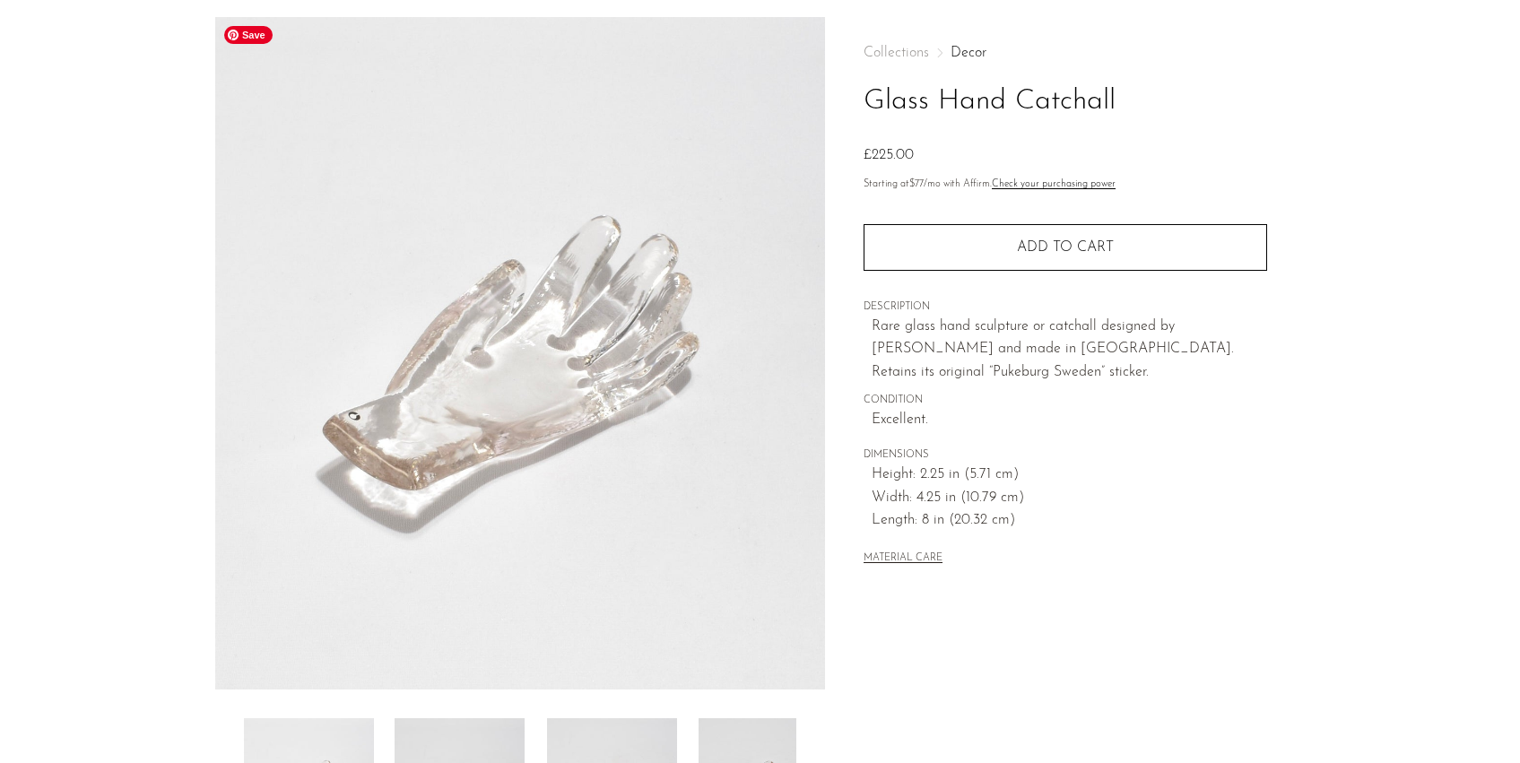
scroll to position [67, 0]
click at [1068, 100] on h1 "Glass Hand Catchall" at bounding box center [1064, 100] width 403 height 46
drag, startPoint x: 1068, startPoint y: 100, endPoint x: 895, endPoint y: 107, distance: 173.2
click at [895, 107] on h1 "Glass Hand Catchall" at bounding box center [1064, 100] width 403 height 46
copy h1 "Glass Hand Catchall"
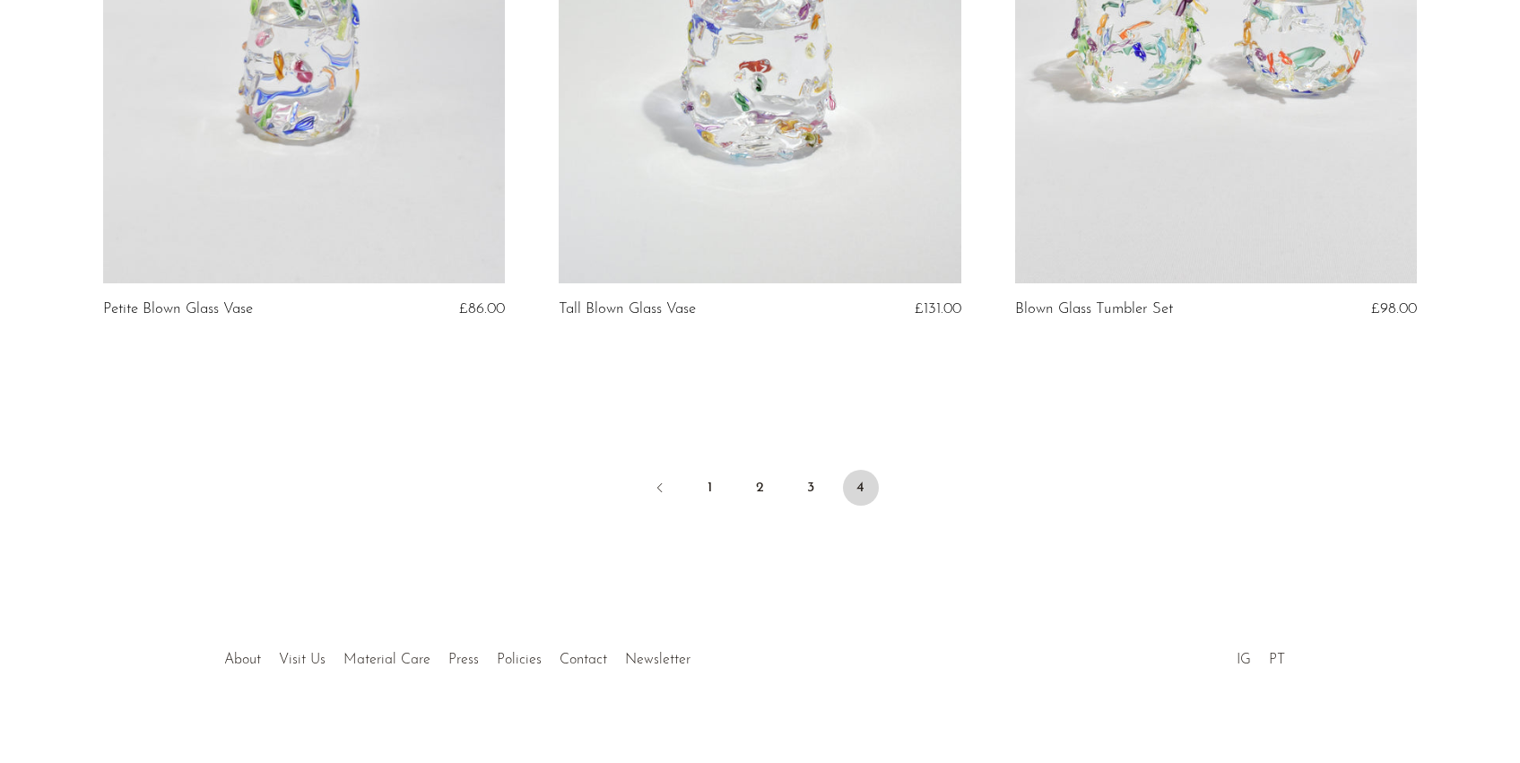
scroll to position [4381, 0]
